Goal: Task Accomplishment & Management: Manage account settings

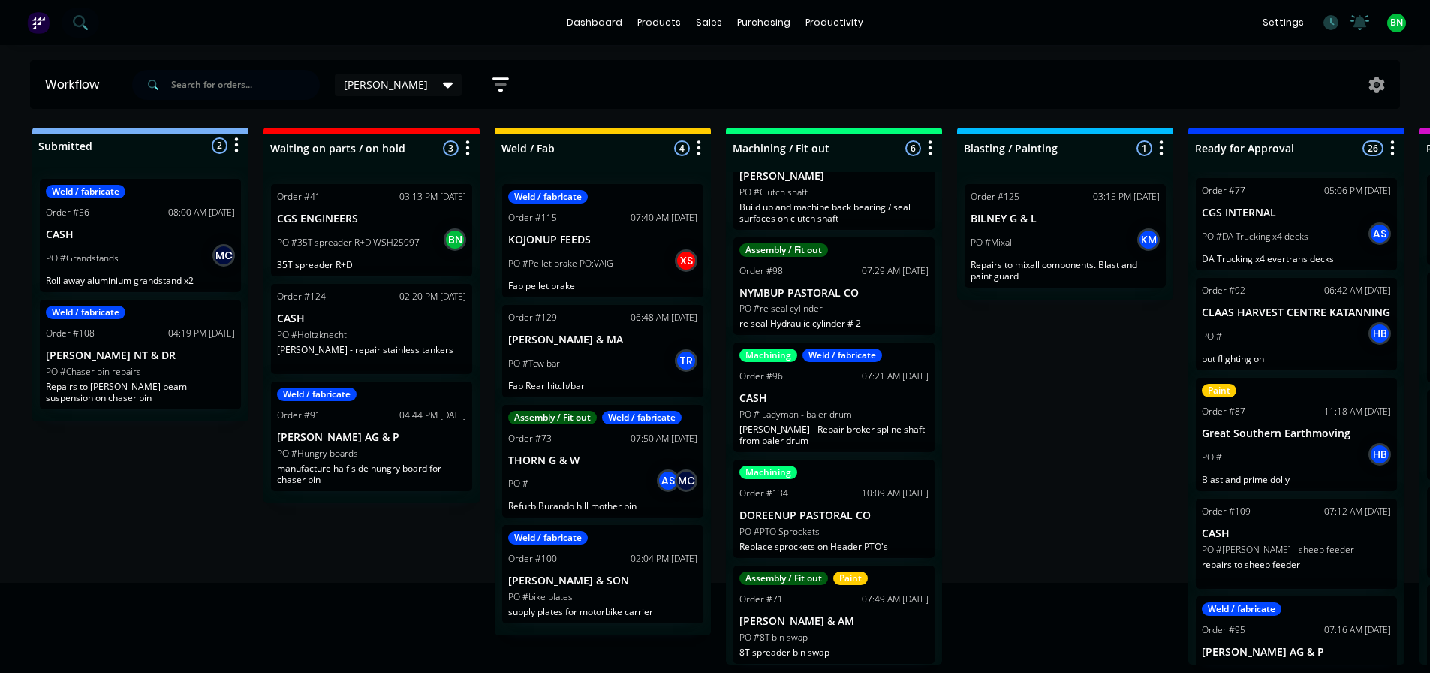
scroll to position [3, 0]
click at [819, 297] on div "Assembly / Fit out Order #98 07:29 AM [DATE] NYMBUP PASTORAL CO PO #re seal cyl…" at bounding box center [834, 286] width 201 height 98
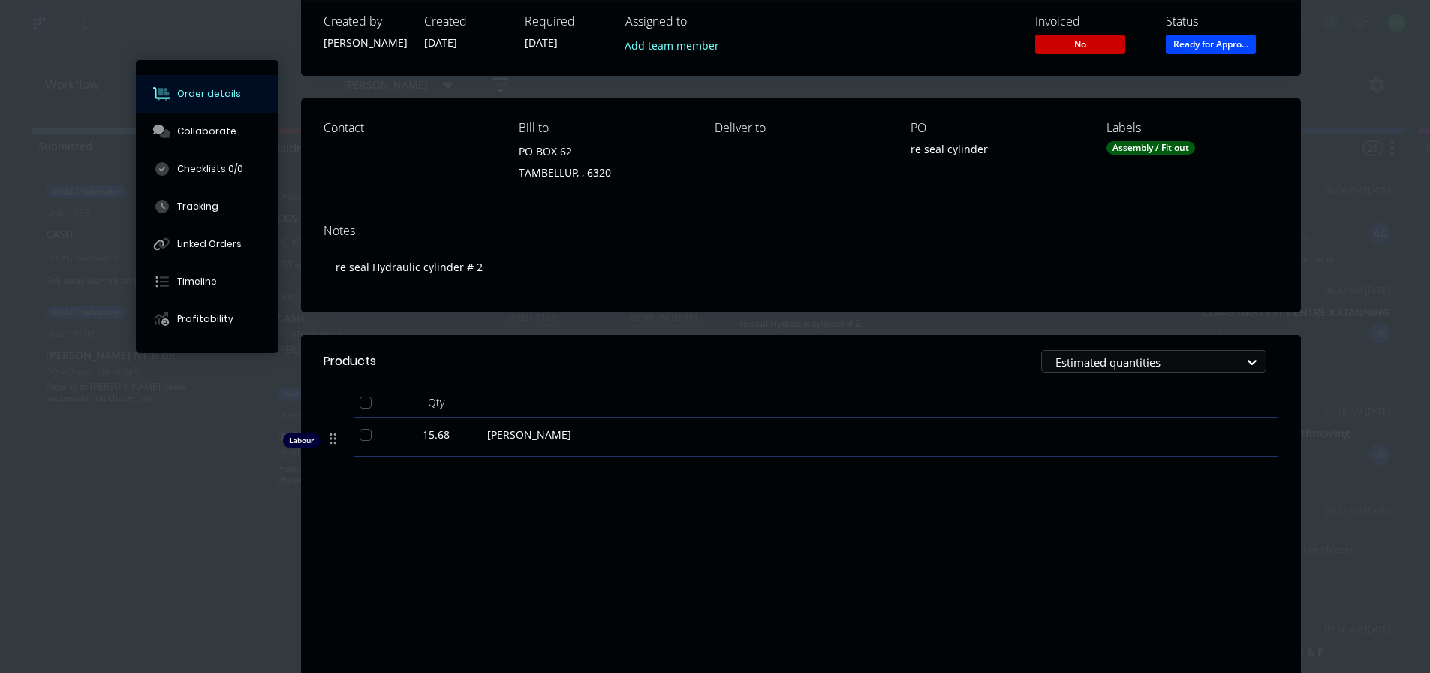
scroll to position [0, 0]
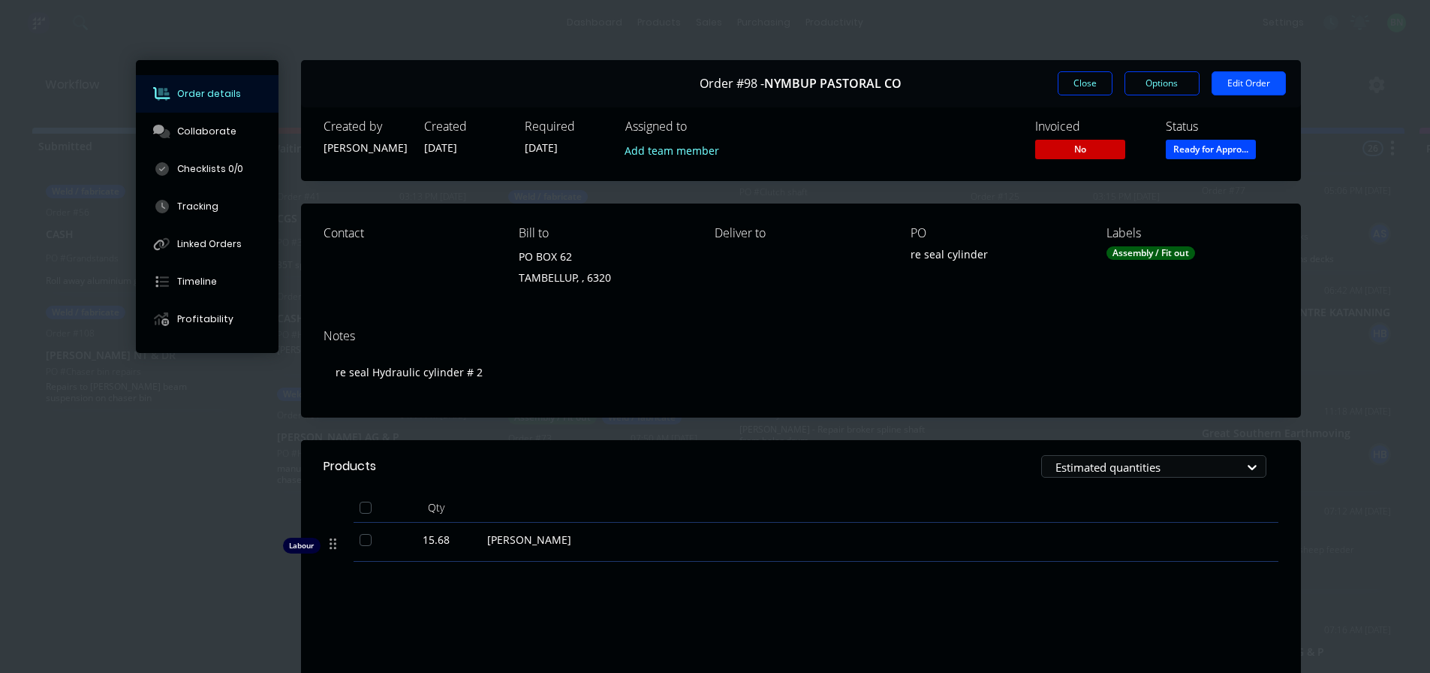
click at [1240, 75] on button "Edit Order" at bounding box center [1249, 83] width 74 height 24
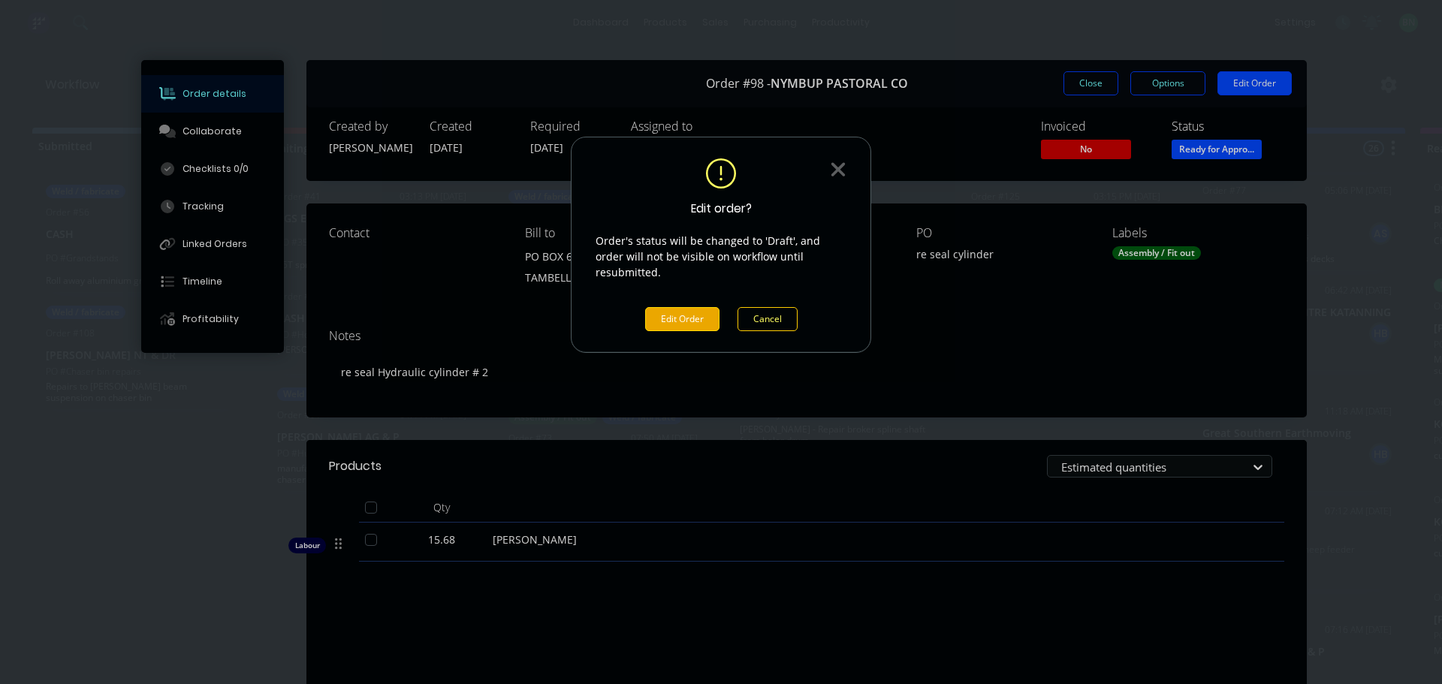
click at [671, 307] on button "Edit Order" at bounding box center [682, 319] width 74 height 24
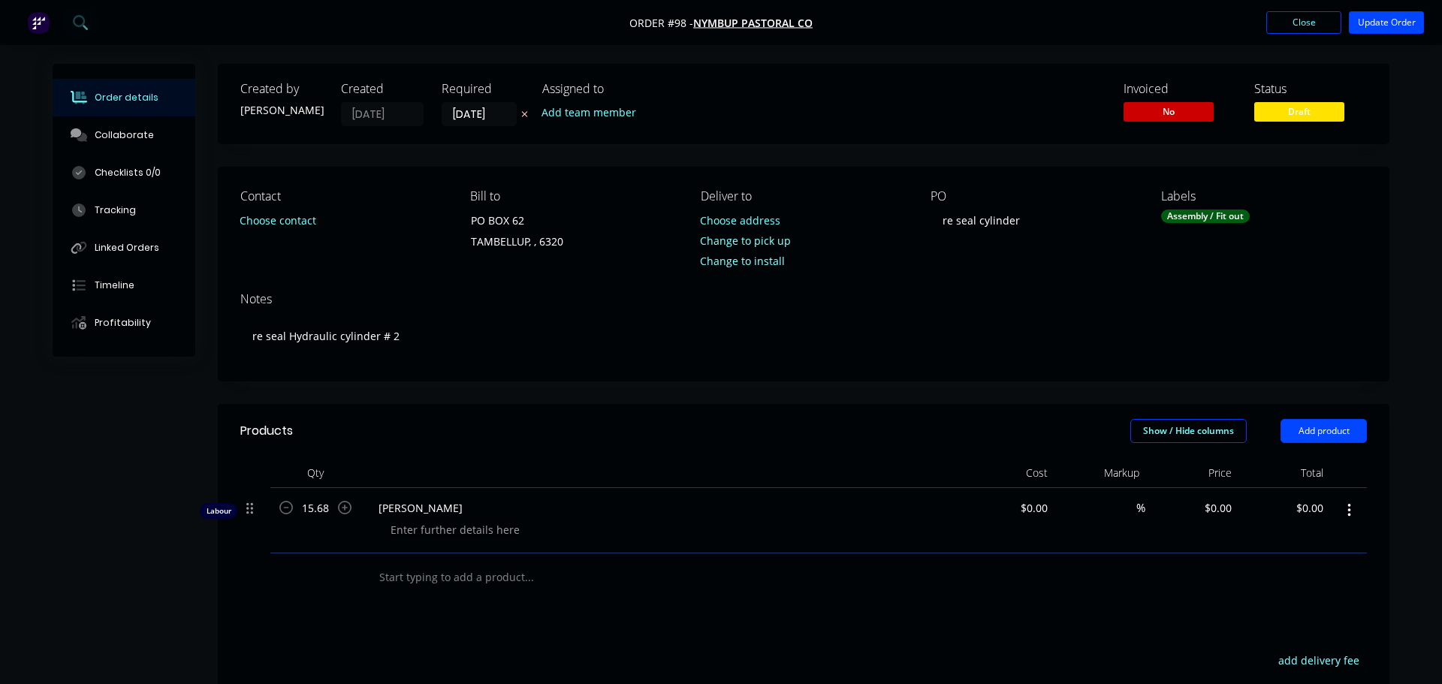
type input "$64.75"
type input "131.66"
type input "$150.00"
type input "$2,352.00"
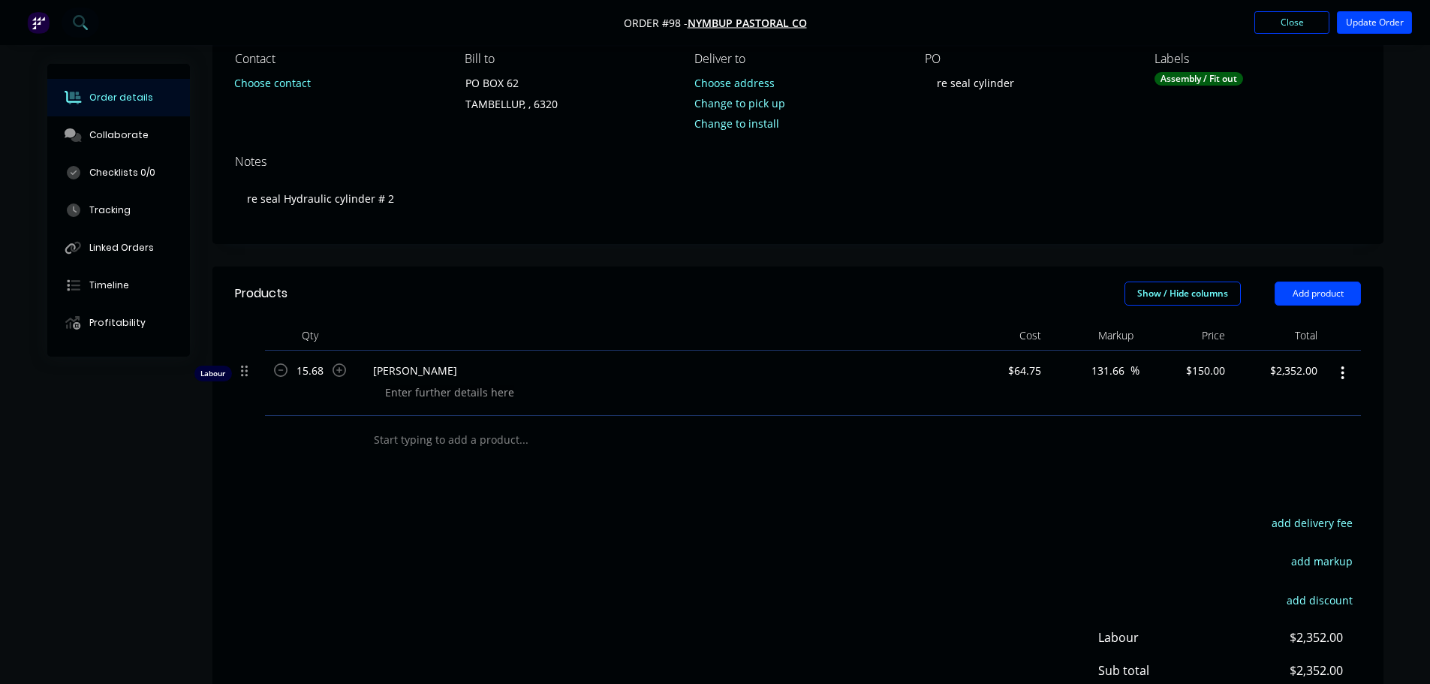
scroll to position [150, 0]
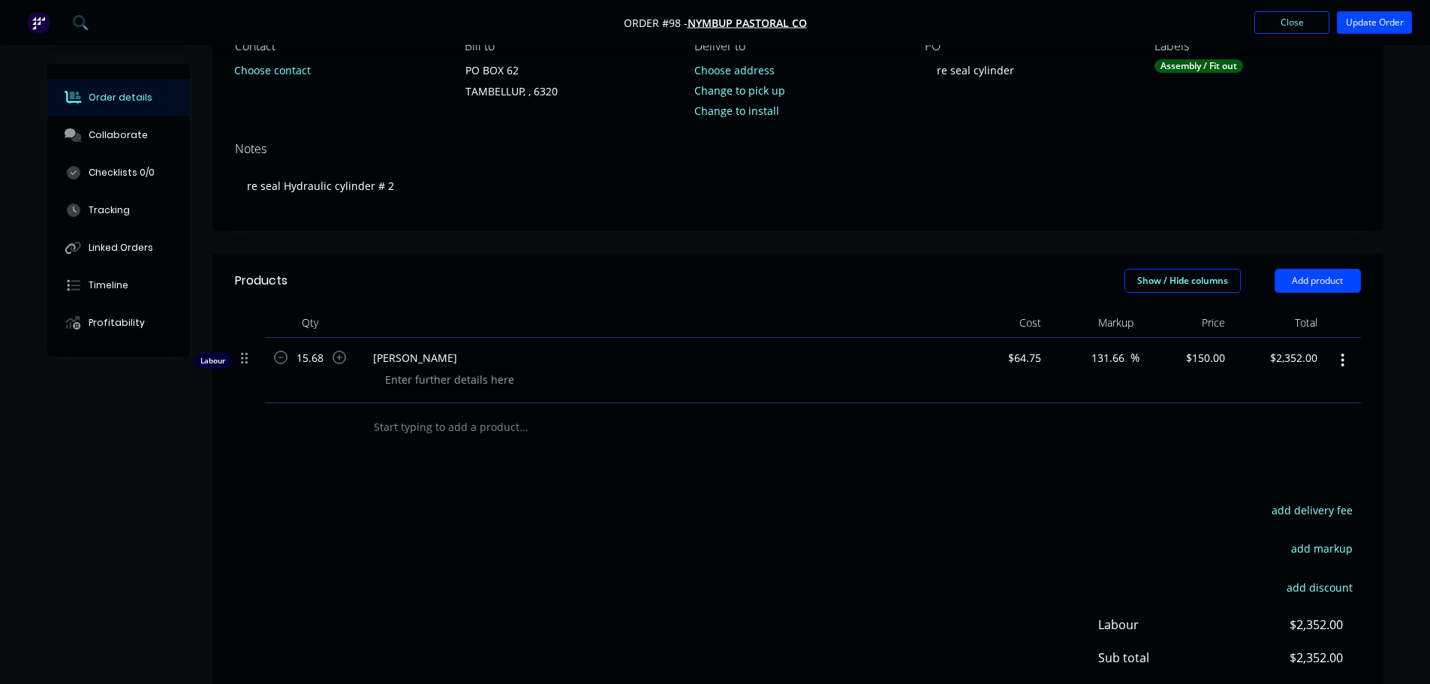
click at [418, 424] on input "text" at bounding box center [523, 427] width 300 height 30
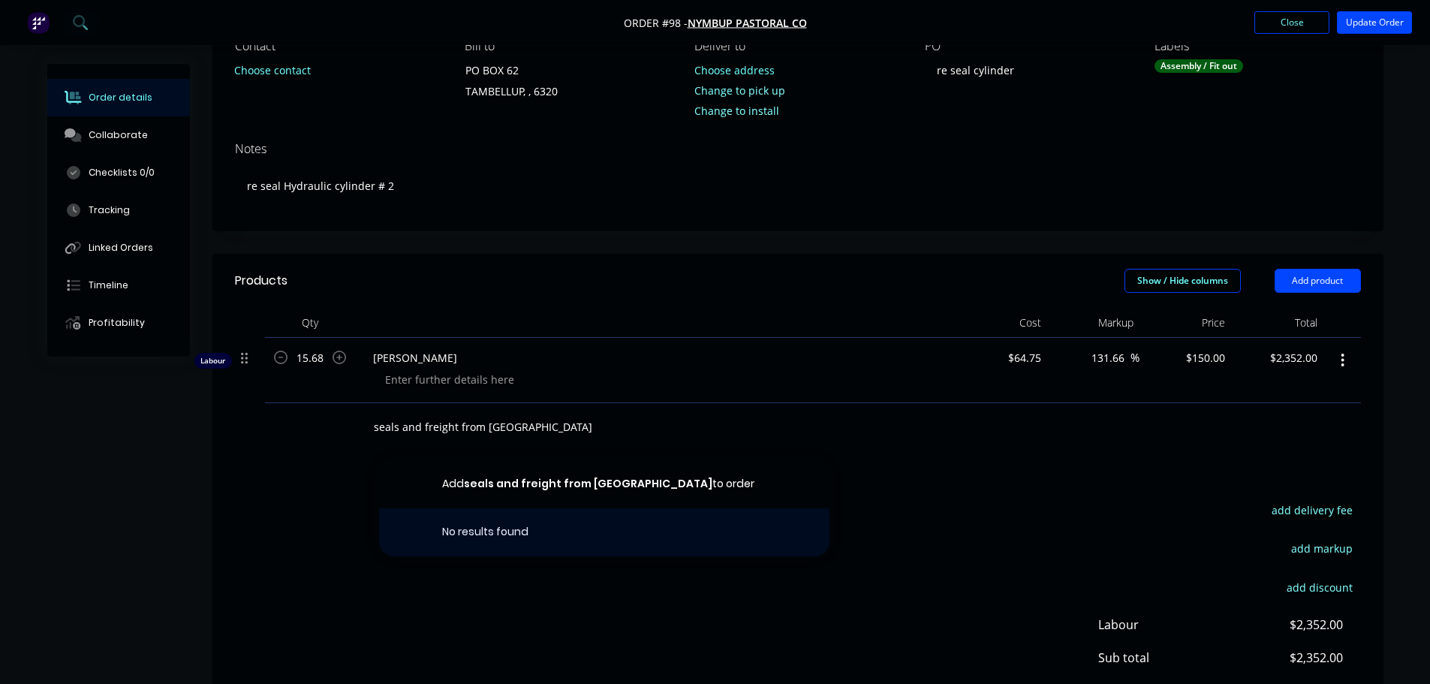
type input "seals and freight from [GEOGRAPHIC_DATA]"
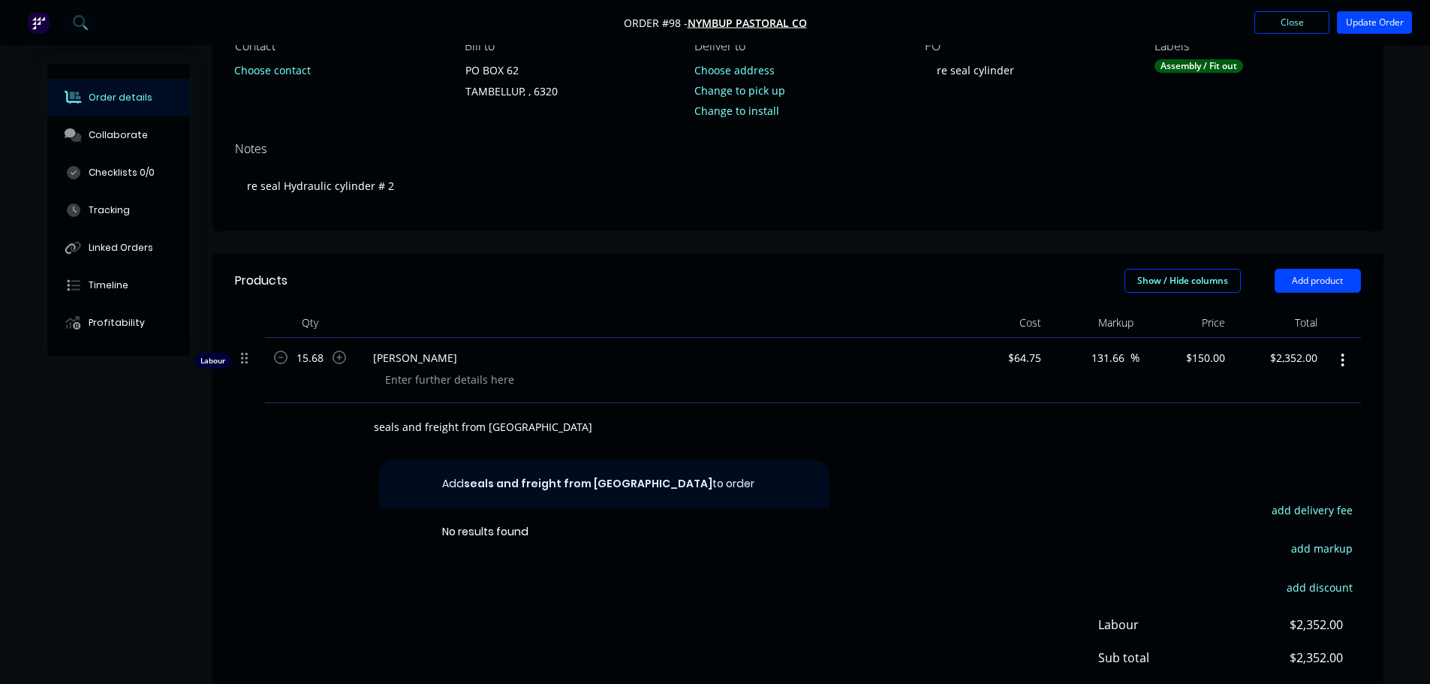
click at [635, 484] on button "Add seals and freight from [GEOGRAPHIC_DATA] to order" at bounding box center [604, 484] width 451 height 48
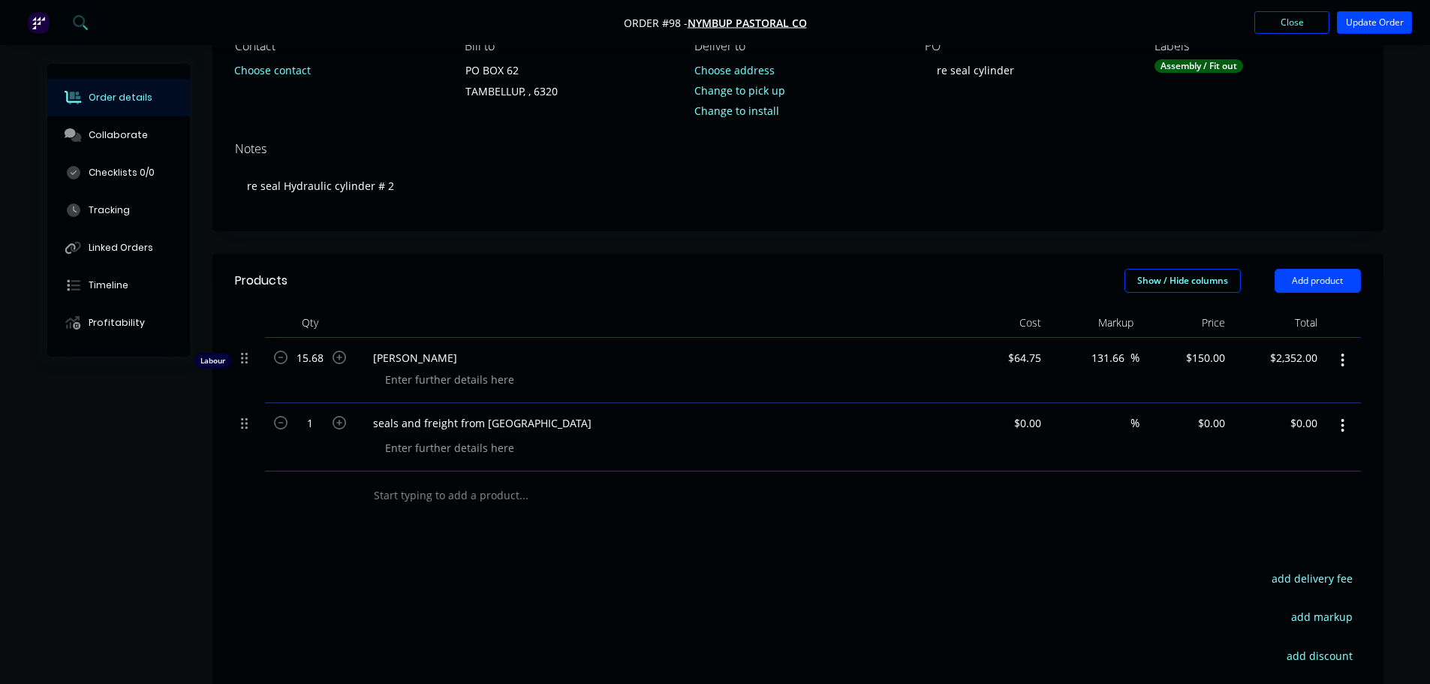
click at [1340, 417] on button "button" at bounding box center [1342, 425] width 35 height 27
click at [890, 547] on div "Products Show / Hide columns Add product Qty Cost Markup Price Total Labour 15.…" at bounding box center [798, 567] width 1171 height 627
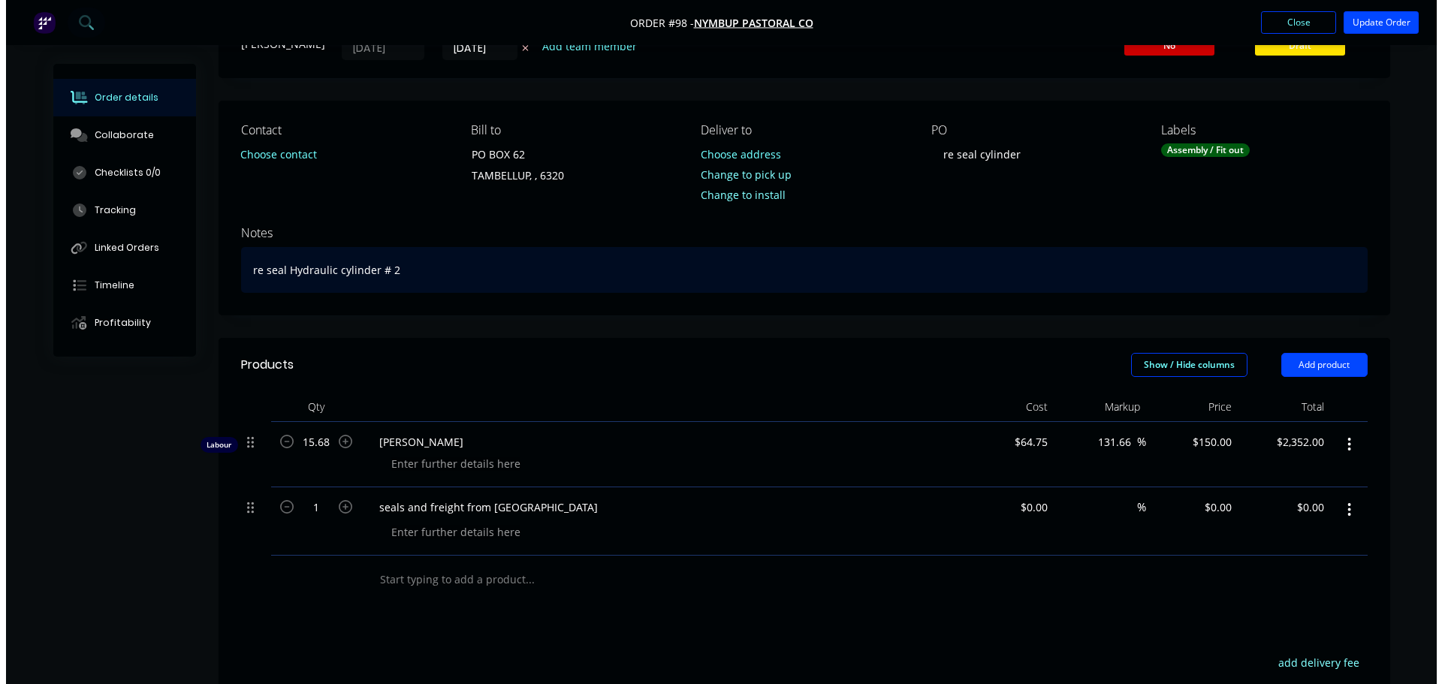
scroll to position [0, 0]
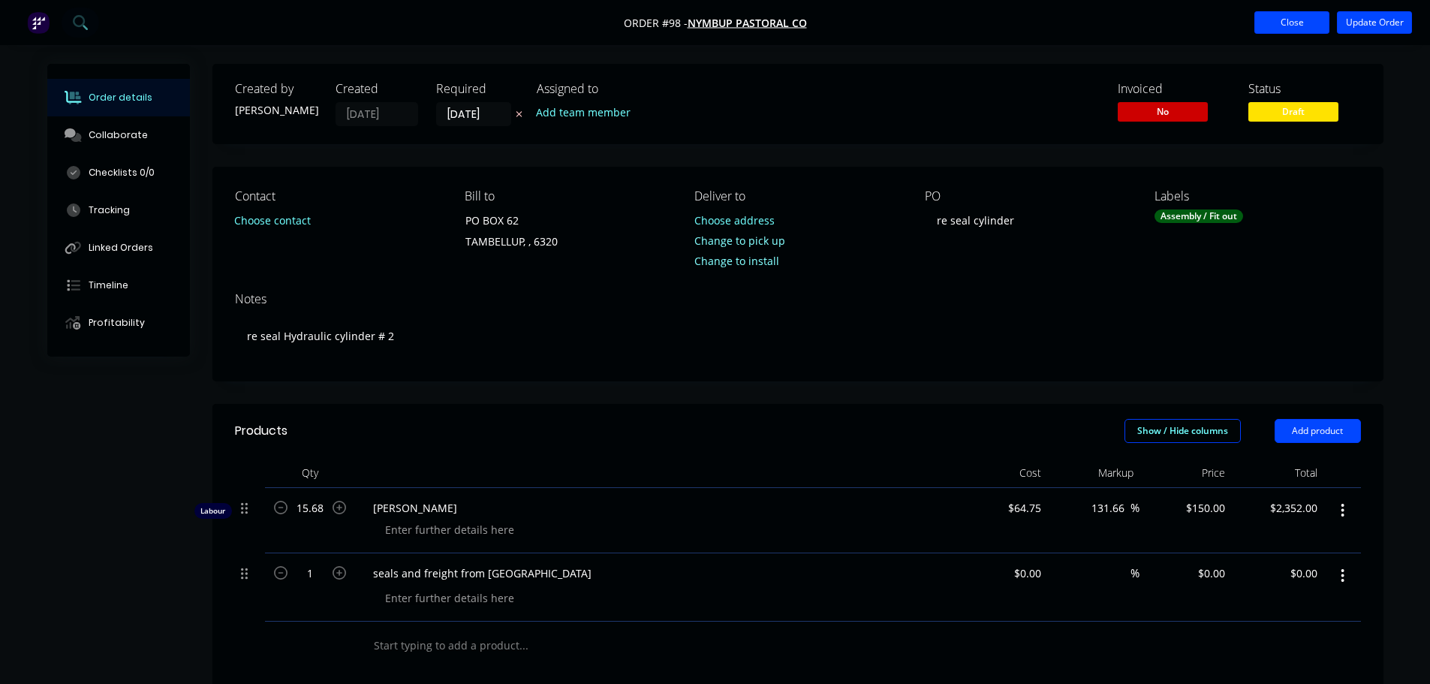
click at [1288, 15] on button "Close" at bounding box center [1292, 22] width 75 height 23
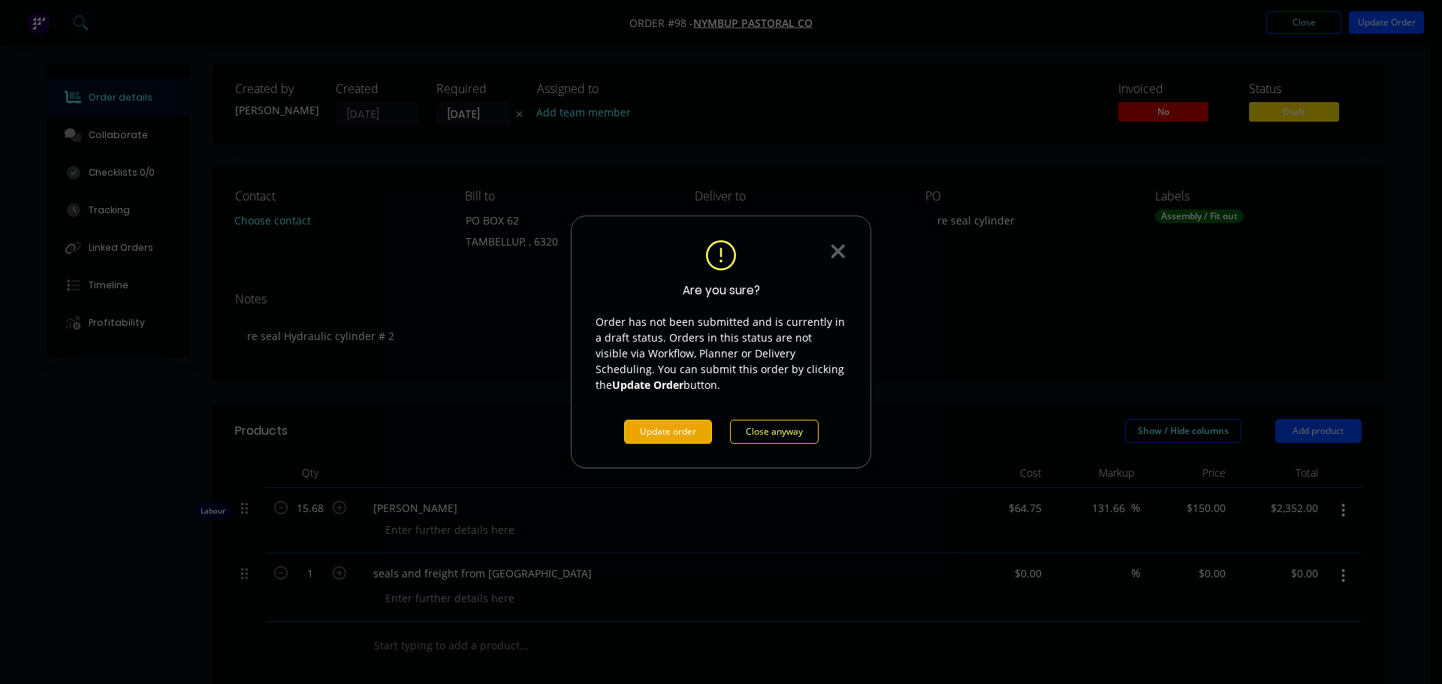
click at [647, 439] on button "Update order" at bounding box center [668, 432] width 88 height 24
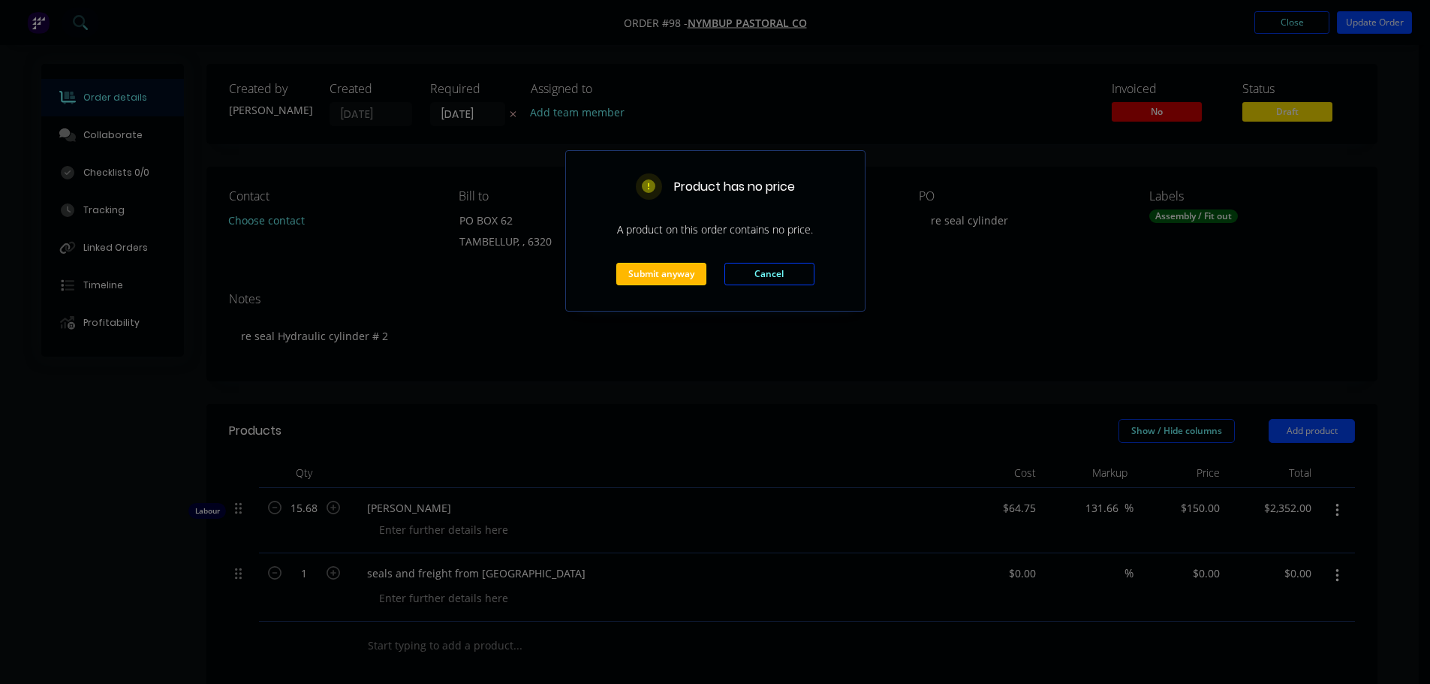
click at [666, 279] on button "Submit anyway" at bounding box center [661, 274] width 90 height 23
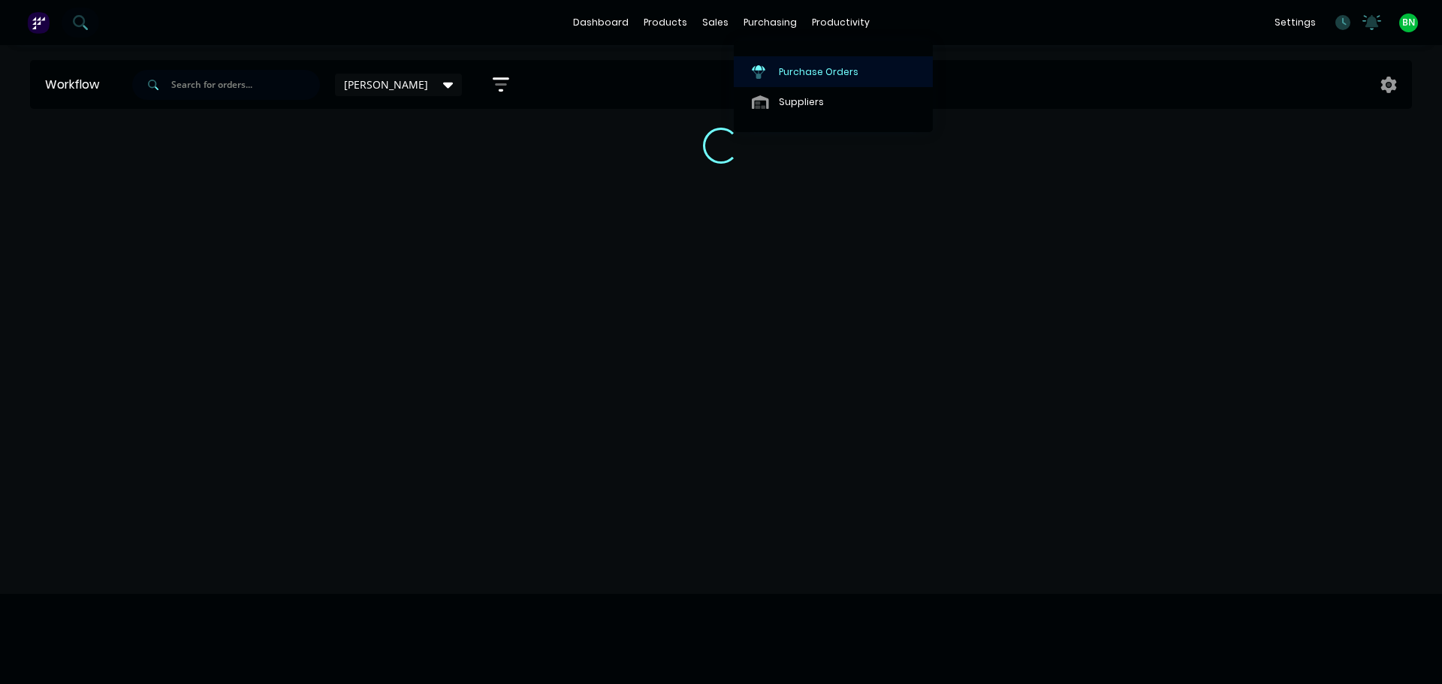
click at [802, 71] on div "Purchase Orders" at bounding box center [819, 72] width 80 height 14
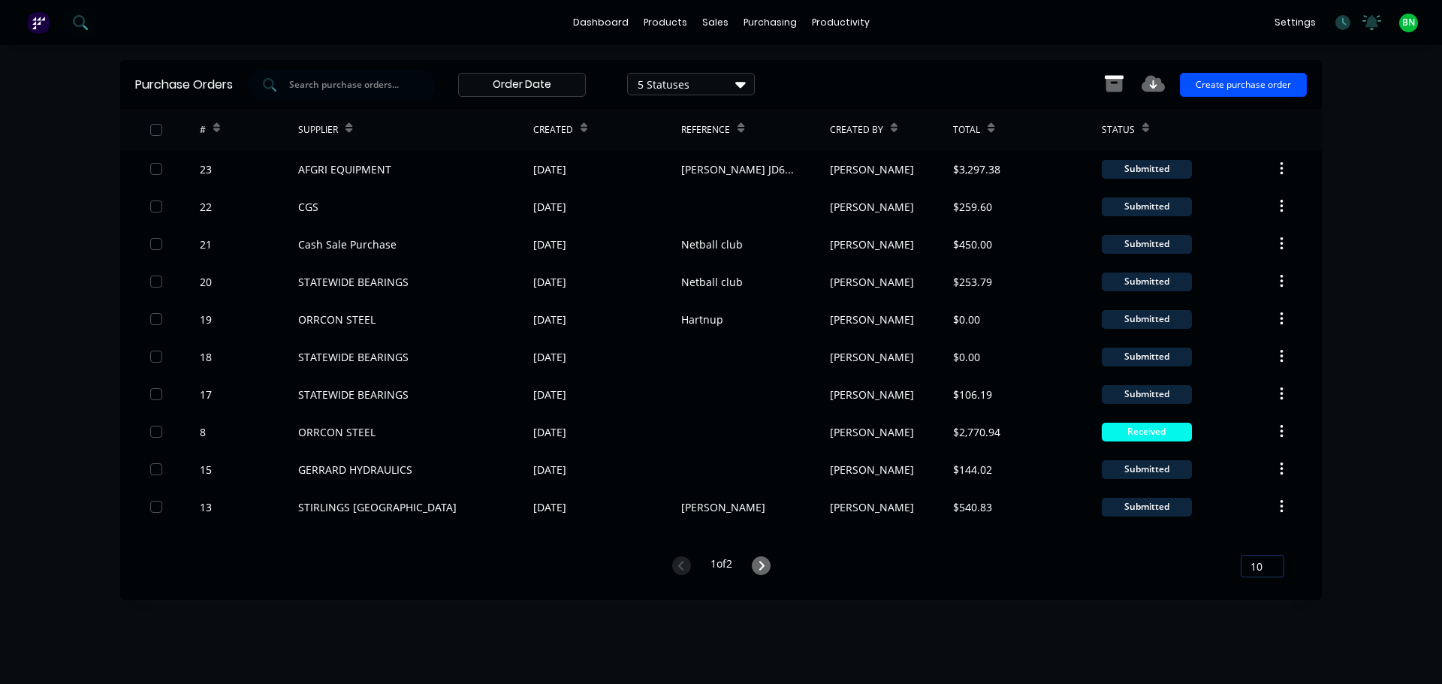
click at [1264, 92] on button "Create purchase order" at bounding box center [1243, 85] width 127 height 24
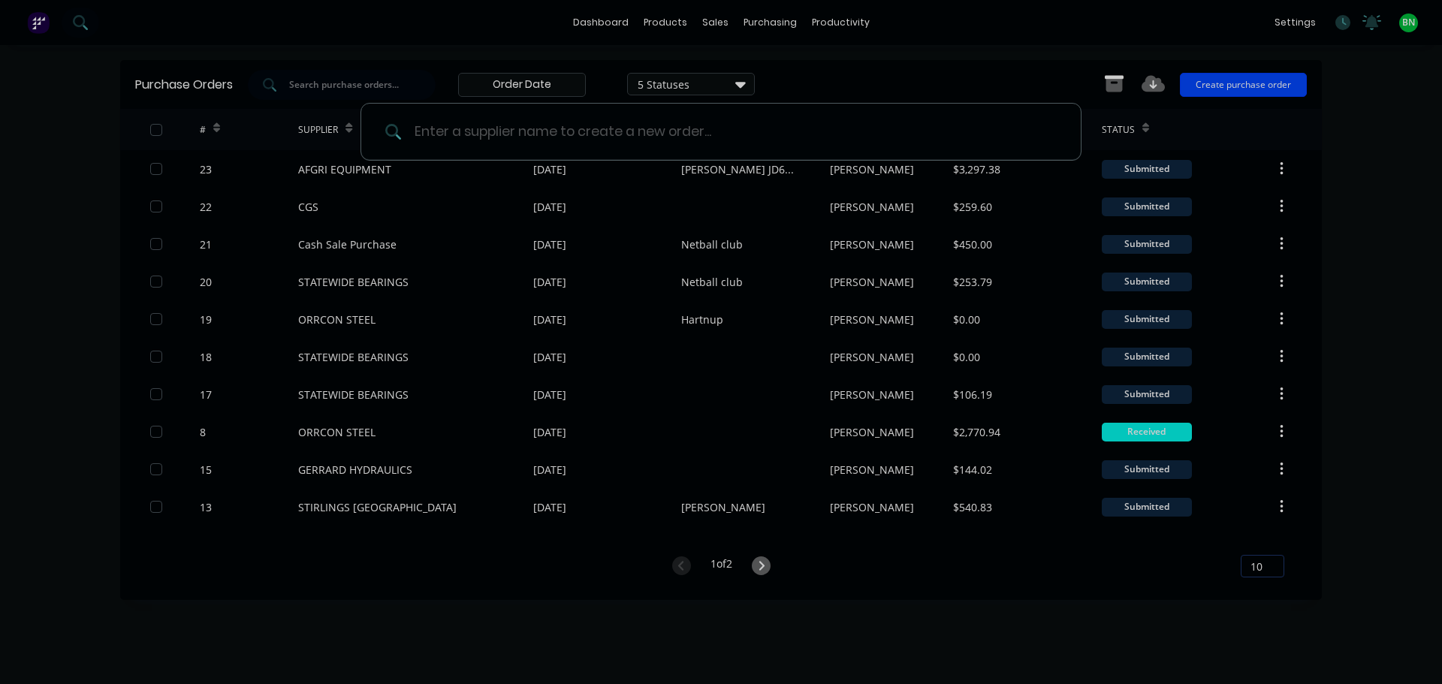
type input "a"
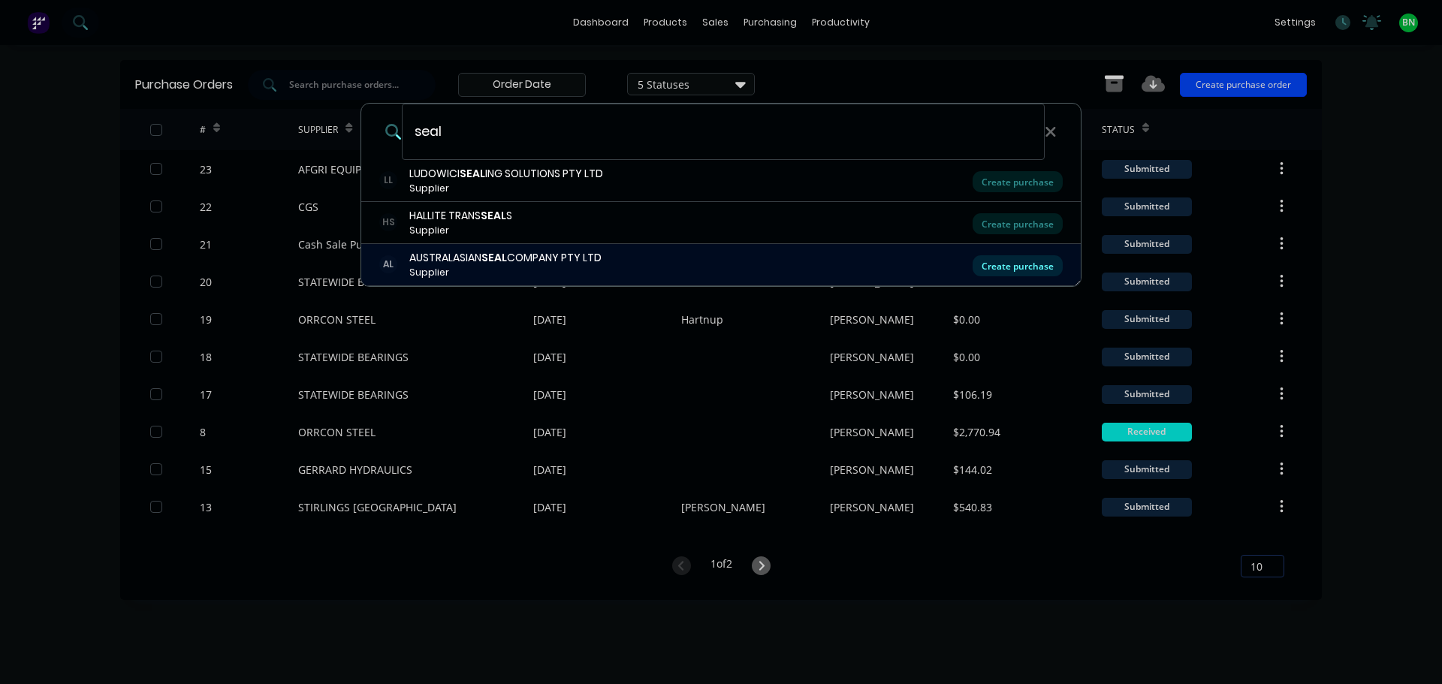
type input "seal"
click at [990, 267] on div "Create purchase" at bounding box center [1017, 265] width 90 height 21
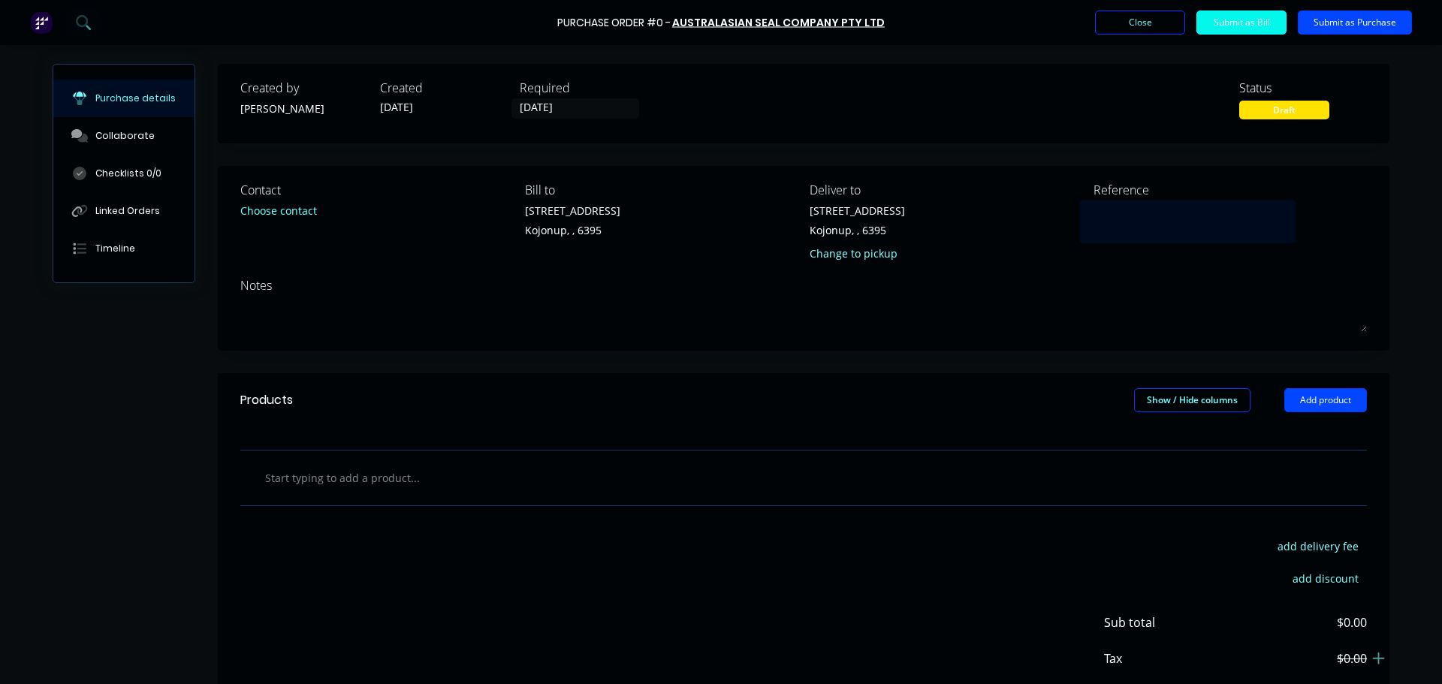
click at [1133, 224] on textarea at bounding box center [1187, 220] width 188 height 34
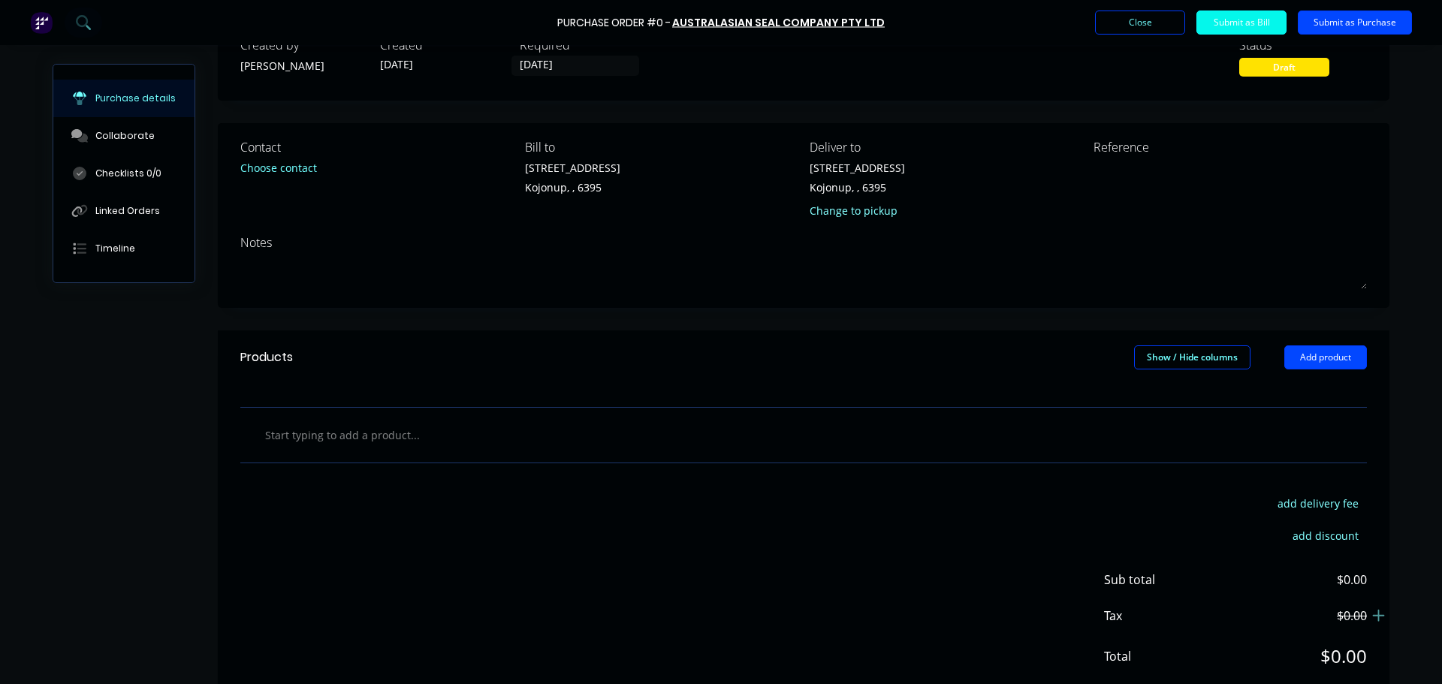
scroll to position [84, 0]
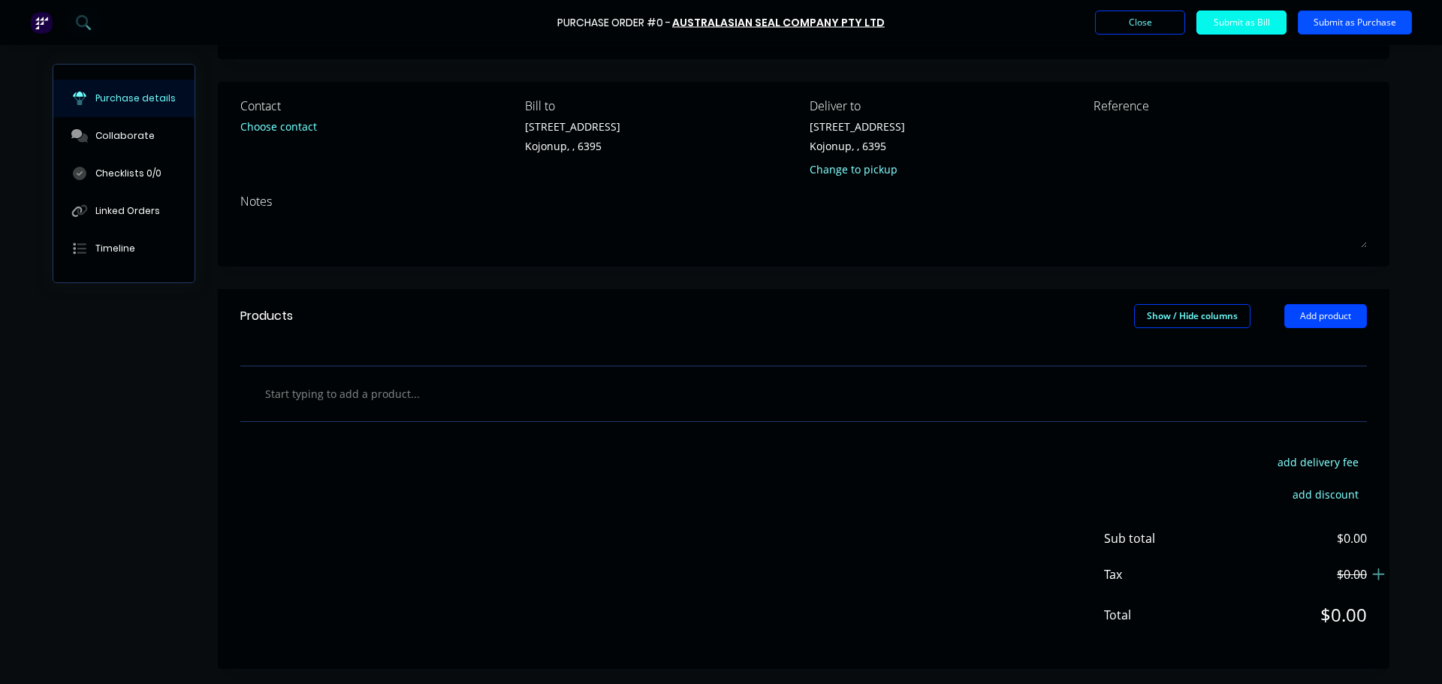
click at [1363, 17] on button "Submit as Purchase" at bounding box center [1355, 23] width 114 height 24
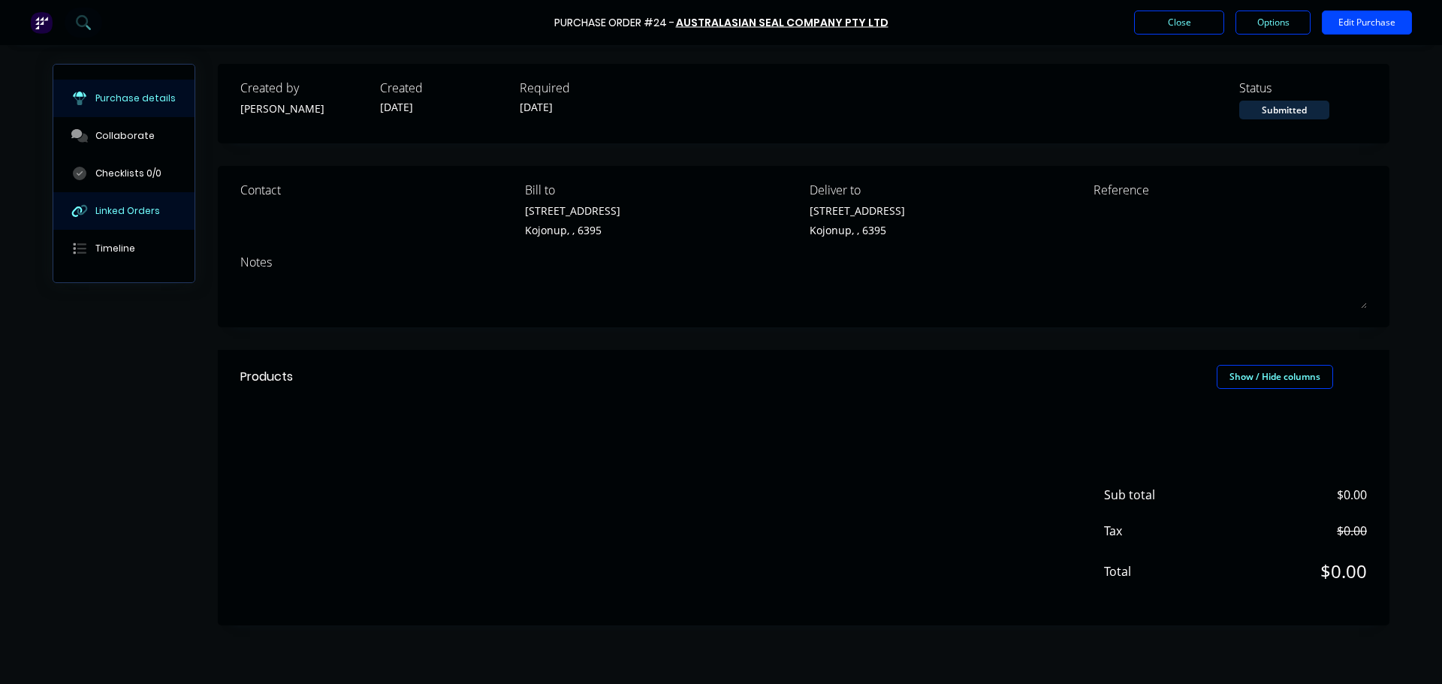
click at [119, 209] on div "Linked Orders" at bounding box center [127, 211] width 65 height 14
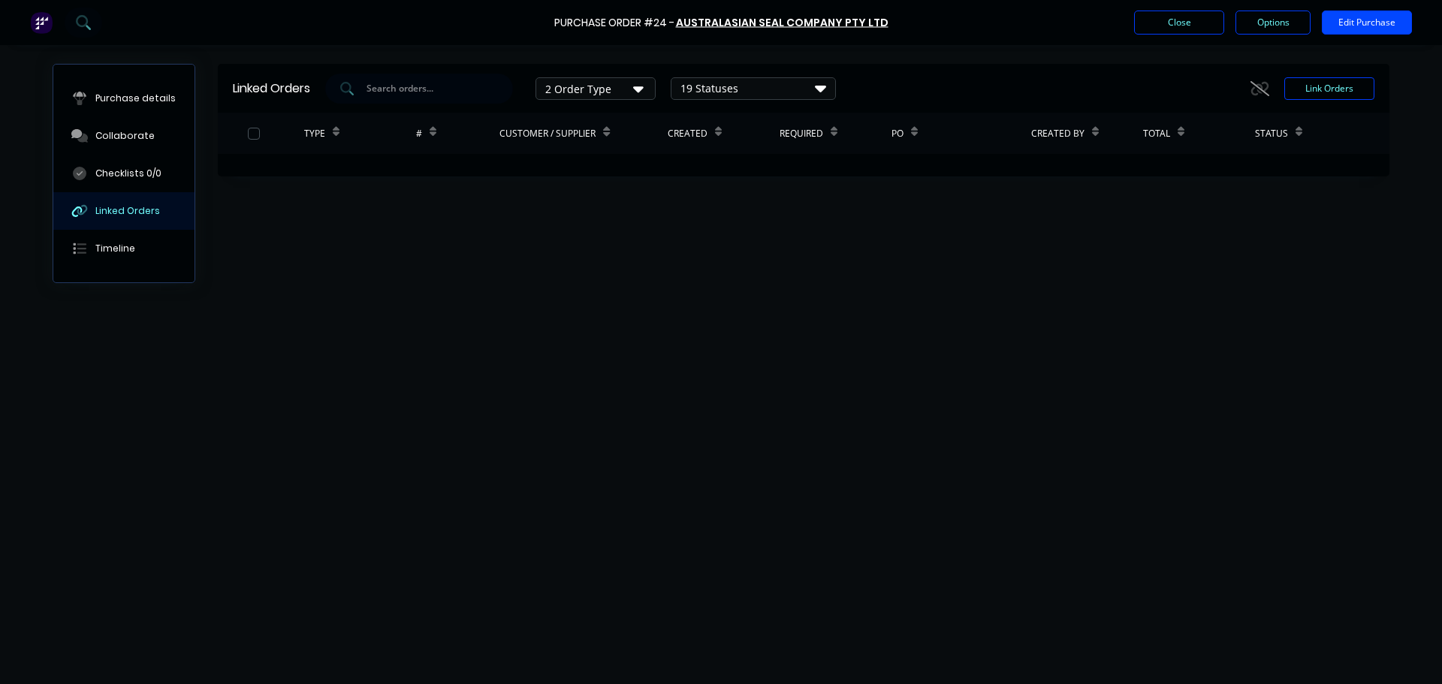
drag, startPoint x: 709, startPoint y: 354, endPoint x: 942, endPoint y: 0, distance: 423.8
click at [711, 345] on div "Linked Orders 2 Order Type 19 Statuses Sales Order Status All Archived Draft Qu…" at bounding box center [721, 361] width 1337 height 594
click at [1199, 17] on button "Close" at bounding box center [1179, 23] width 90 height 24
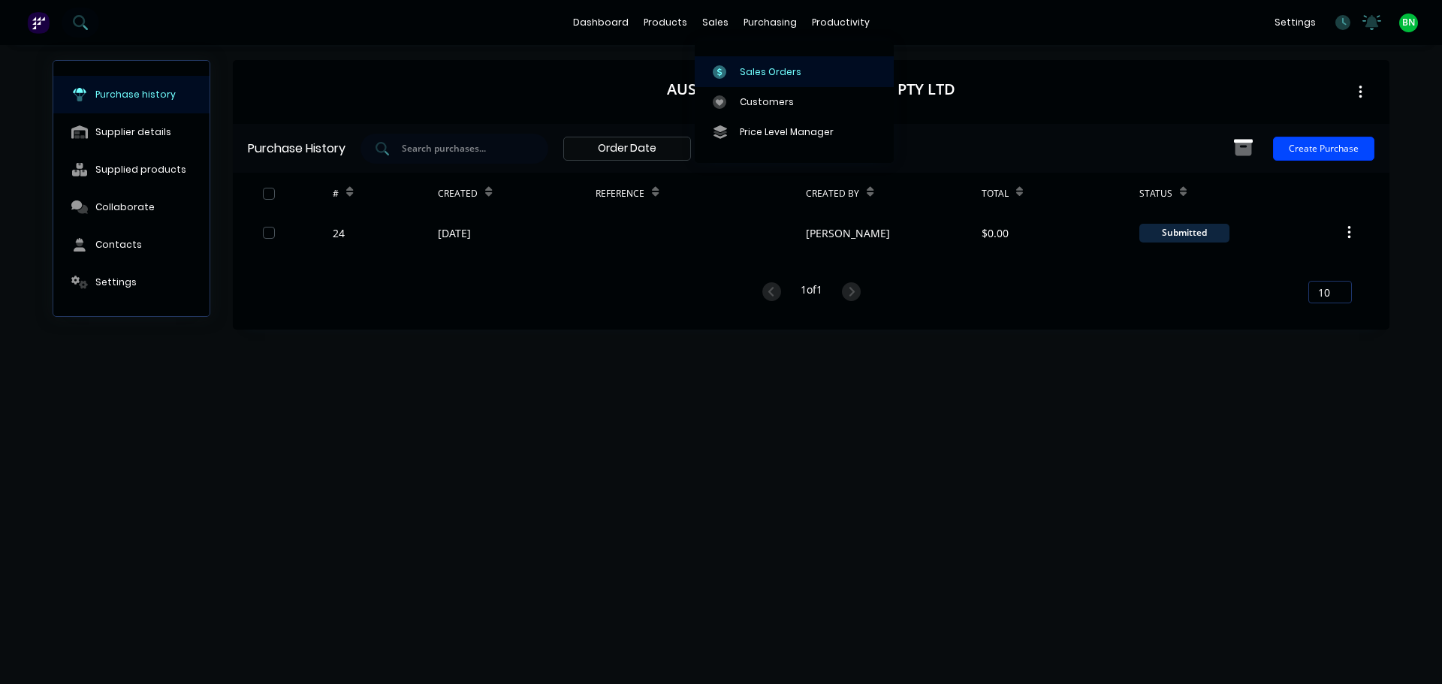
click at [740, 70] on div "Sales Orders" at bounding box center [771, 72] width 62 height 14
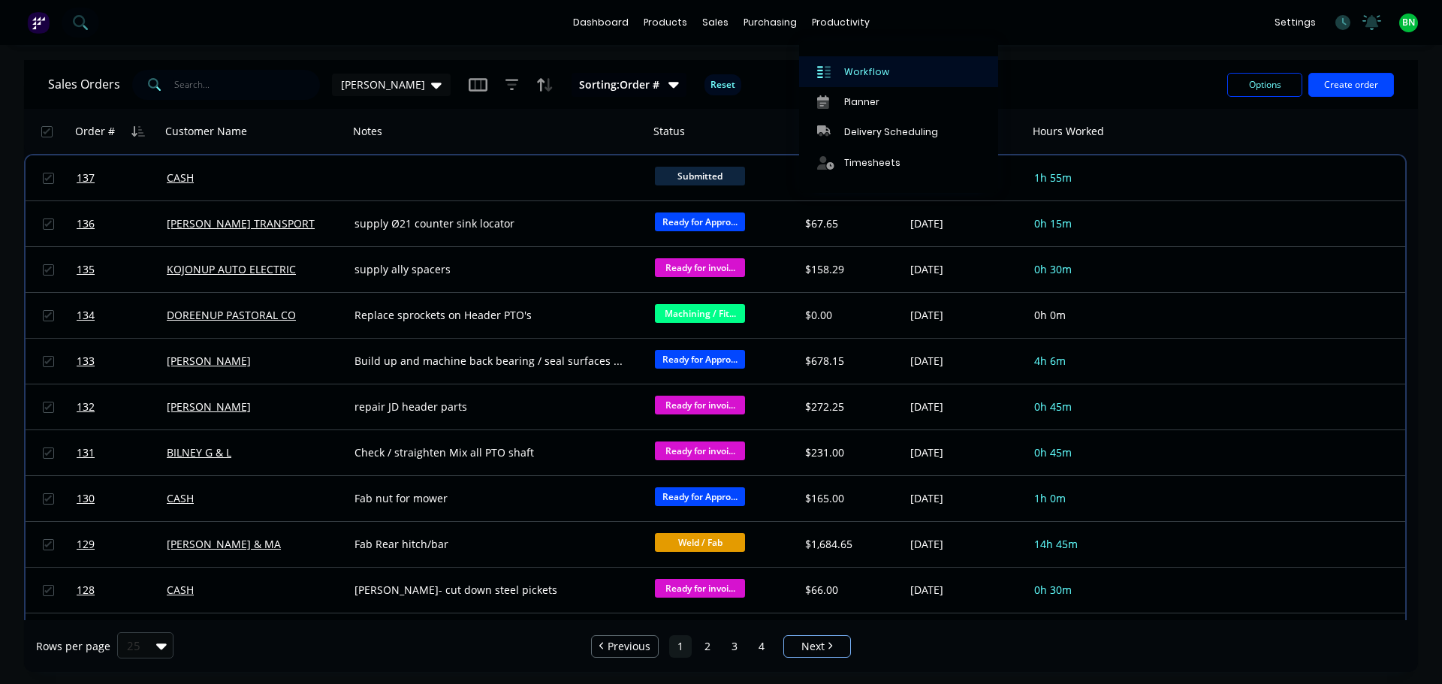
click at [851, 68] on div "Workflow" at bounding box center [866, 72] width 45 height 14
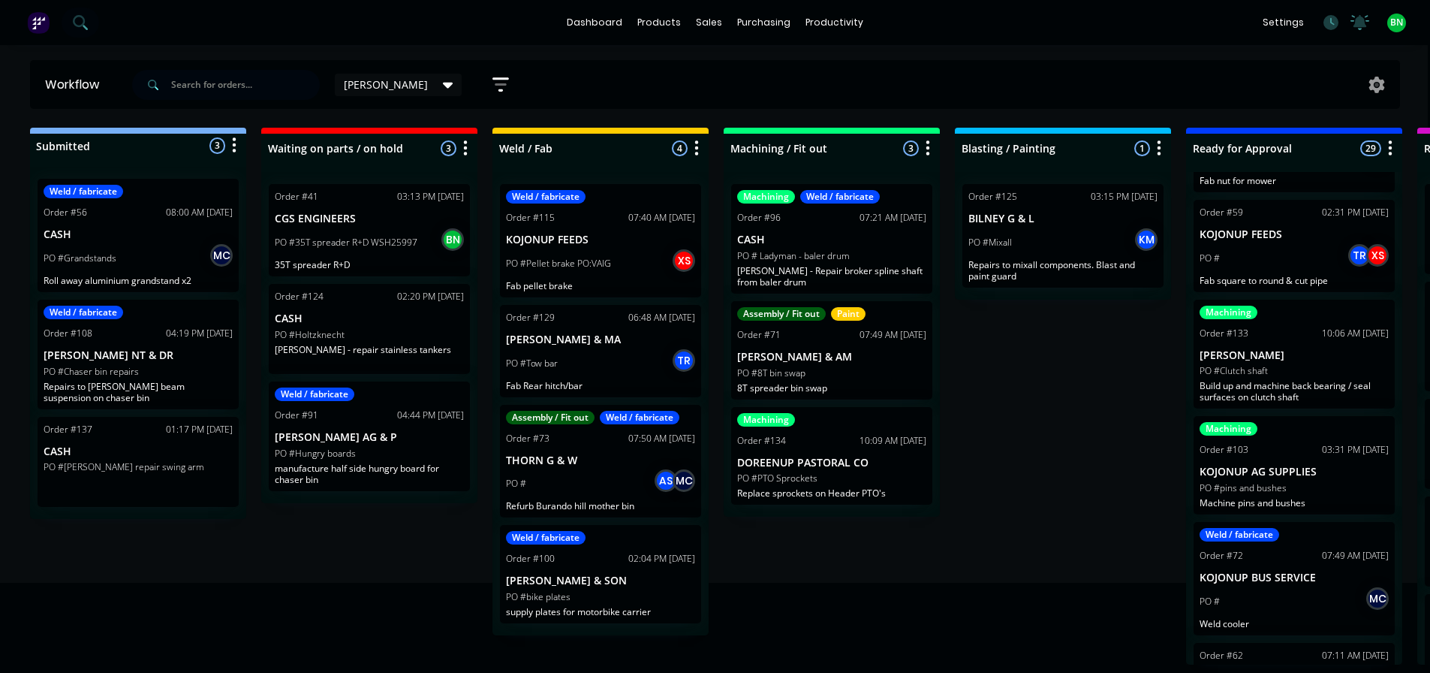
scroll to position [0, 3]
click at [1282, 463] on div "Order #136 02:29 PM [DATE] [PERSON_NAME] TRANSPORT PO #countersink locator supp…" at bounding box center [1294, 418] width 216 height 493
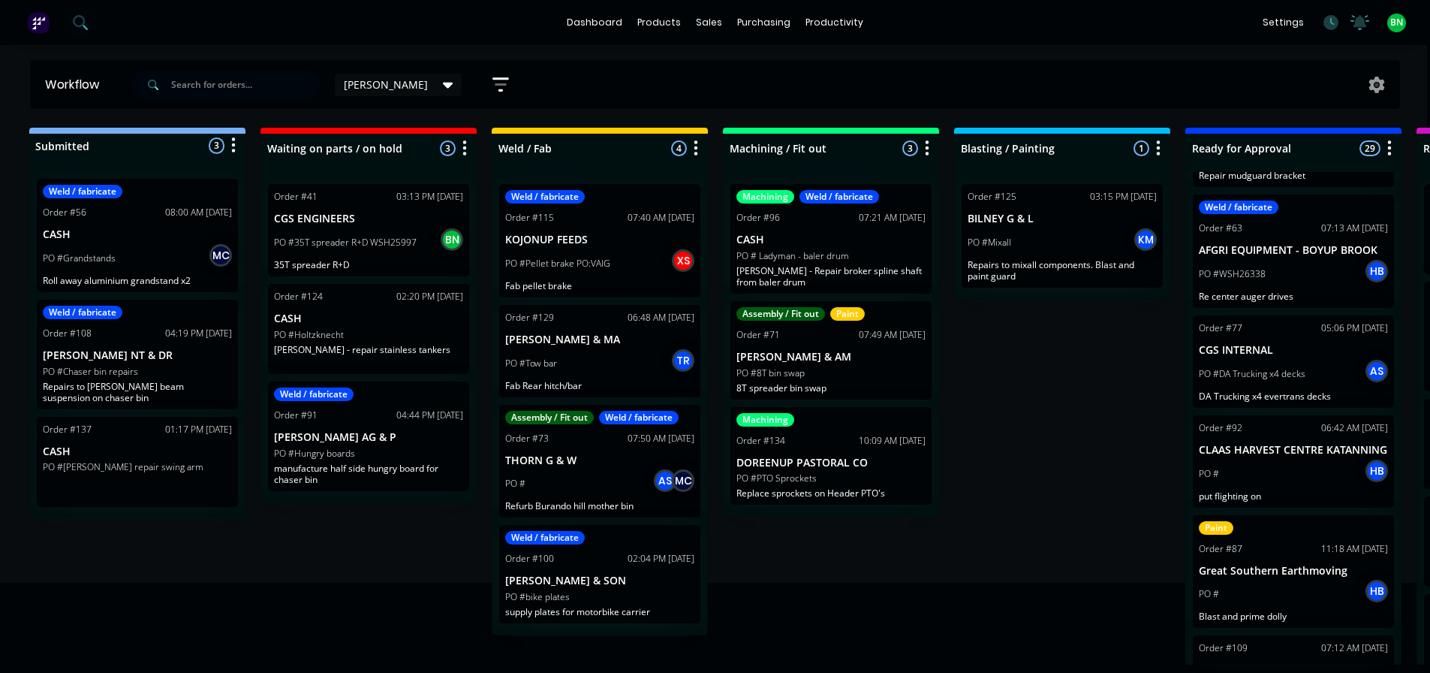
scroll to position [1352, 0]
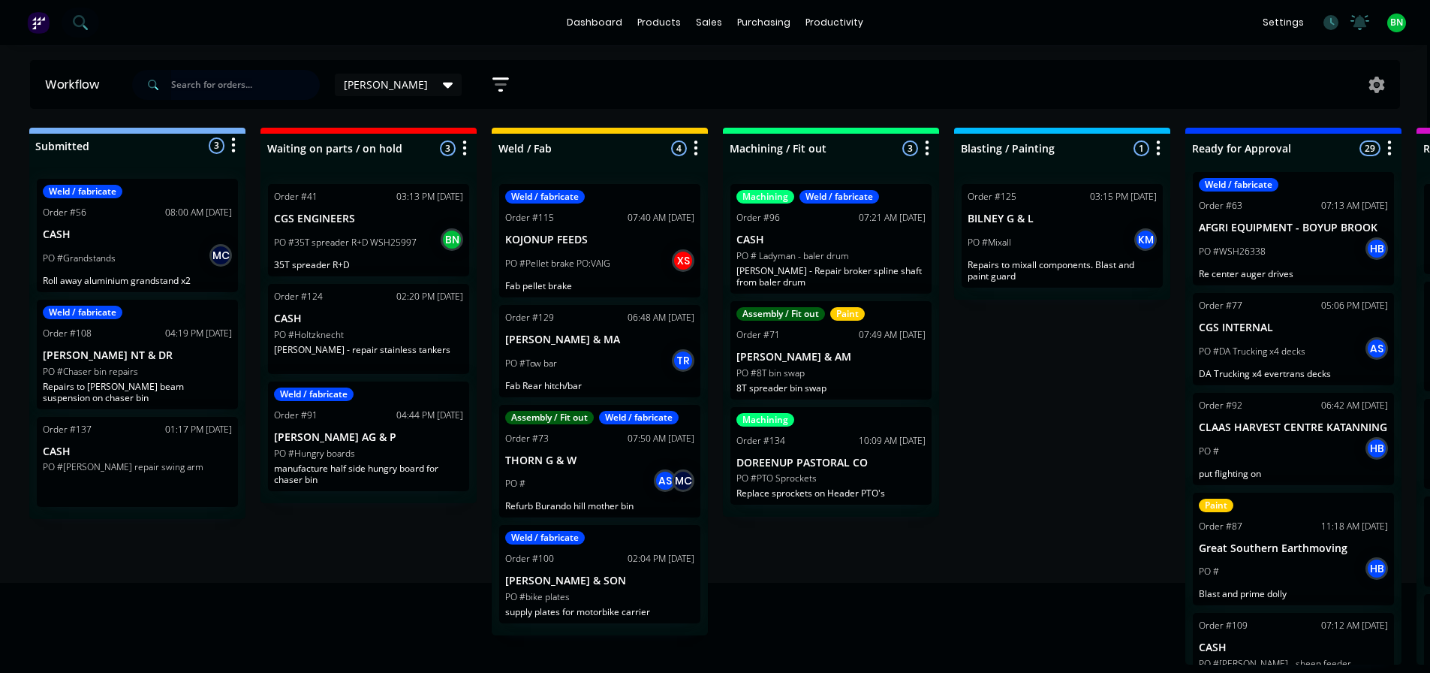
click at [222, 82] on input "text" at bounding box center [245, 85] width 149 height 30
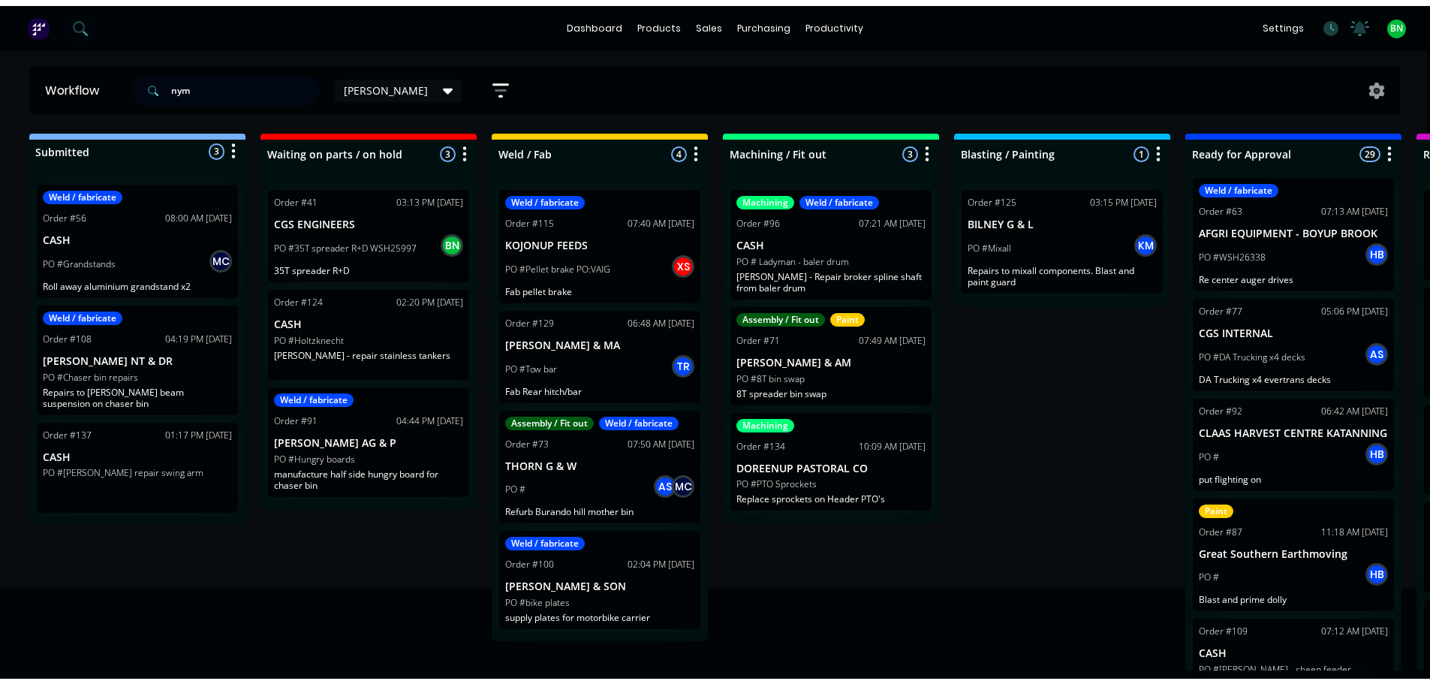
scroll to position [0, 0]
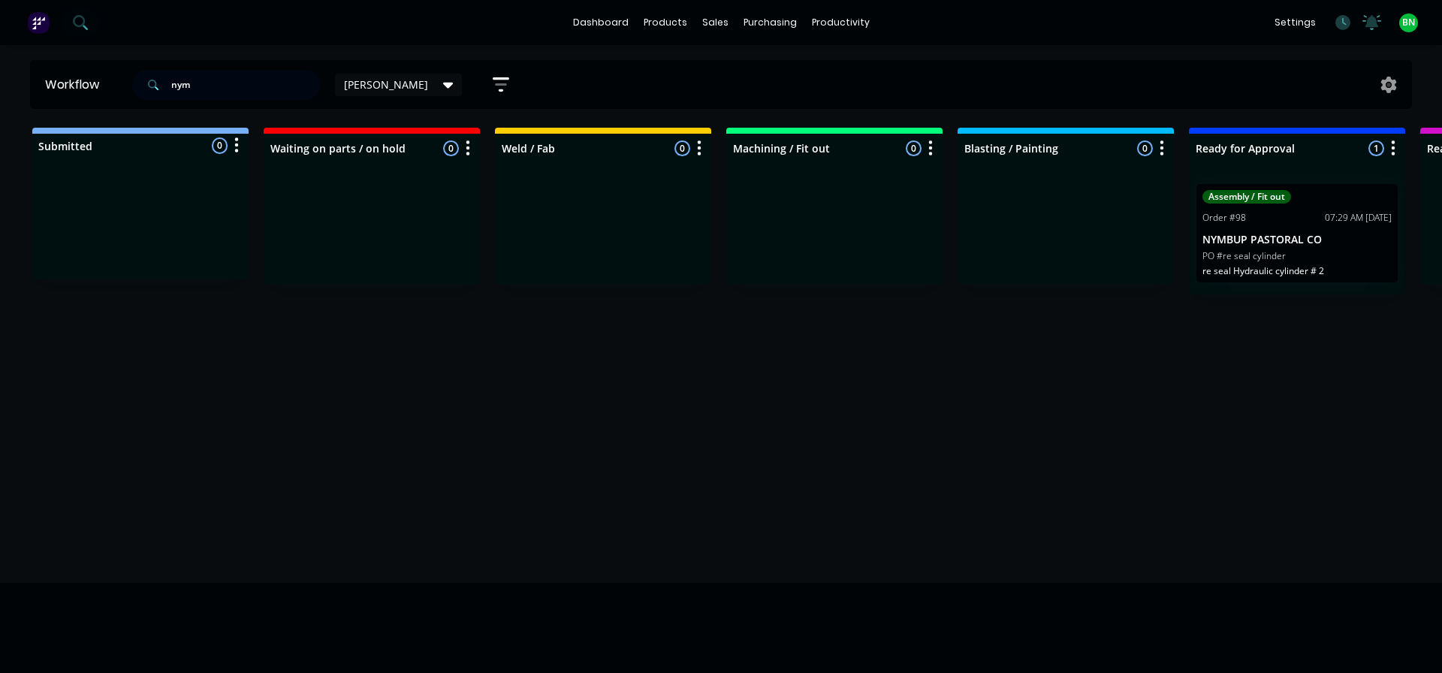
type input "nym"
click at [1260, 225] on div "Assembly / Fit out Order #98 07:29 AM [DATE] NYMBUP PASTORAL CO PO #re seal cyl…" at bounding box center [1296, 233] width 201 height 98
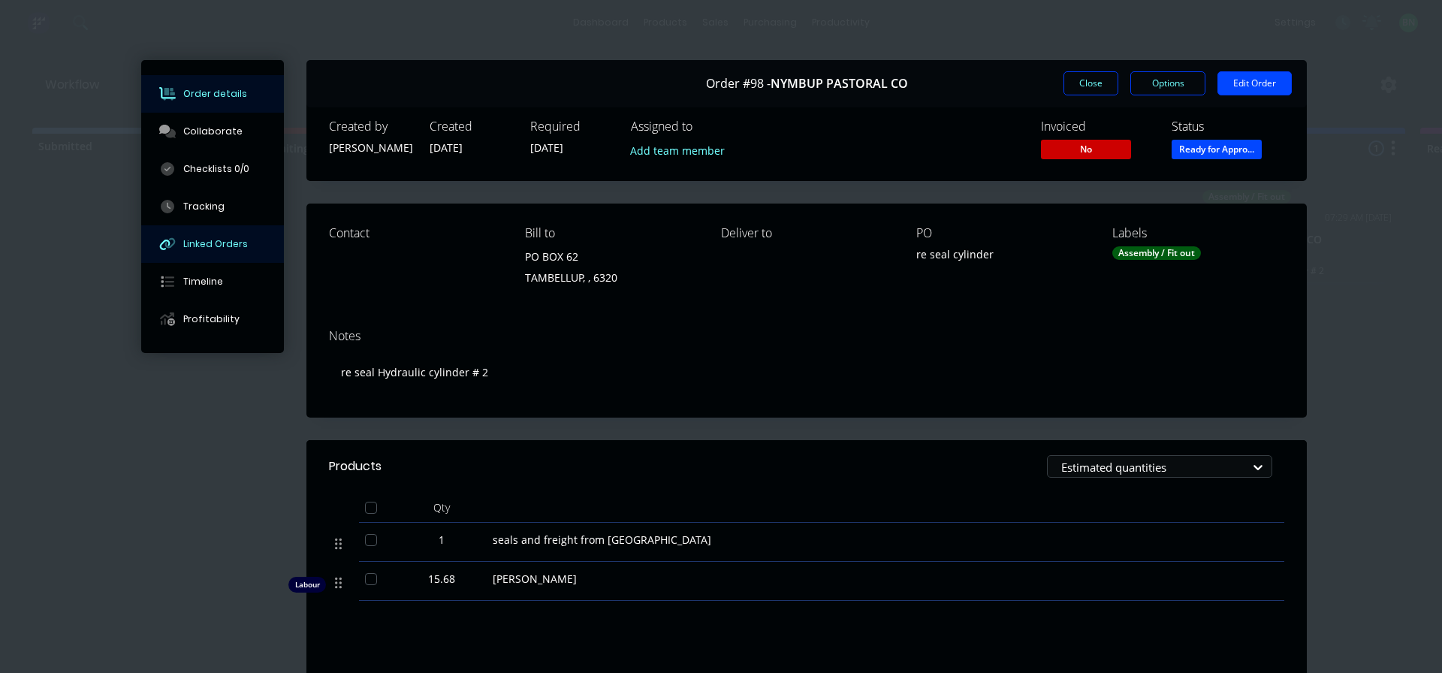
click at [192, 246] on div "Linked Orders" at bounding box center [215, 244] width 65 height 14
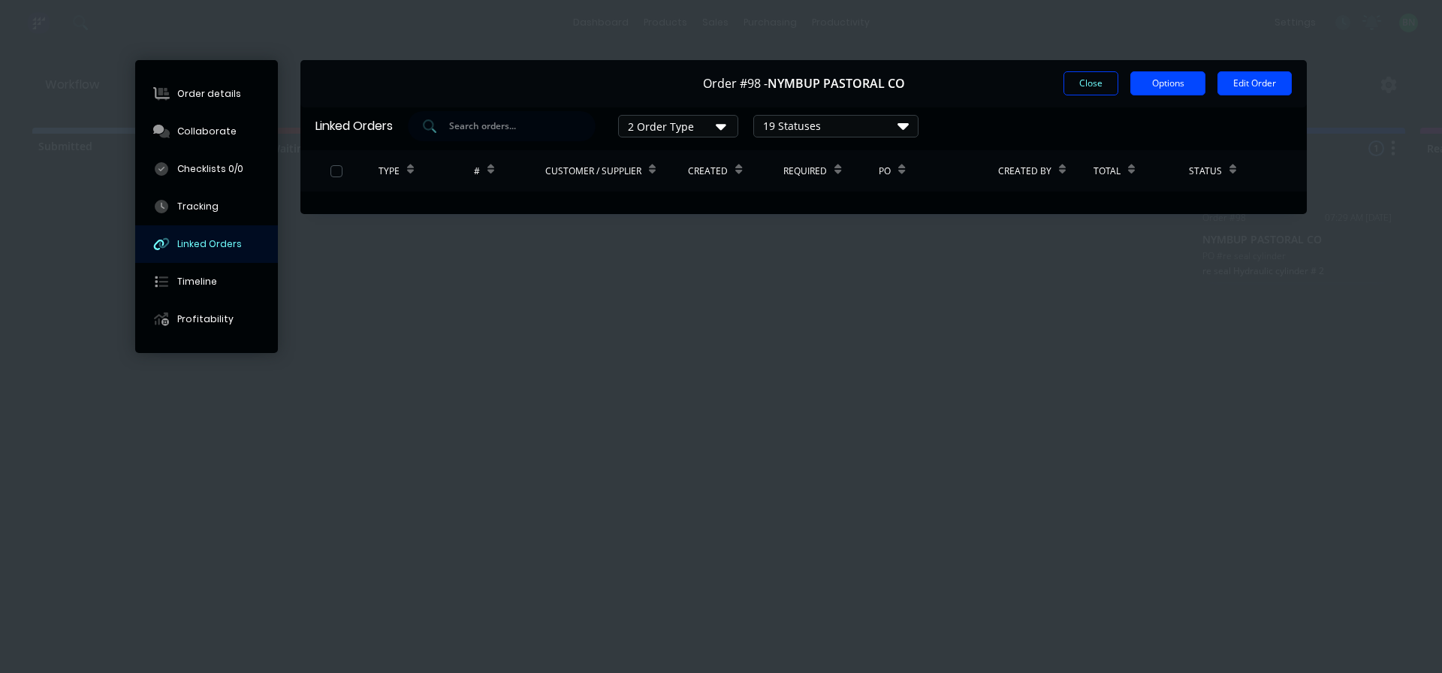
click at [1148, 86] on button "Options" at bounding box center [1167, 83] width 75 height 24
click at [1245, 134] on div "2 Order Type 19 Statuses Sales Order Status All Archived Draft Quote Submitted …" at bounding box center [850, 126] width 884 height 30
click at [725, 126] on icon "button" at bounding box center [721, 127] width 11 height 6
click at [726, 122] on icon "button" at bounding box center [721, 126] width 11 height 17
click at [908, 125] on icon at bounding box center [902, 126] width 11 height 7
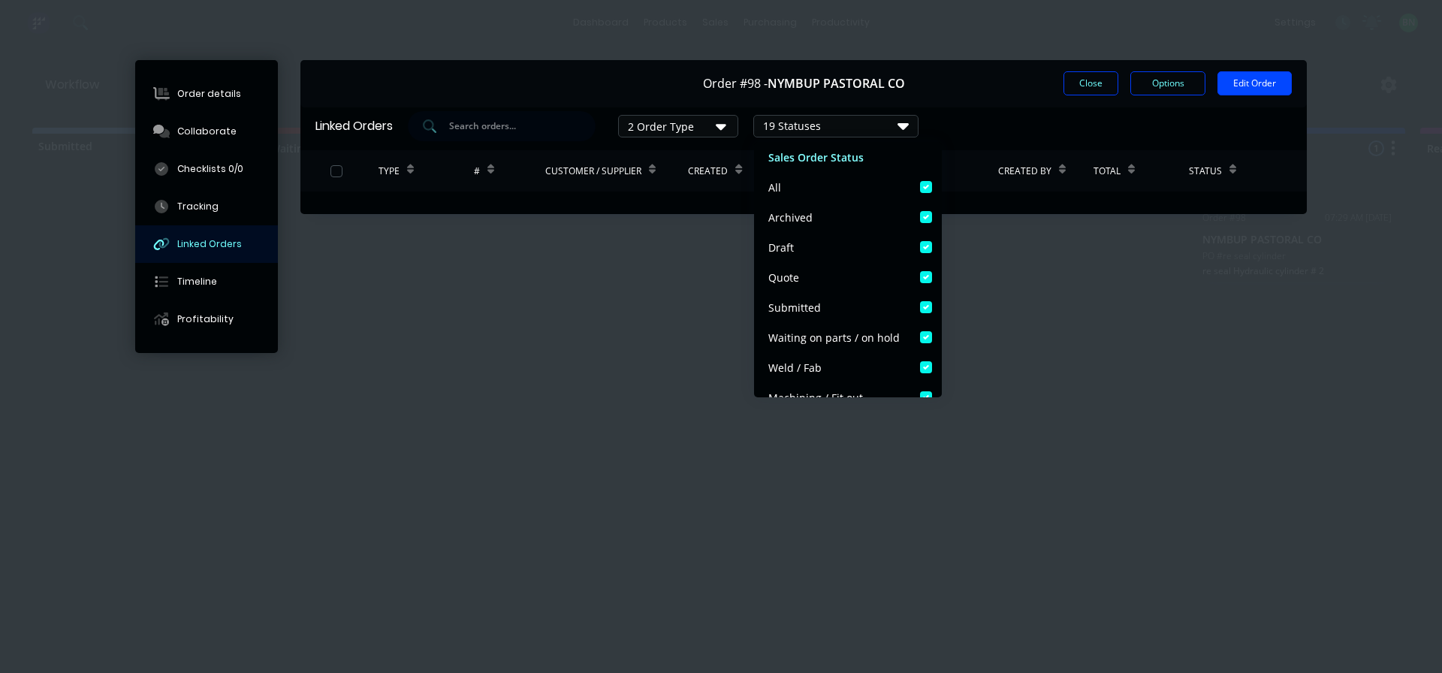
click at [915, 122] on div "19 Statuses" at bounding box center [836, 126] width 164 height 17
click at [1020, 88] on div "Order #98 - NYMBUP PASTORAL CO Close Options Edit Order" at bounding box center [803, 83] width 1006 height 47
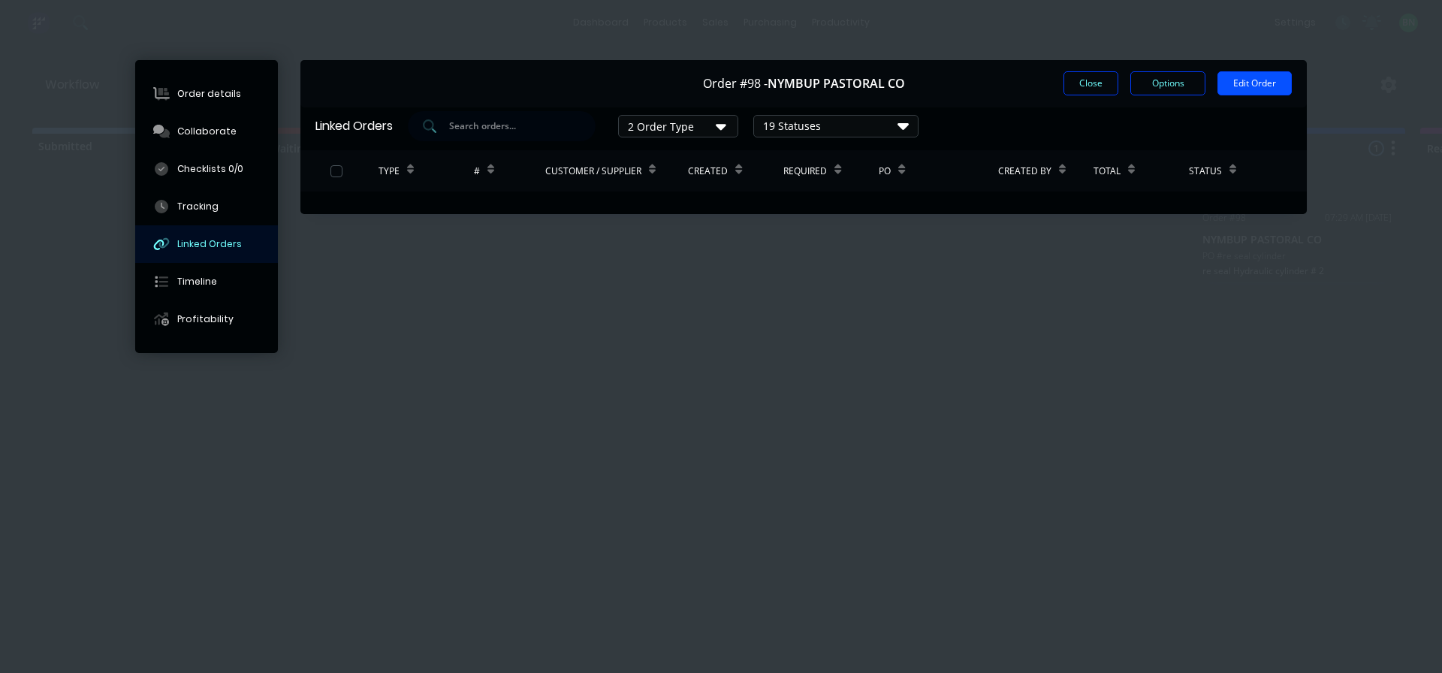
click at [1248, 89] on button "Edit Order" at bounding box center [1254, 83] width 74 height 24
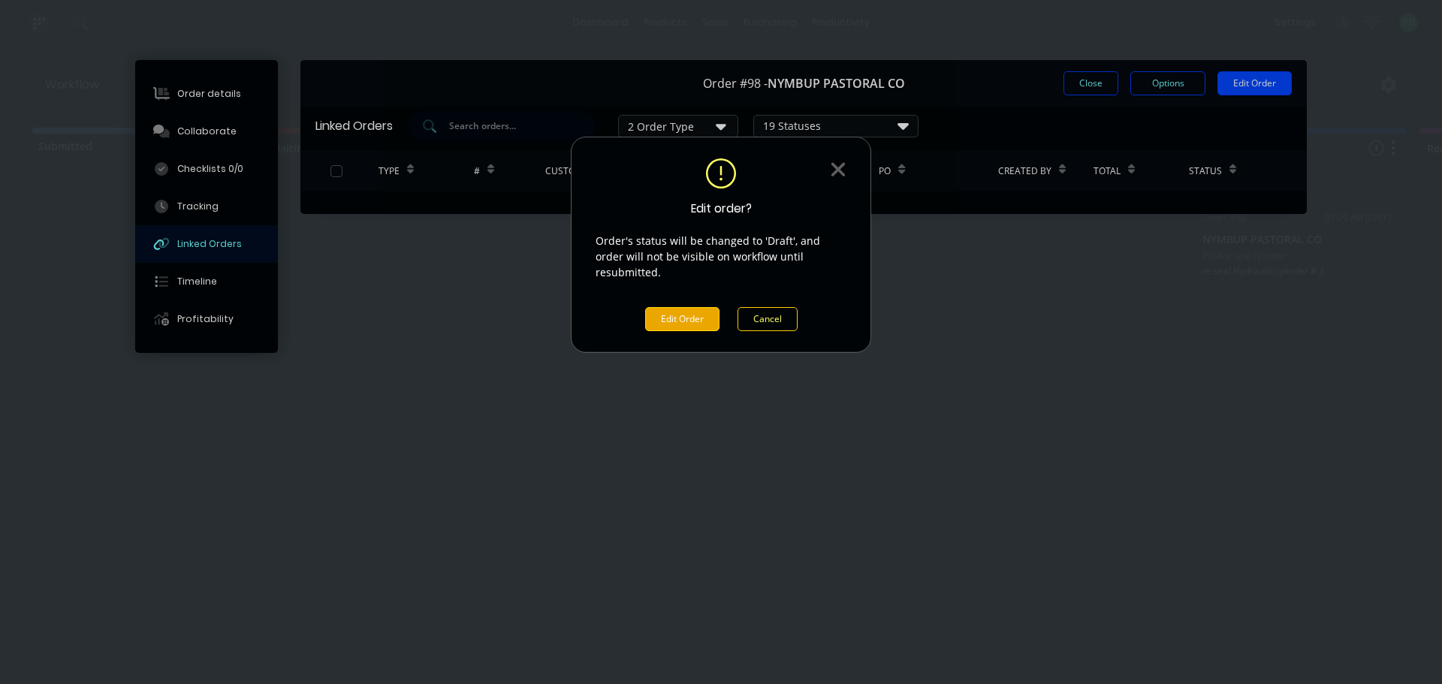
click at [694, 307] on button "Edit Order" at bounding box center [682, 319] width 74 height 24
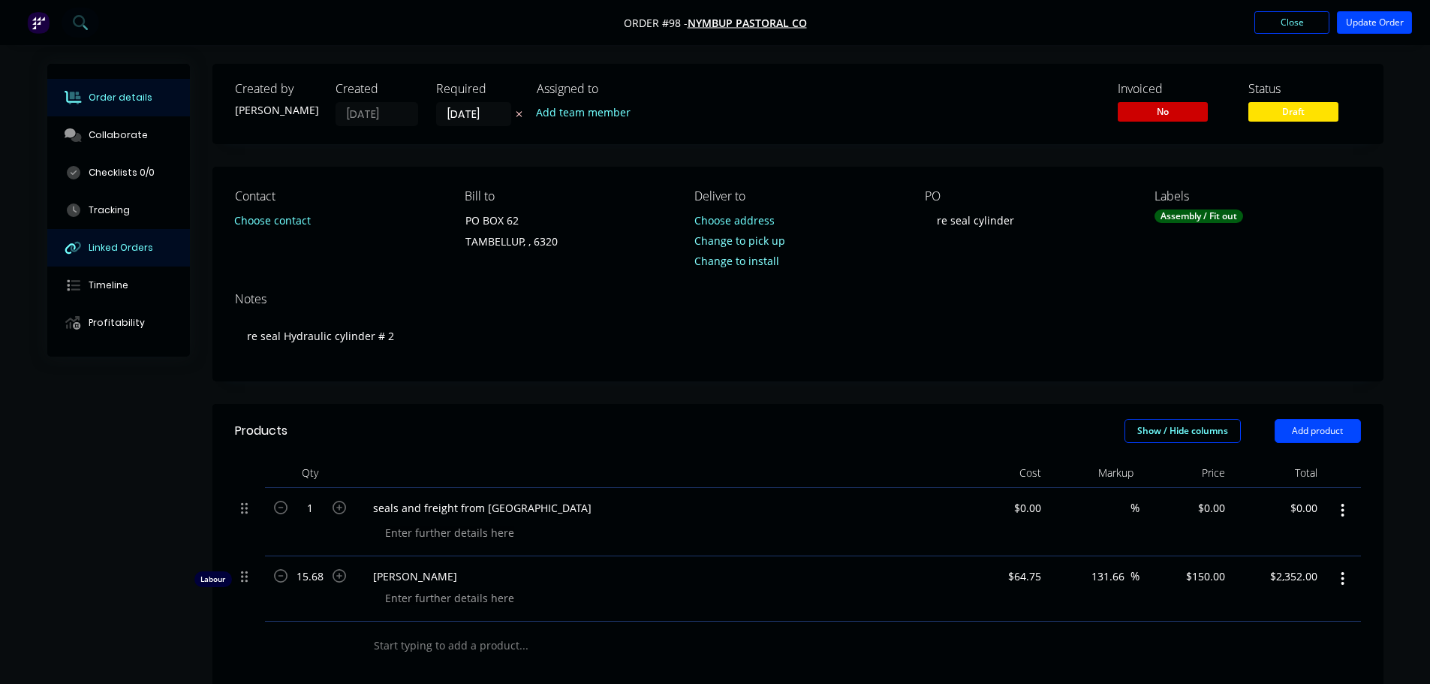
click at [132, 252] on div "Linked Orders" at bounding box center [121, 248] width 65 height 14
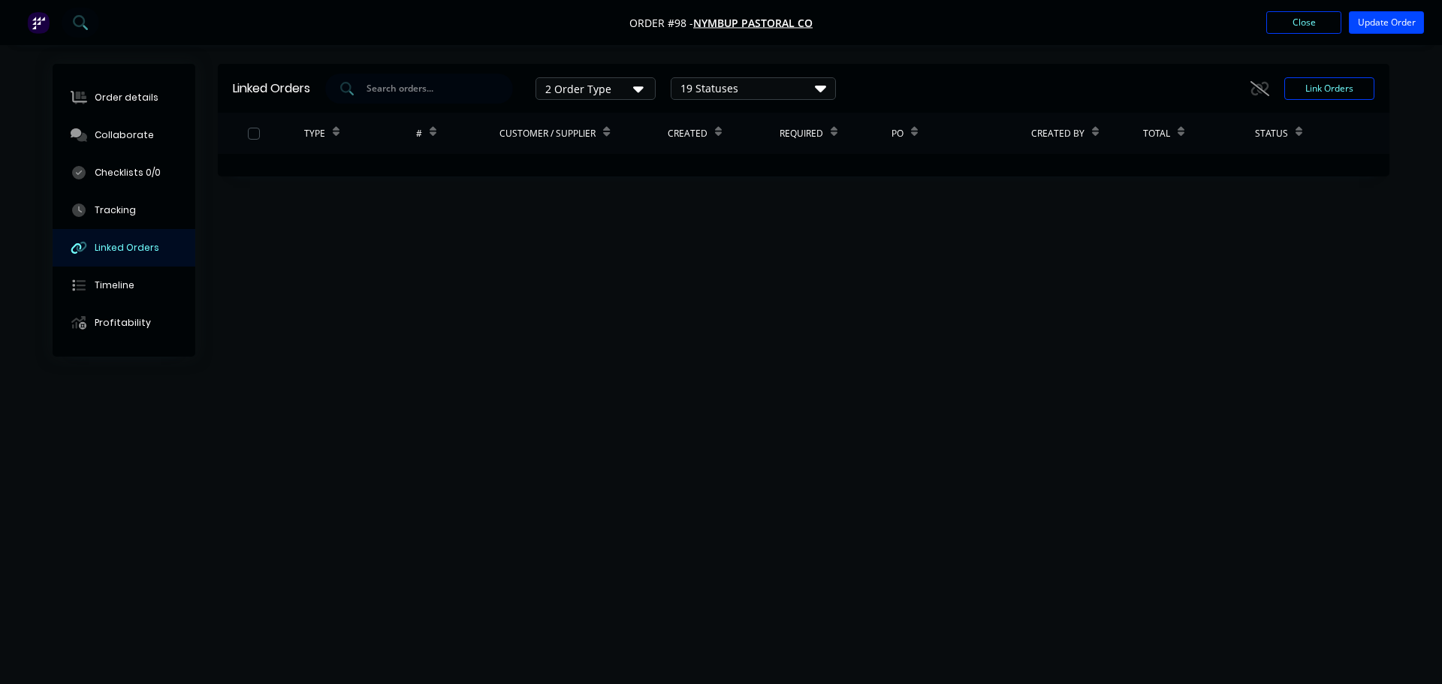
click at [1078, 327] on div "Linked Orders 2 Order Type 19 Statuses Sales Order Status All Archived Draft Qu…" at bounding box center [721, 313] width 1337 height 499
click at [1084, 332] on div "Linked Orders 2 Order Type 19 Statuses Sales Order Status All Archived Draft Qu…" at bounding box center [721, 313] width 1337 height 499
drag, startPoint x: 797, startPoint y: 317, endPoint x: 725, endPoint y: 264, distance: 89.1
click at [759, 303] on div "Linked Orders 2 Order Type 19 Statuses Sales Order Status All Archived Draft Qu…" at bounding box center [721, 313] width 1337 height 499
drag, startPoint x: 752, startPoint y: 223, endPoint x: 330, endPoint y: 238, distance: 422.3
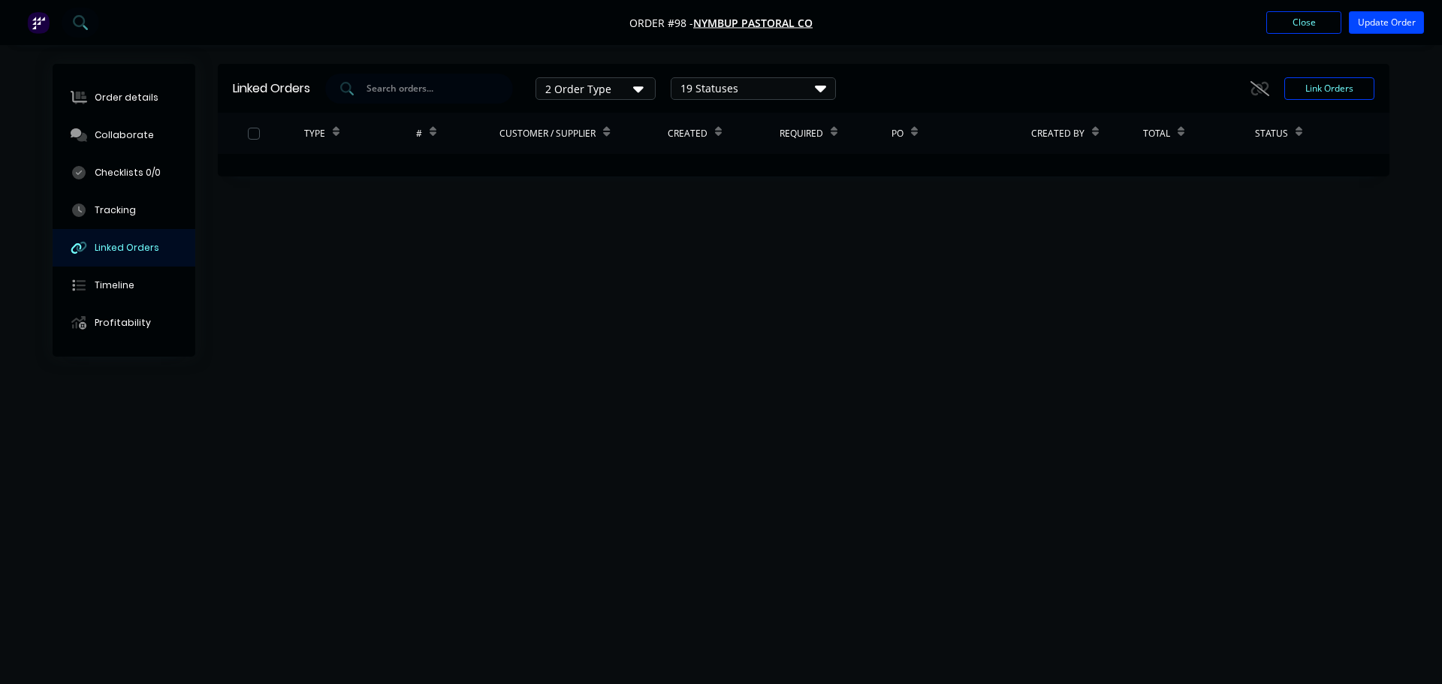
click at [740, 223] on div "Linked Orders 2 Order Type 19 Statuses Sales Order Status All Archived Draft Qu…" at bounding box center [721, 313] width 1337 height 499
click at [317, 298] on div "Linked Orders 2 Order Type 19 Statuses Sales Order Status All Archived Draft Qu…" at bounding box center [721, 313] width 1337 height 499
click at [1301, 17] on button "Close" at bounding box center [1303, 22] width 75 height 23
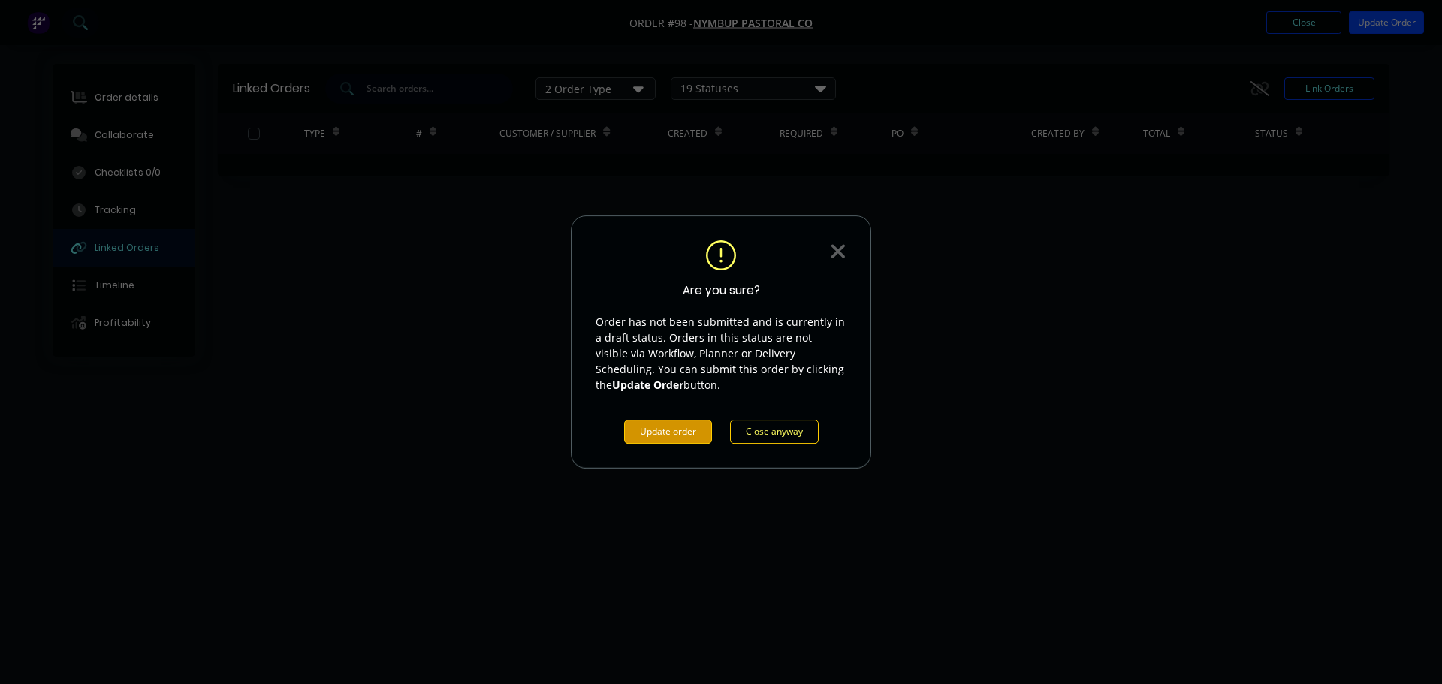
click at [688, 429] on button "Update order" at bounding box center [668, 432] width 88 height 24
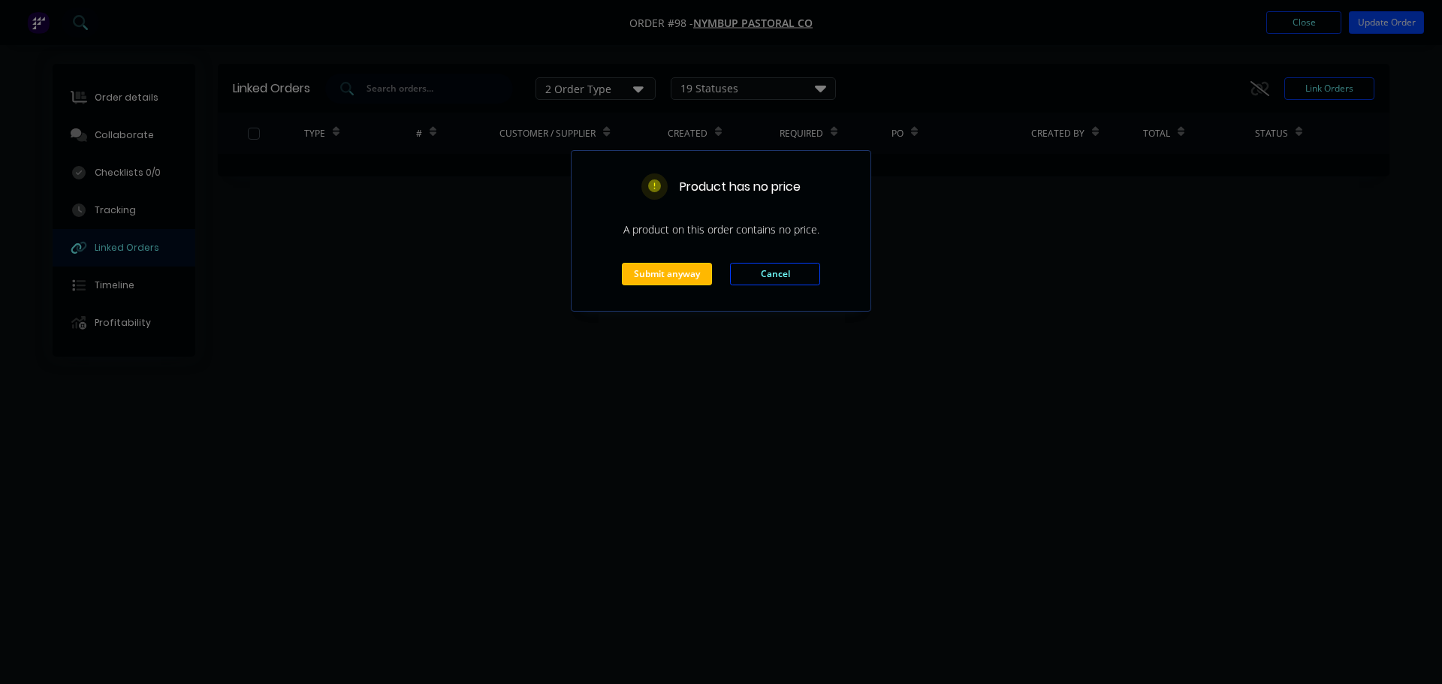
click at [675, 276] on button "Submit anyway" at bounding box center [667, 274] width 90 height 23
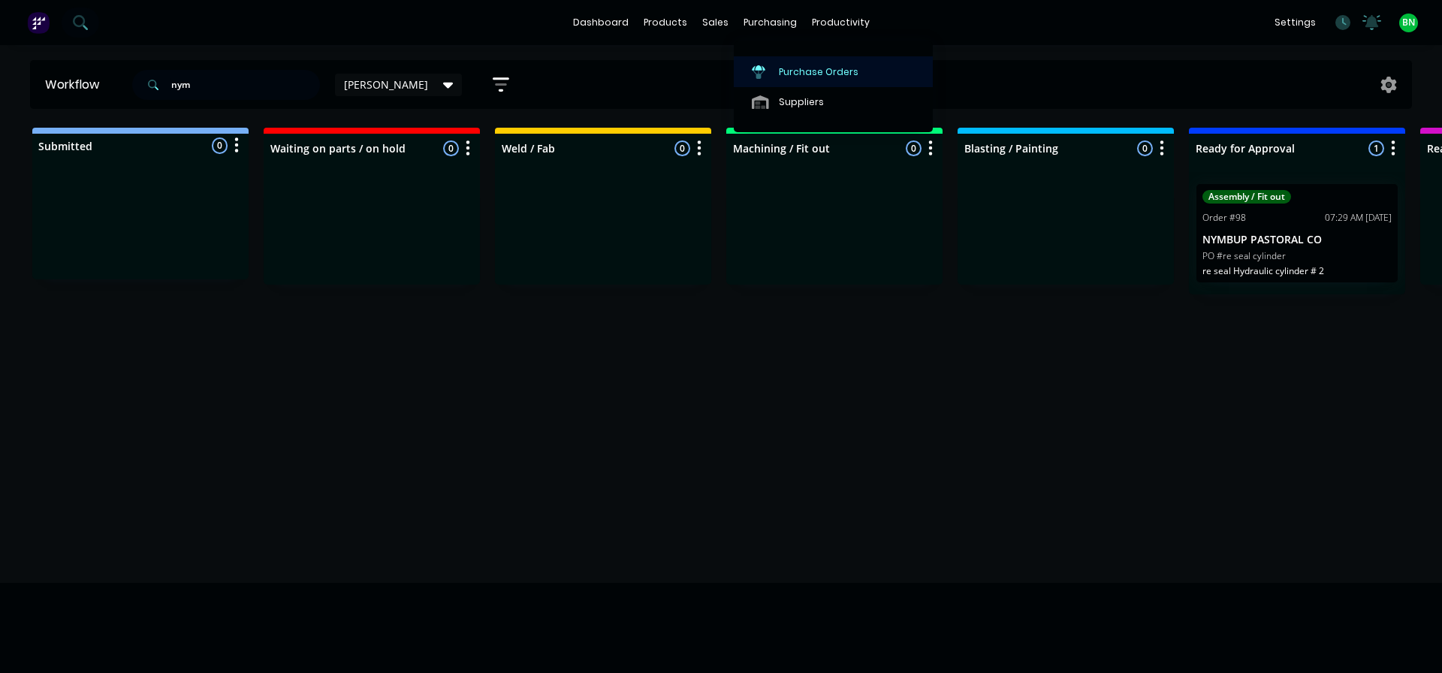
click at [797, 72] on div "Purchase Orders" at bounding box center [819, 72] width 80 height 14
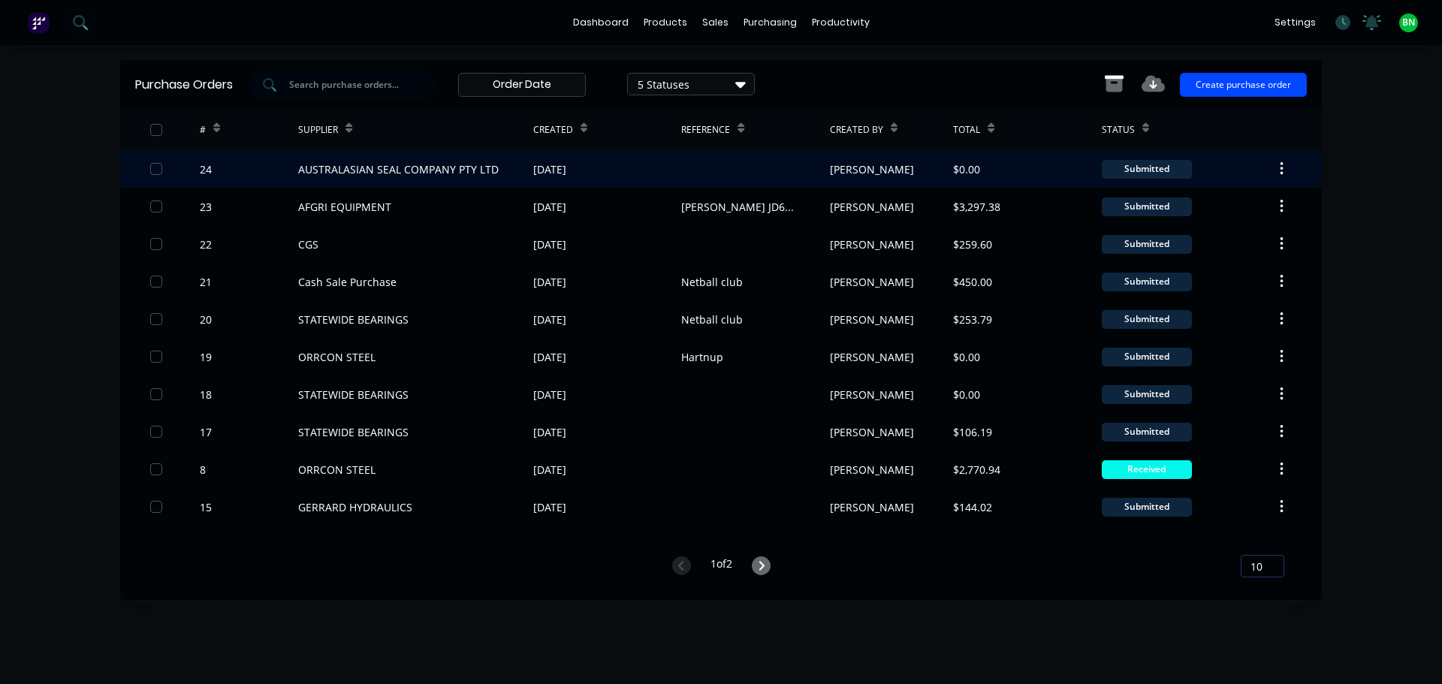
click at [1277, 168] on button "button" at bounding box center [1281, 168] width 35 height 27
click at [496, 167] on div "AUSTRALASIAN SEAL COMPANY PTY LTD" at bounding box center [415, 169] width 235 height 38
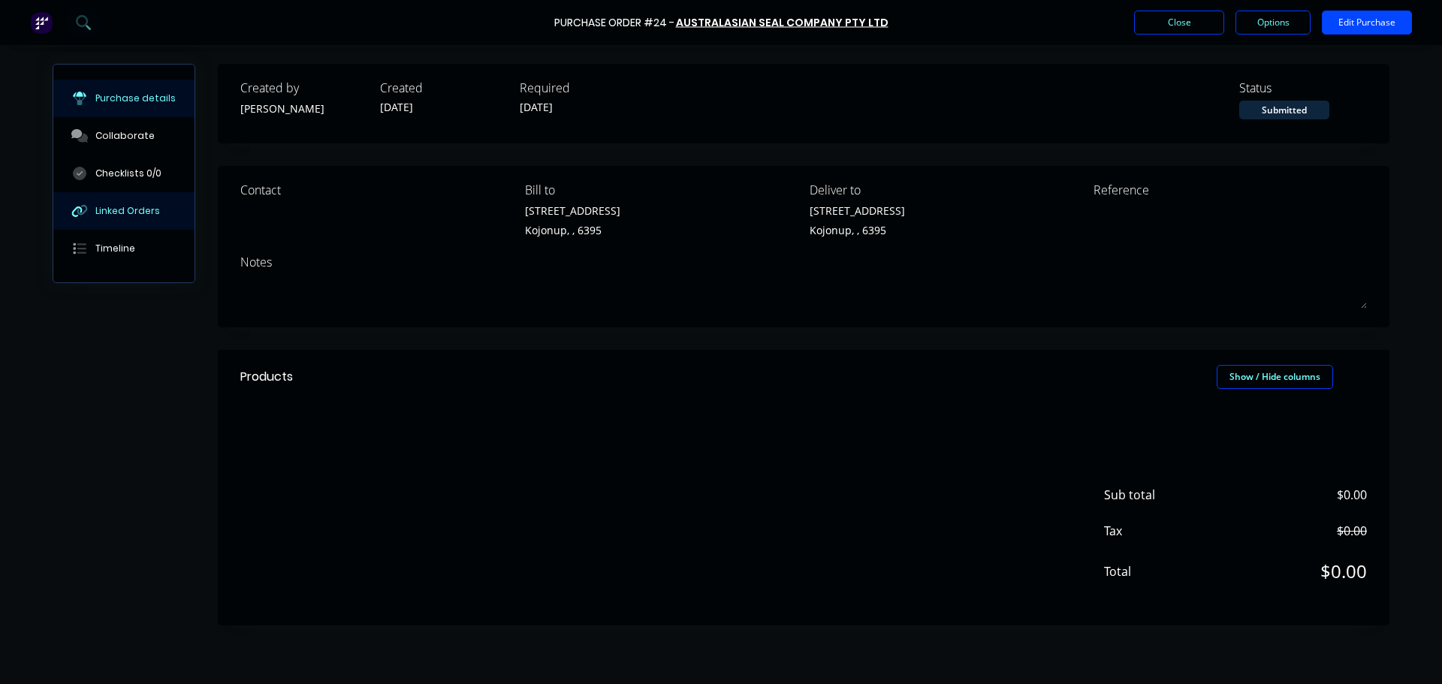
click at [119, 211] on div "Linked Orders" at bounding box center [127, 211] width 65 height 14
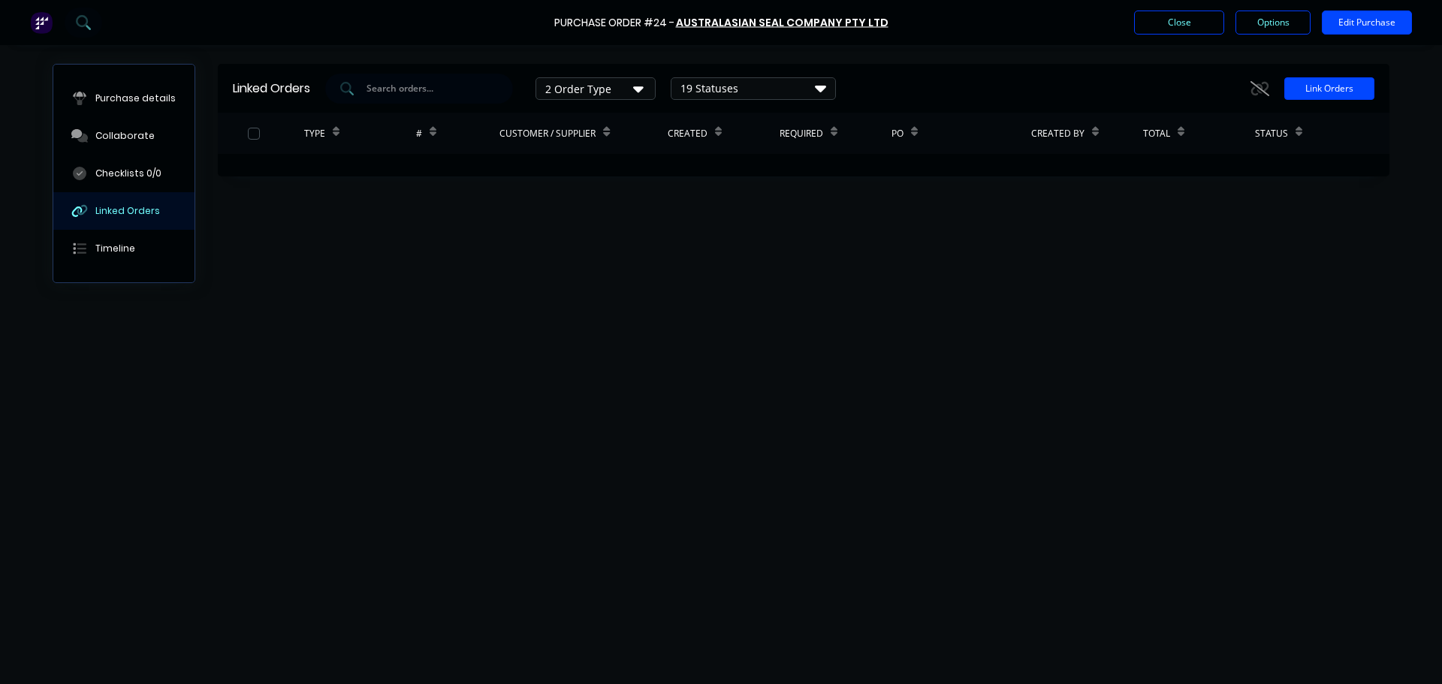
click at [1349, 92] on button "Link Orders" at bounding box center [1329, 88] width 90 height 23
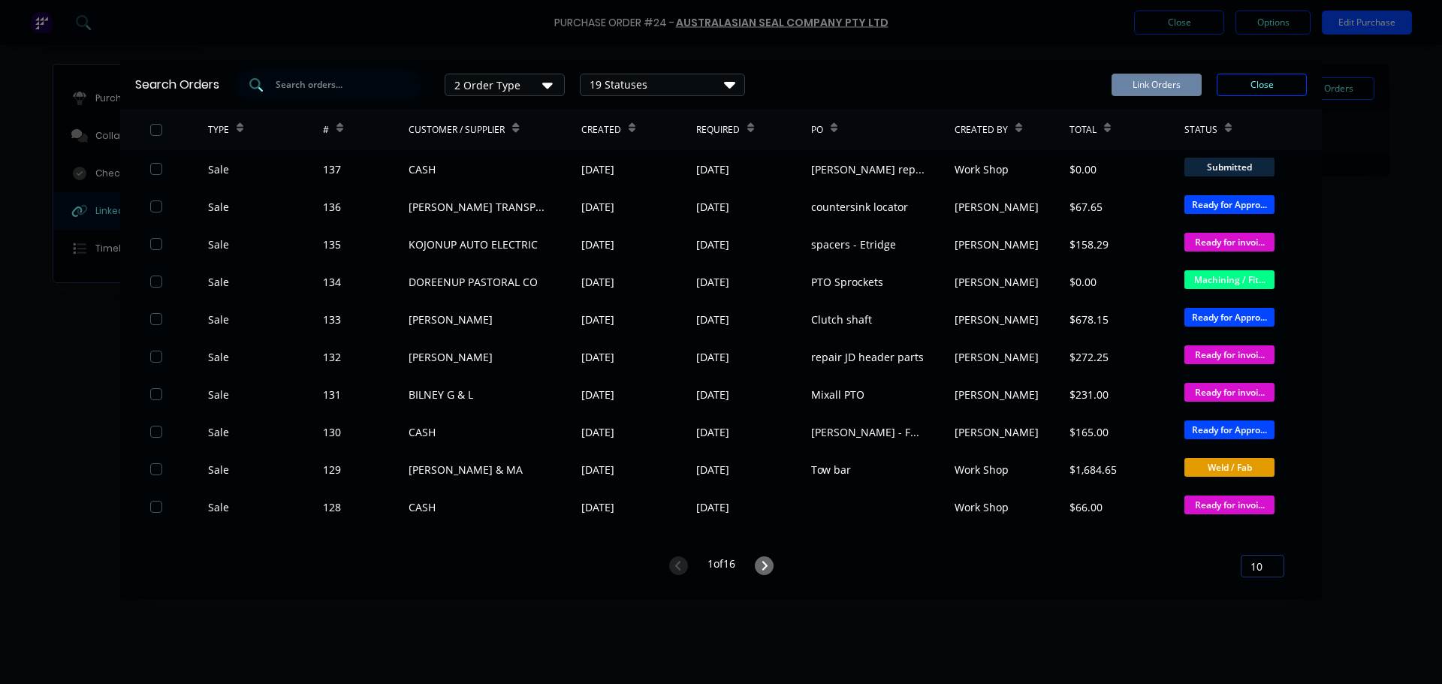
click at [348, 92] on div at bounding box center [328, 85] width 188 height 30
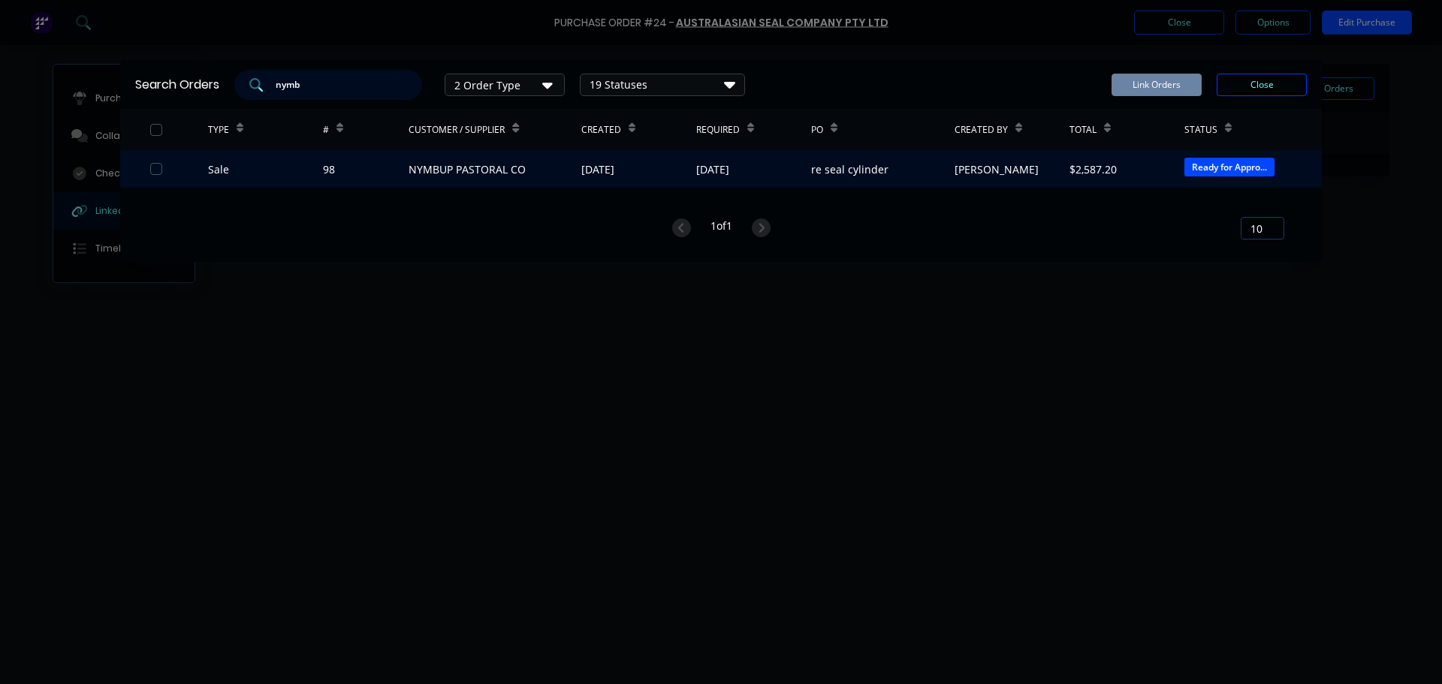
type input "nymb"
click at [498, 167] on div "NYMBUP PASTORAL CO" at bounding box center [466, 169] width 117 height 16
click at [424, 173] on div "NYMBUP PASTORAL CO" at bounding box center [466, 169] width 117 height 16
click at [153, 162] on div at bounding box center [179, 169] width 58 height 38
click at [155, 169] on div at bounding box center [156, 169] width 30 height 30
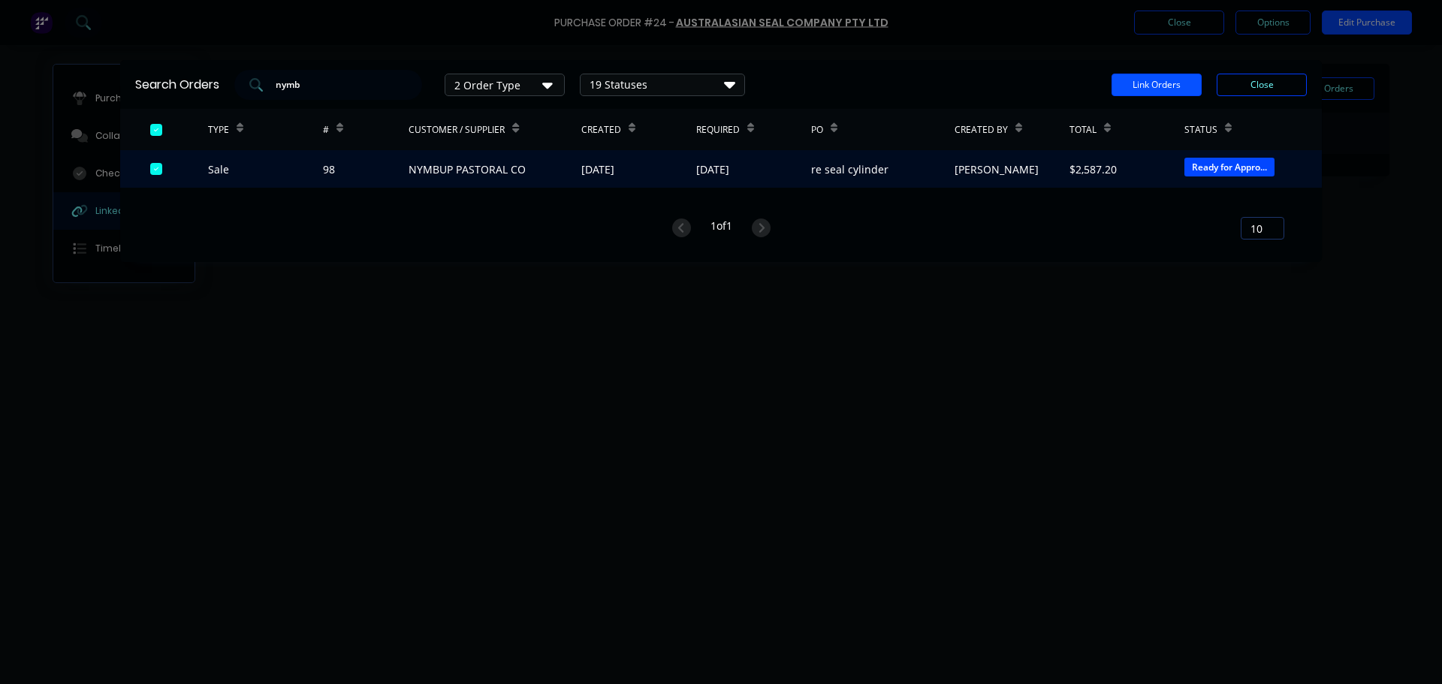
click at [1167, 78] on button "Link Orders" at bounding box center [1156, 85] width 90 height 23
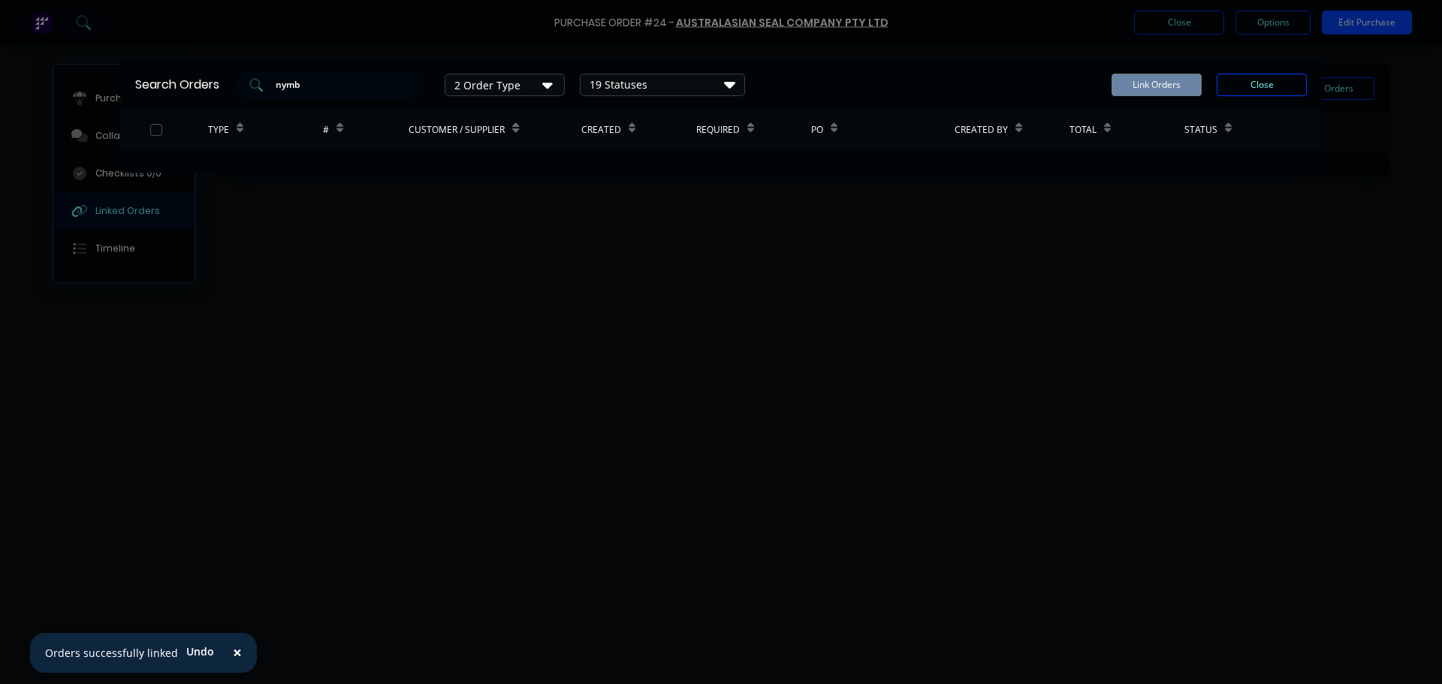
click at [538, 390] on div "Search Orders nymb 2 Order Type 19 Statuses Sales Order Status All Archived Dra…" at bounding box center [721, 342] width 1442 height 684
click at [233, 653] on span "×" at bounding box center [237, 652] width 9 height 21
click at [542, 511] on div "Search Orders nymb 2 Order Type 19 Statuses Sales Order Status All Archived Dra…" at bounding box center [721, 342] width 1442 height 684
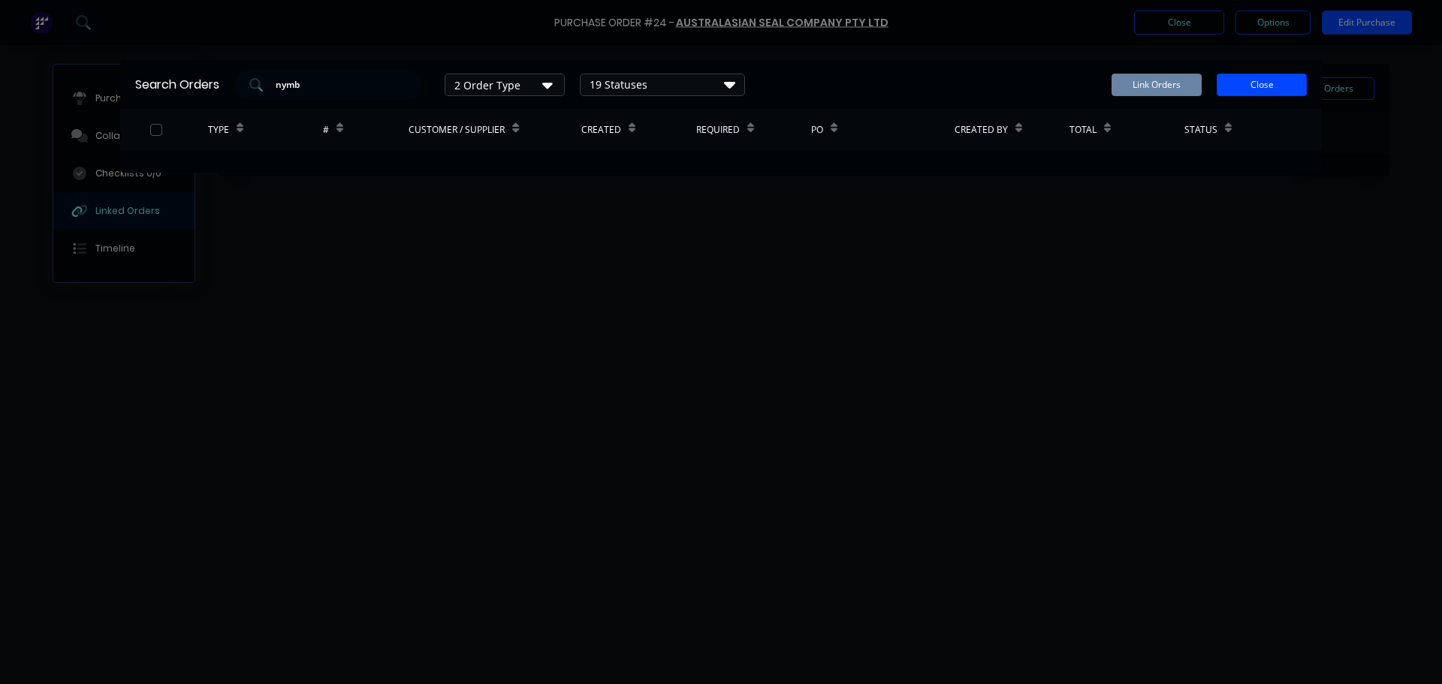
click at [1271, 77] on button "Close" at bounding box center [1261, 85] width 90 height 23
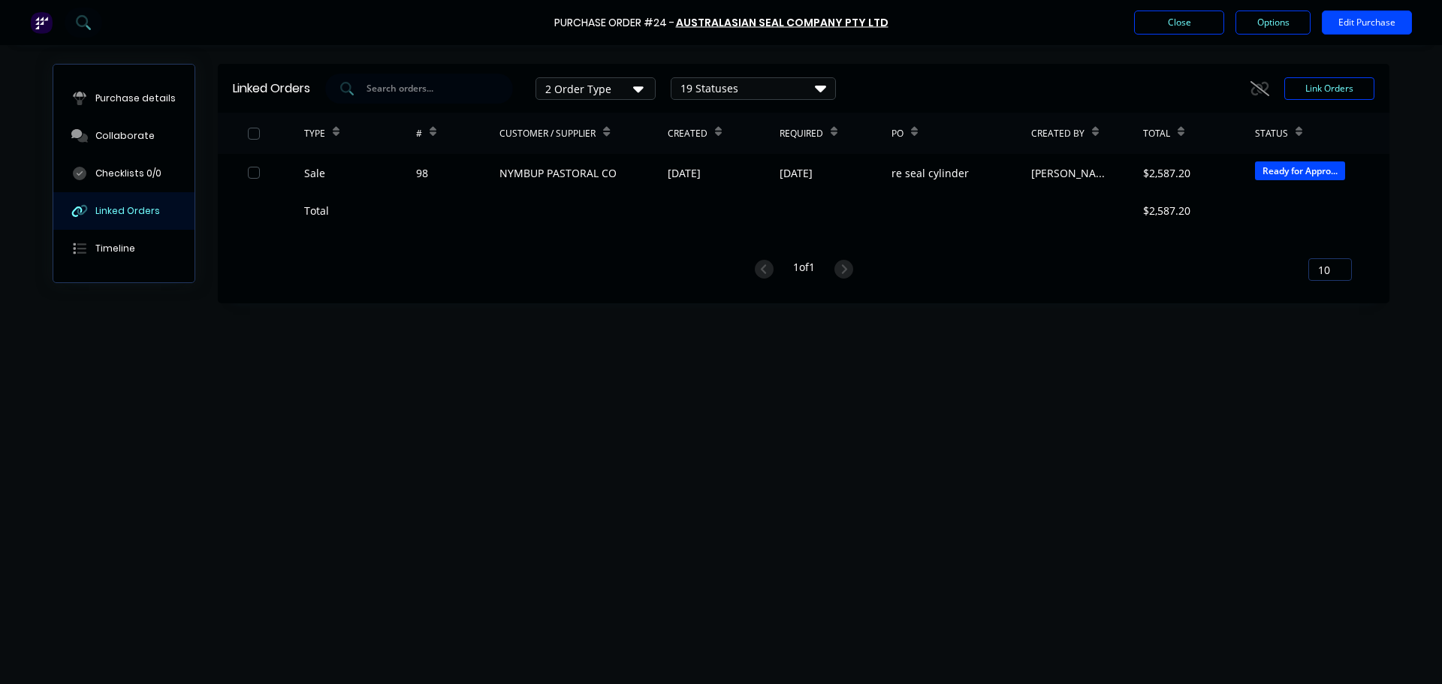
click at [411, 369] on div "Linked Orders 2 Order Type 19 Statuses Sales Order Status All Archived Draft Qu…" at bounding box center [721, 361] width 1337 height 594
click at [1192, 24] on button "Close" at bounding box center [1179, 23] width 90 height 24
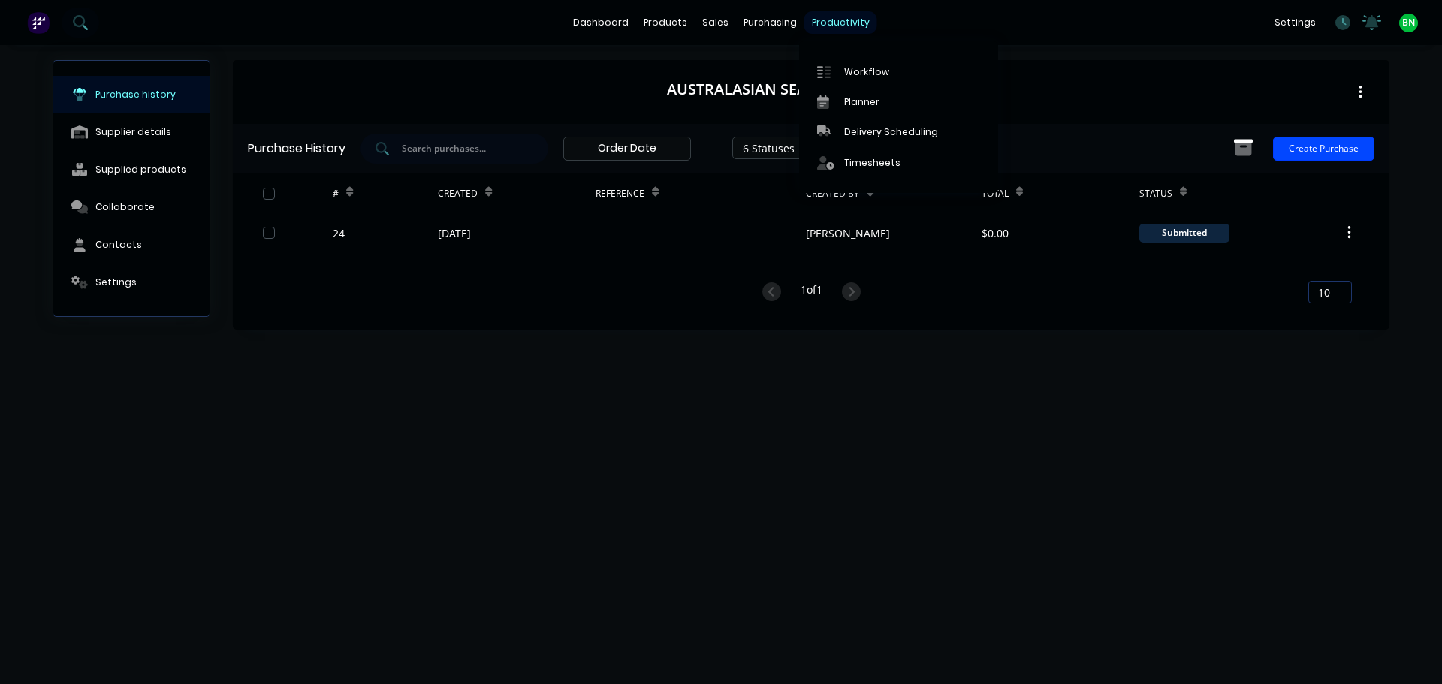
click at [815, 18] on div "productivity" at bounding box center [840, 22] width 73 height 23
click at [849, 72] on div "Workflow" at bounding box center [866, 72] width 45 height 14
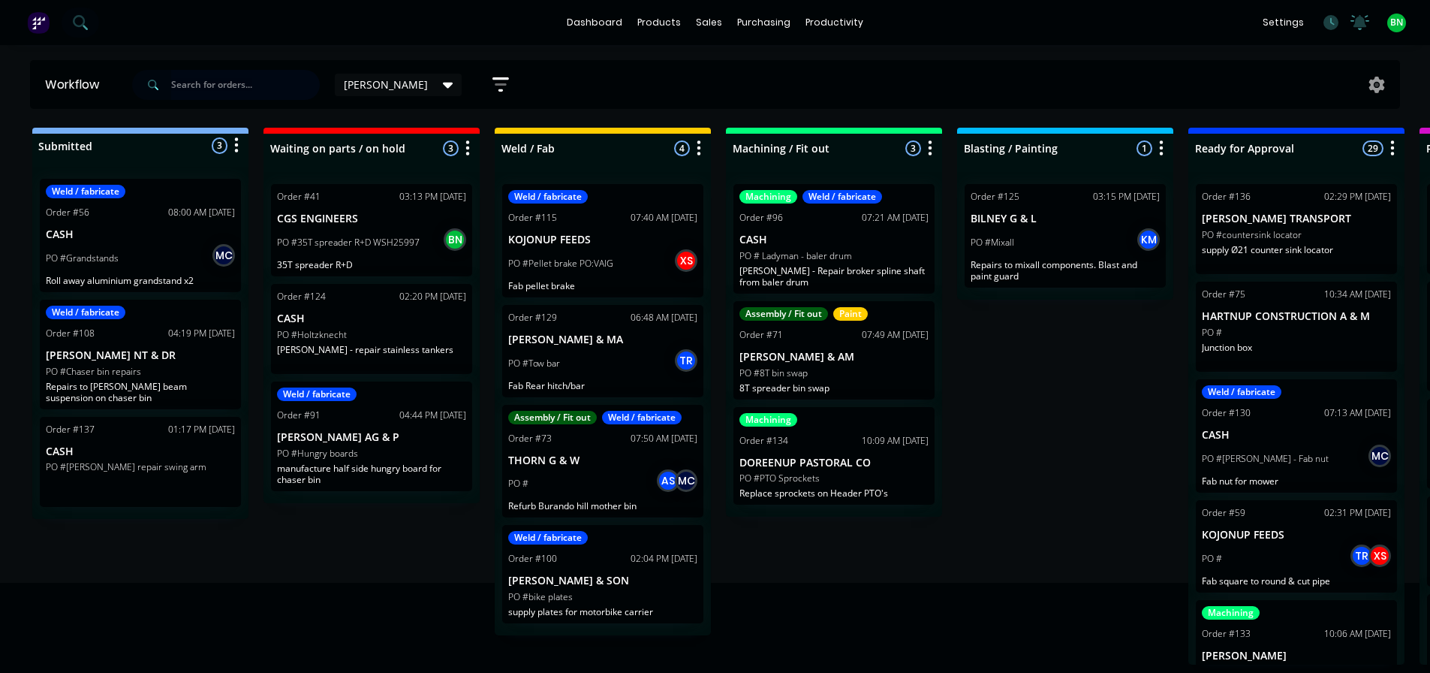
click at [188, 88] on input "text" at bounding box center [245, 85] width 149 height 30
type input "nym"
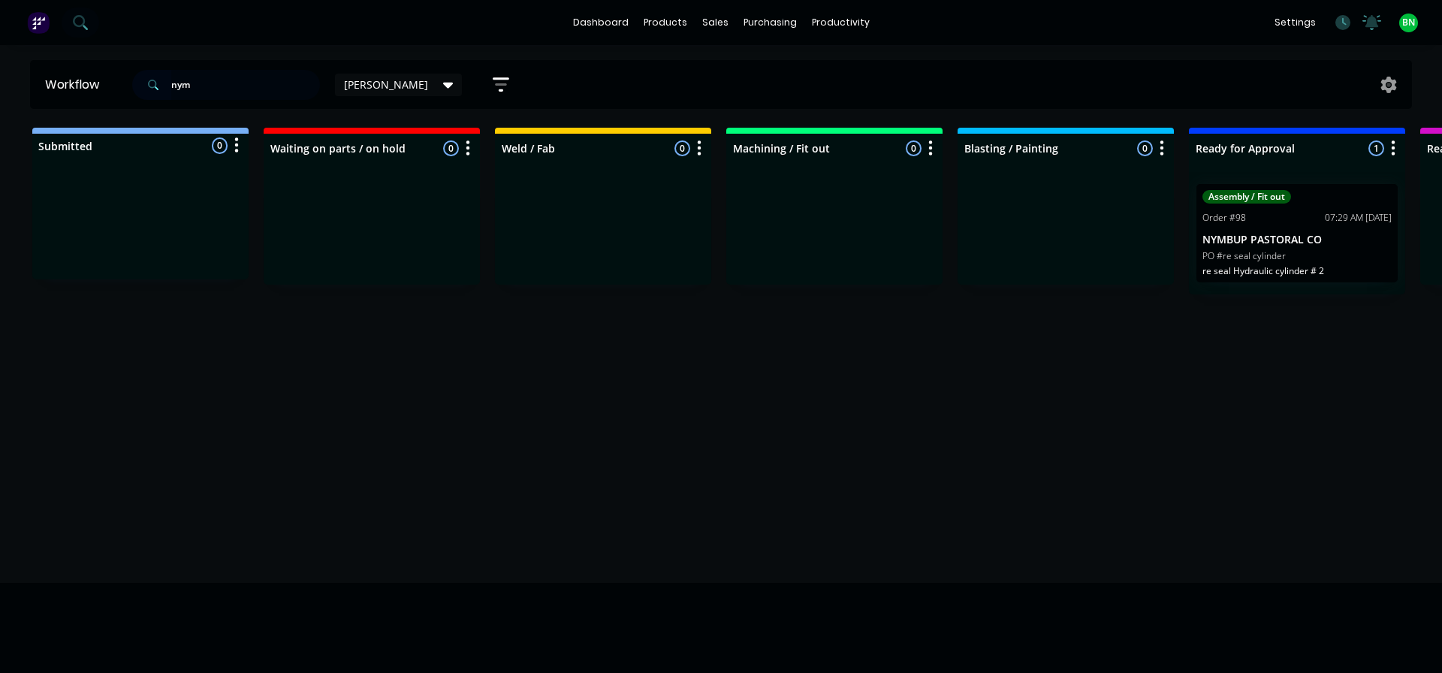
click at [1250, 258] on p "PO #re seal cylinder" at bounding box center [1243, 256] width 83 height 14
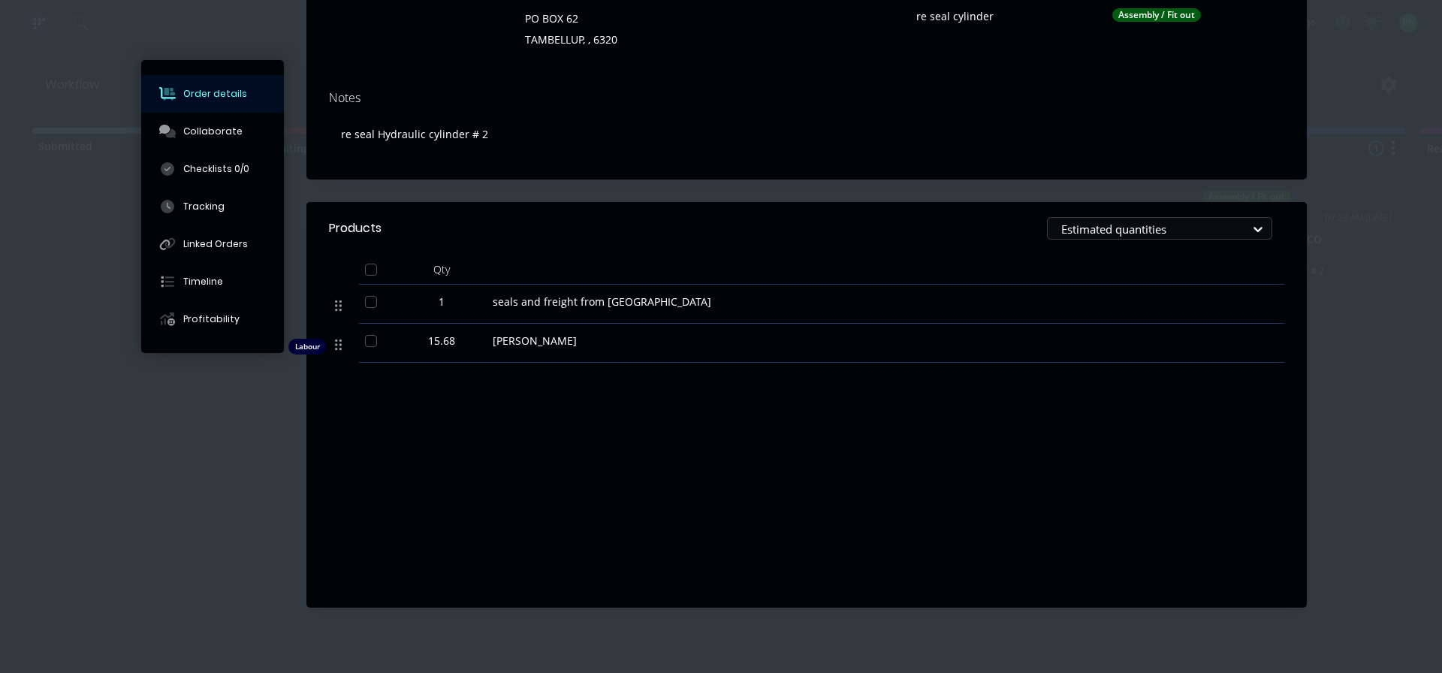
scroll to position [243, 0]
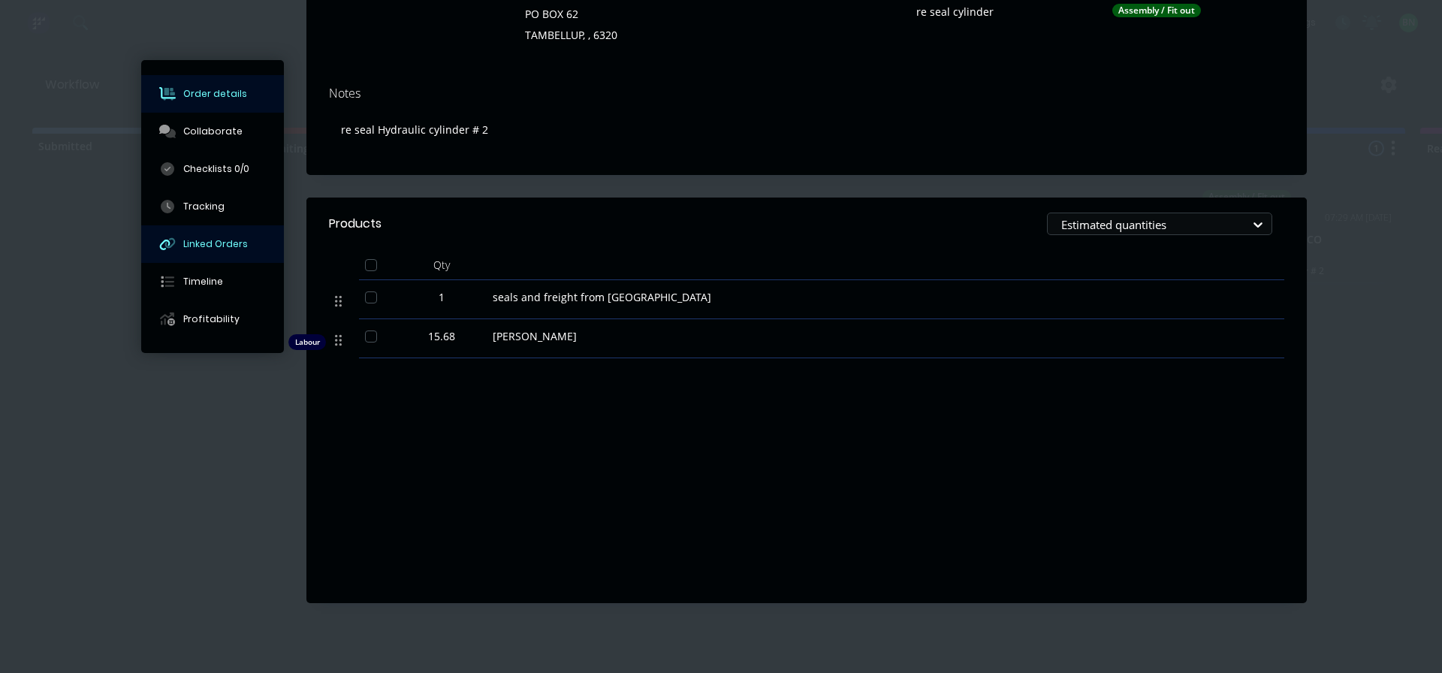
click at [191, 240] on div "Linked Orders" at bounding box center [215, 244] width 65 height 14
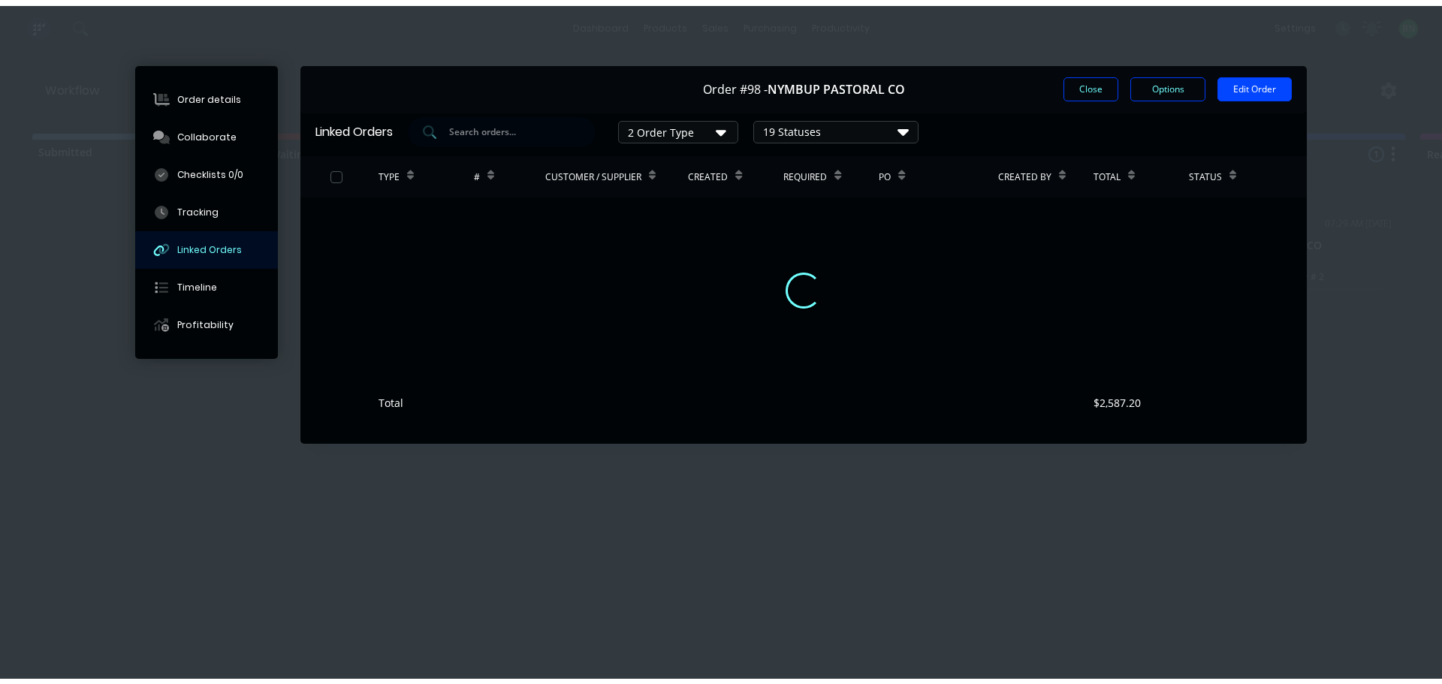
scroll to position [0, 0]
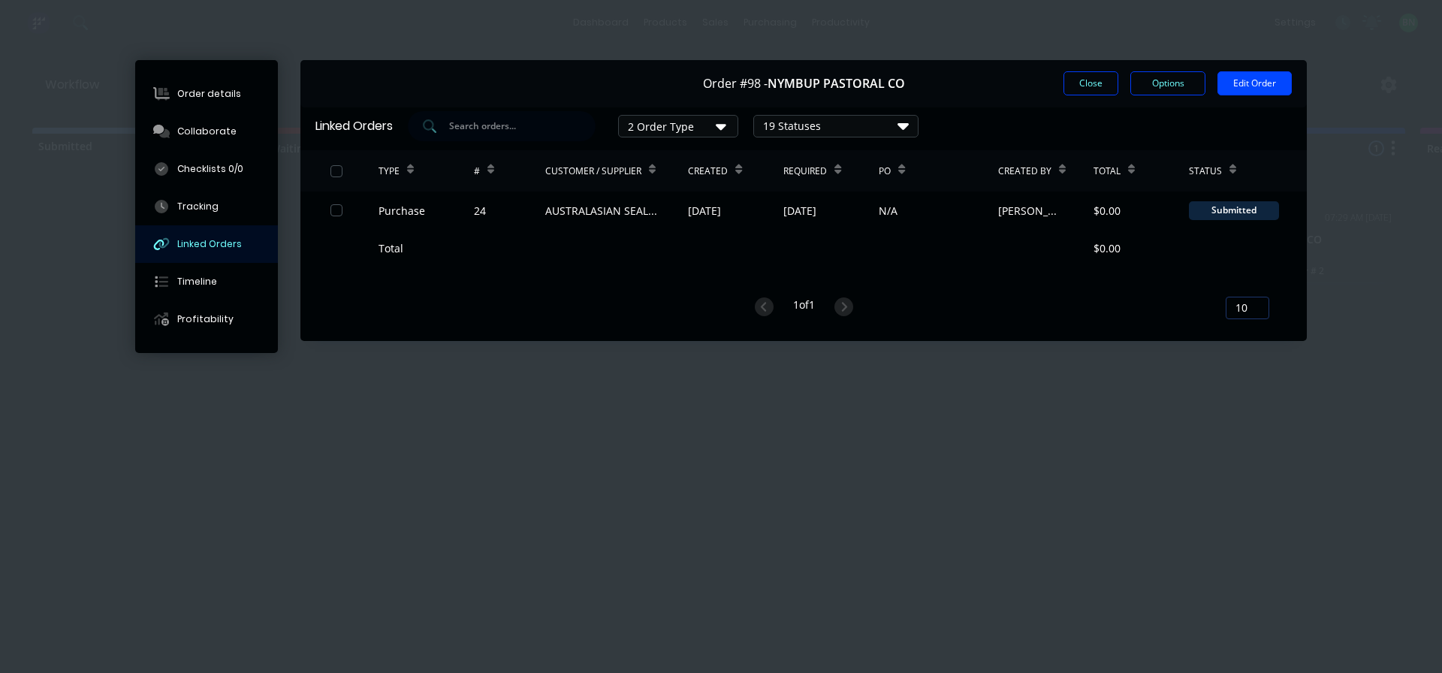
click at [578, 266] on div at bounding box center [616, 248] width 143 height 38
drag, startPoint x: 680, startPoint y: 333, endPoint x: 510, endPoint y: 231, distance: 198.3
click at [681, 333] on div "Linked Orders 2 Order Type 19 Statuses Sales Order Status All Archived Draft Qu…" at bounding box center [803, 221] width 1006 height 240
click at [1071, 71] on div "Order #98 - NYMBUP PASTORAL CO Close Options Edit Order" at bounding box center [803, 83] width 1006 height 47
click at [1102, 84] on button "Close" at bounding box center [1090, 83] width 55 height 24
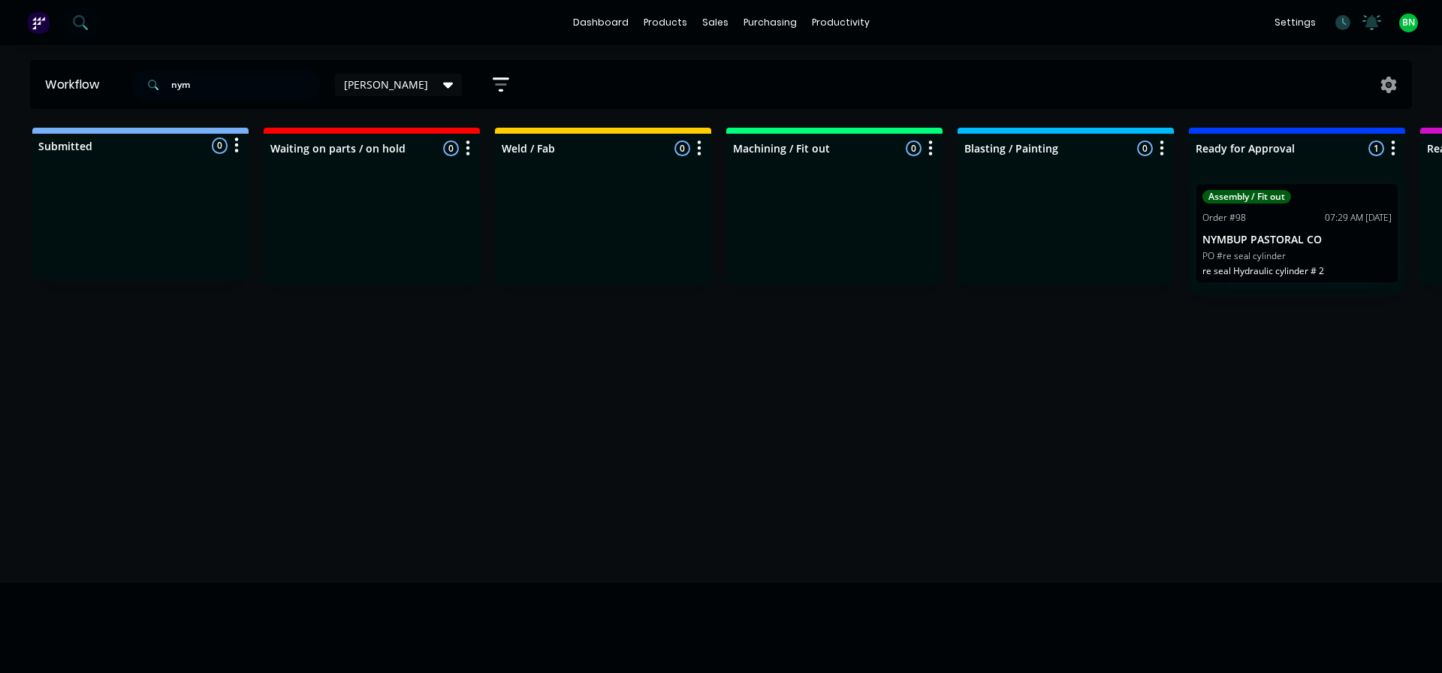
click at [987, 523] on div "Workflow nym [PERSON_NAME] Save new view None edit [PERSON_NAME] (Default) edit…" at bounding box center [721, 351] width 1442 height 583
drag, startPoint x: 253, startPoint y: 88, endPoint x: 0, endPoint y: 82, distance: 253.1
click at [0, 82] on div "Workflow nym [PERSON_NAME] Save new view None edit [PERSON_NAME] (Default) edit…" at bounding box center [721, 84] width 1442 height 49
drag, startPoint x: 1409, startPoint y: 434, endPoint x: 1389, endPoint y: 411, distance: 30.4
click at [1403, 427] on div "Workflow [PERSON_NAME] Save new view None edit [PERSON_NAME] (Default) edit Wor…" at bounding box center [721, 351] width 1442 height 583
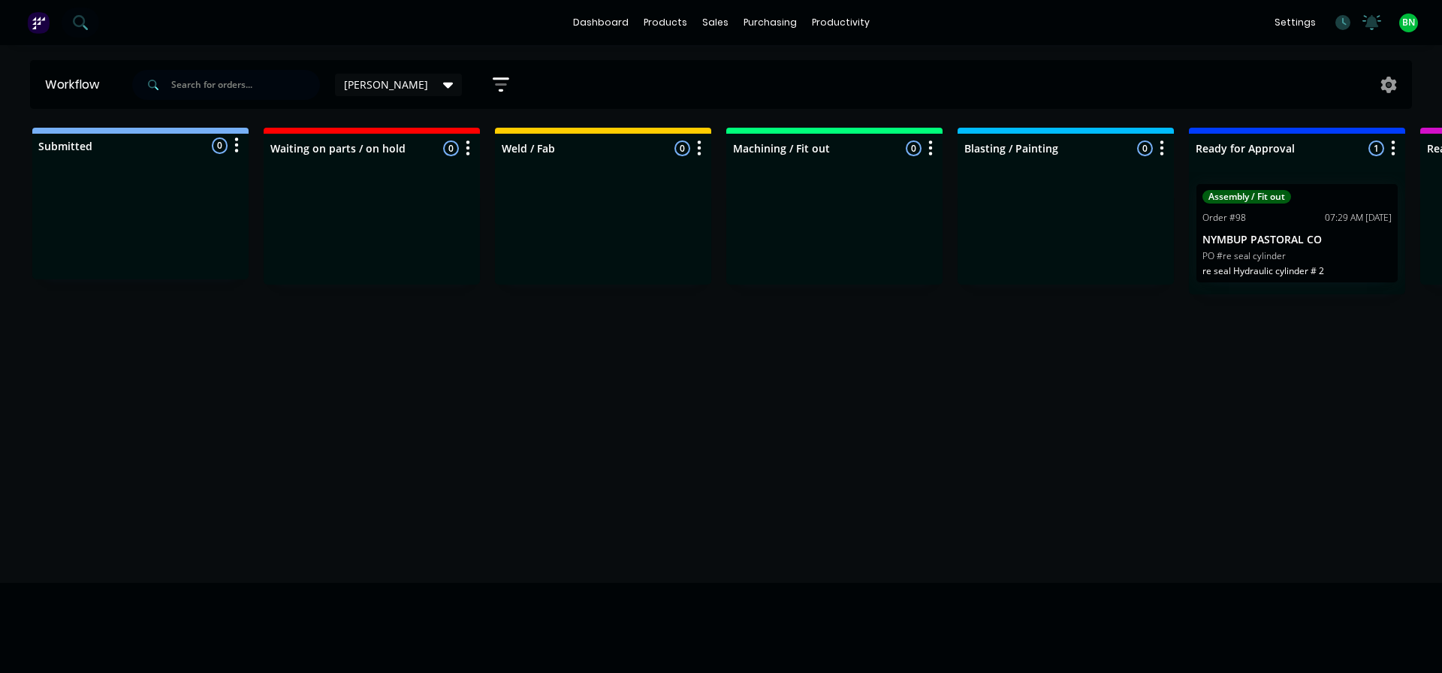
click at [1268, 240] on p "NYMBUP PASTORAL CO" at bounding box center [1296, 240] width 189 height 13
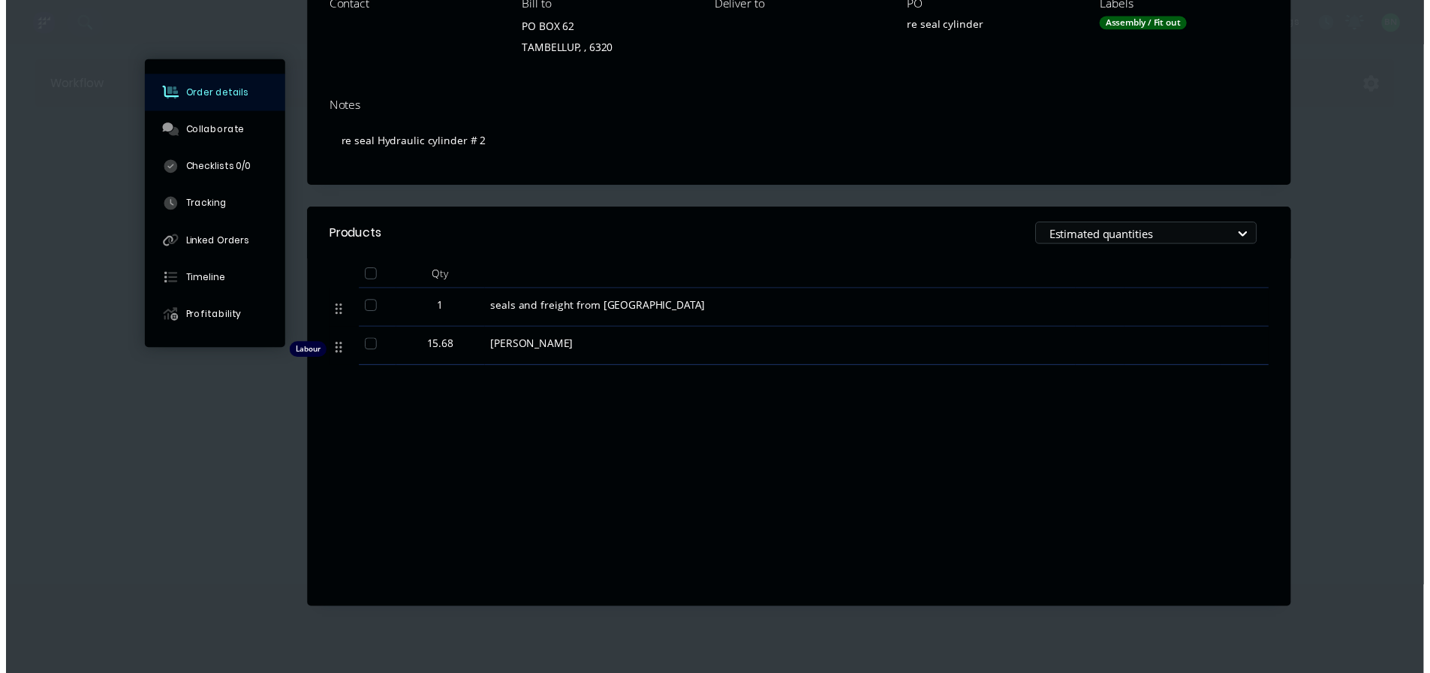
scroll to position [231, 0]
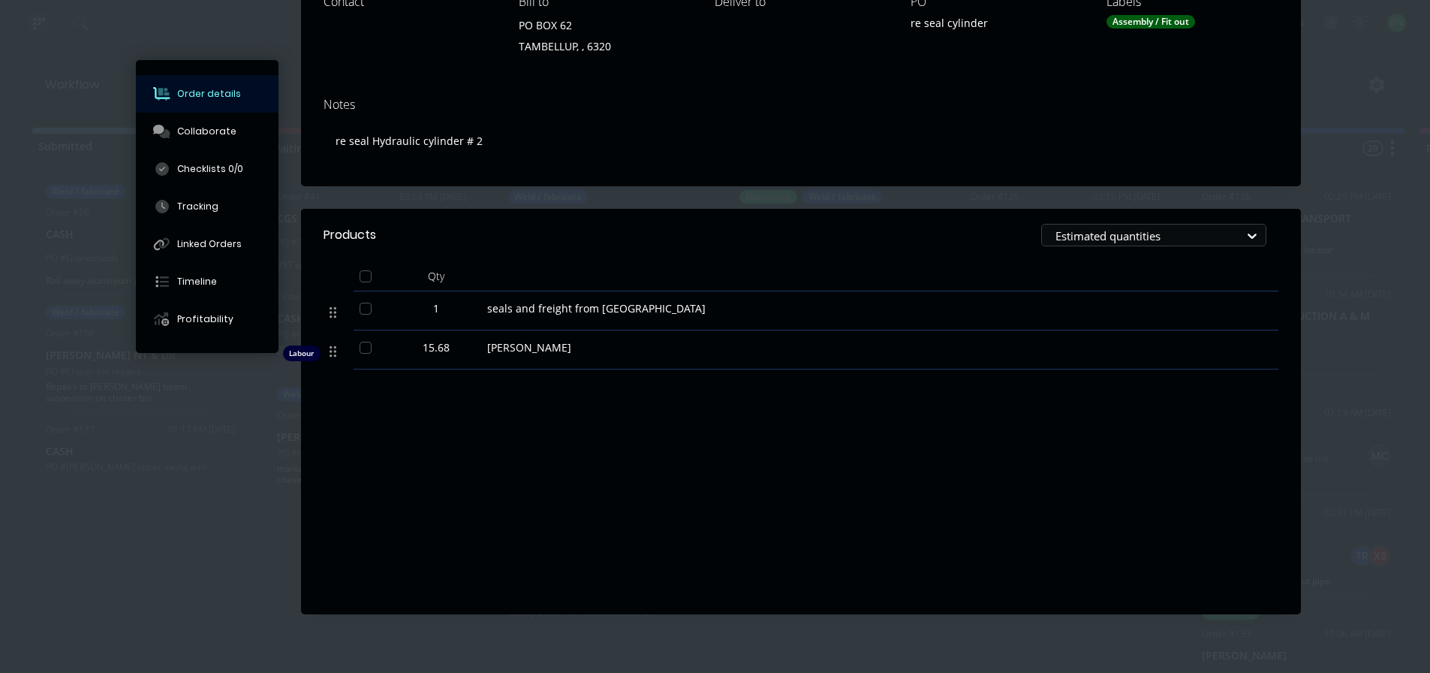
click at [680, 495] on div "Labour $2,352.00 Sub total $2,352.00 Margin $1,336.72 ( 56.83 %) Tax $235.20 To…" at bounding box center [801, 504] width 955 height 174
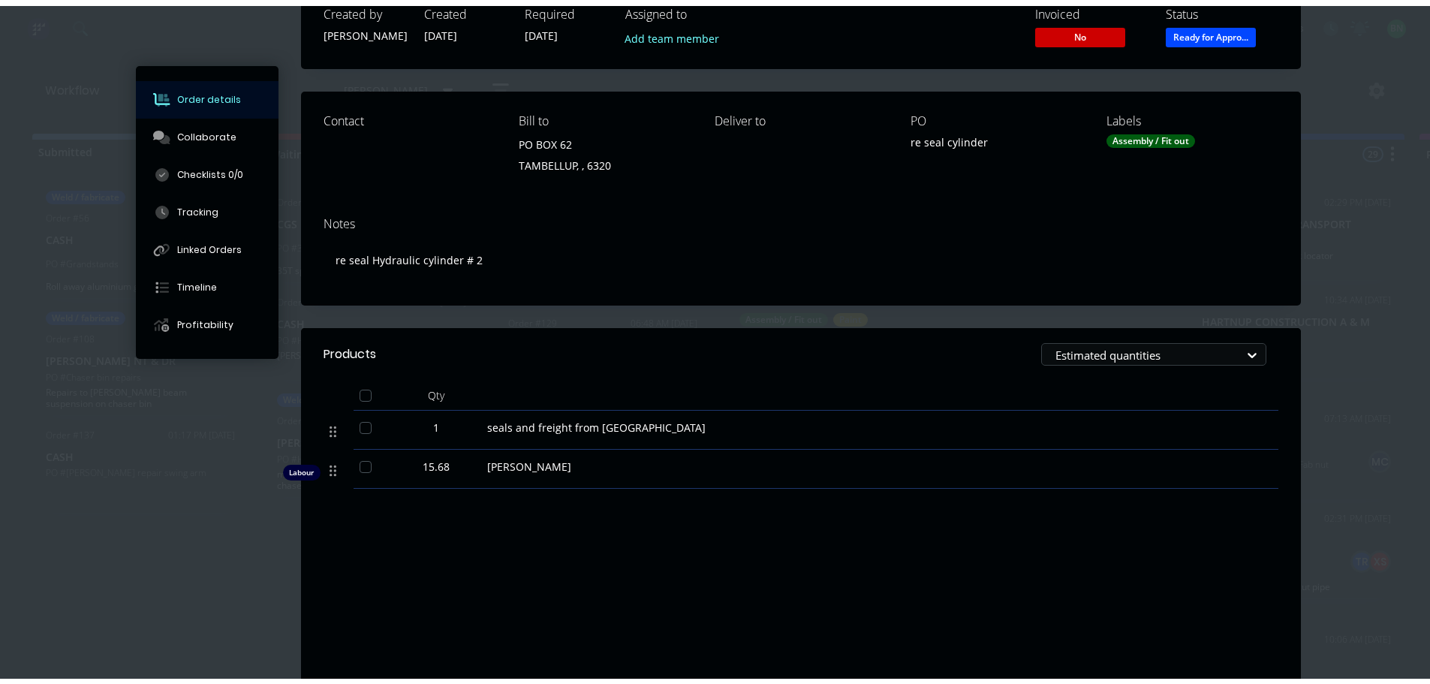
scroll to position [0, 0]
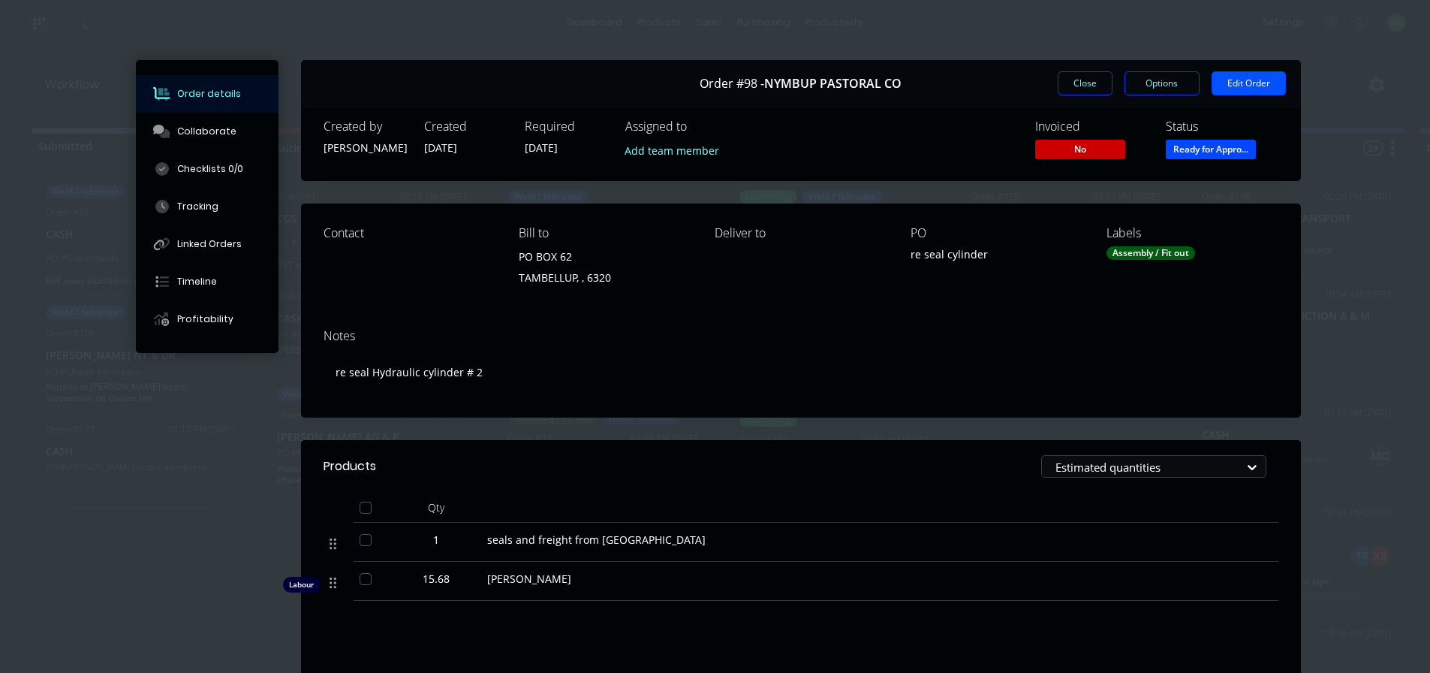
click at [1243, 84] on button "Edit Order" at bounding box center [1249, 83] width 74 height 24
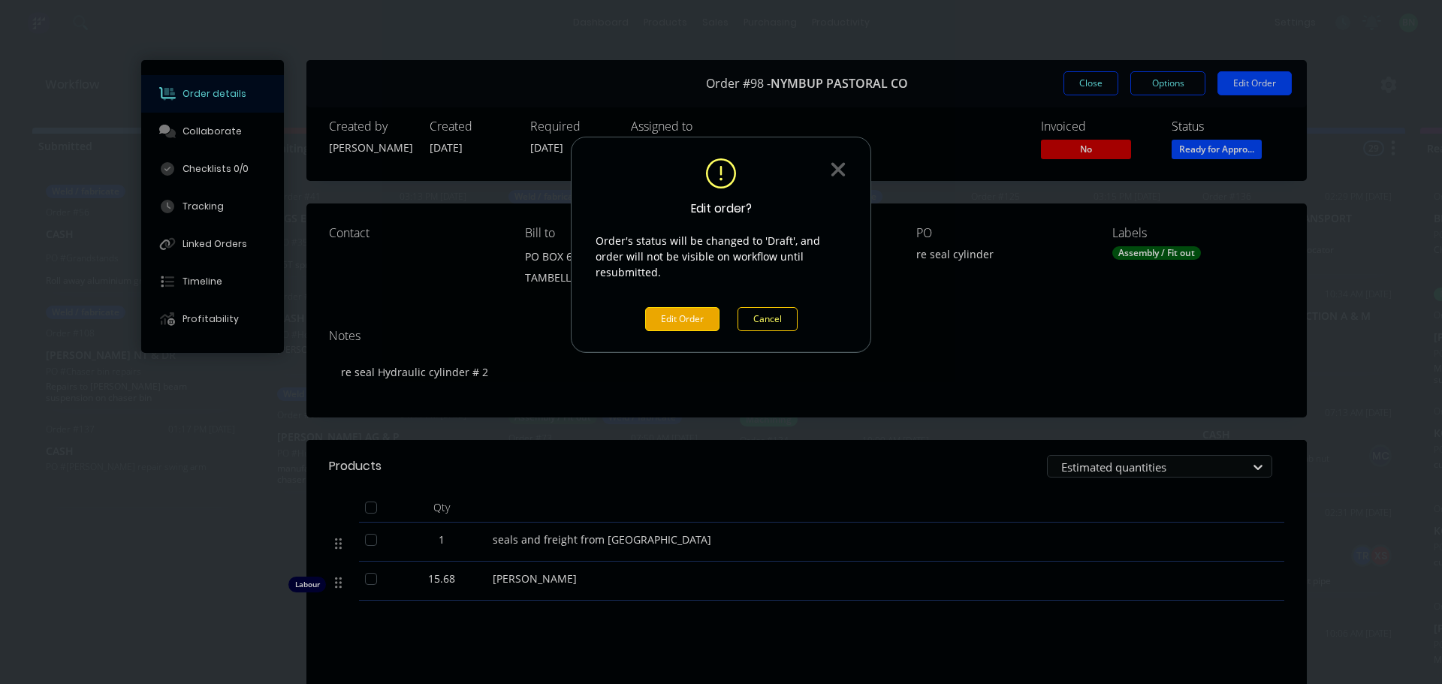
click at [679, 307] on button "Edit Order" at bounding box center [682, 319] width 74 height 24
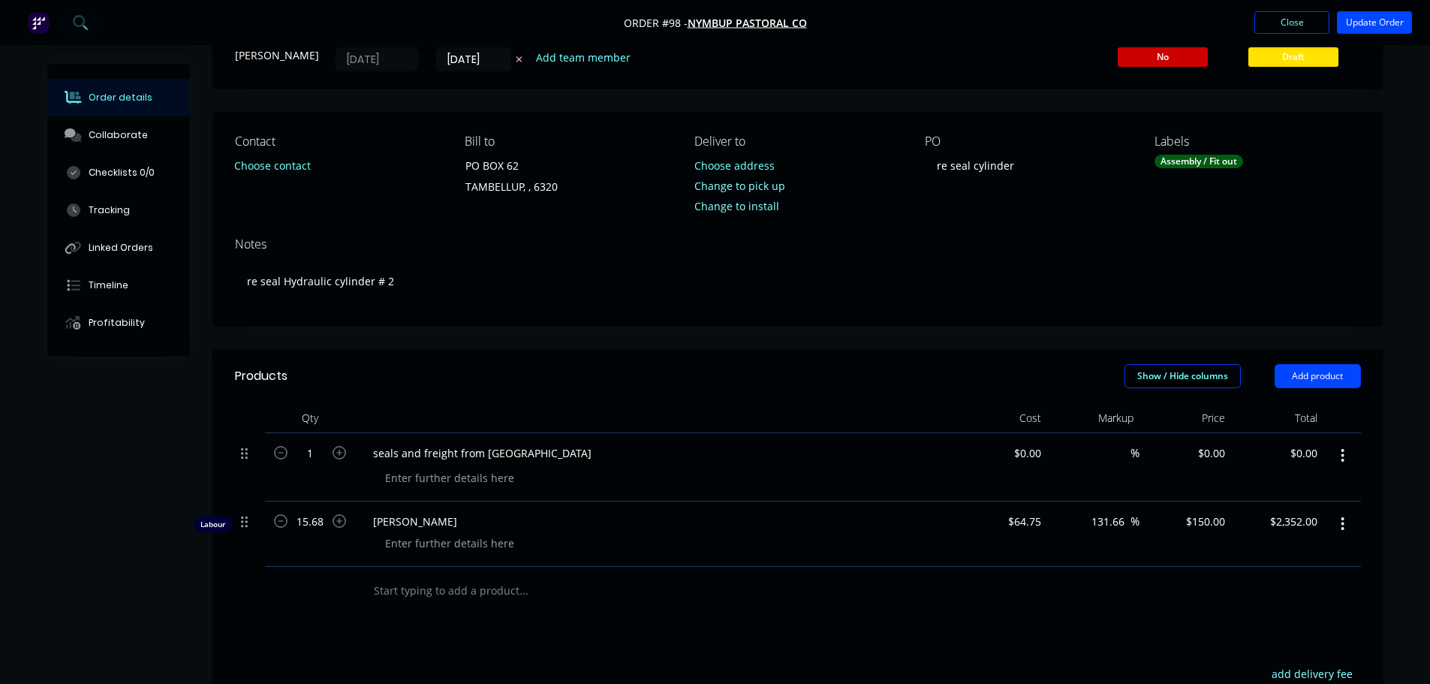
scroll to position [150, 0]
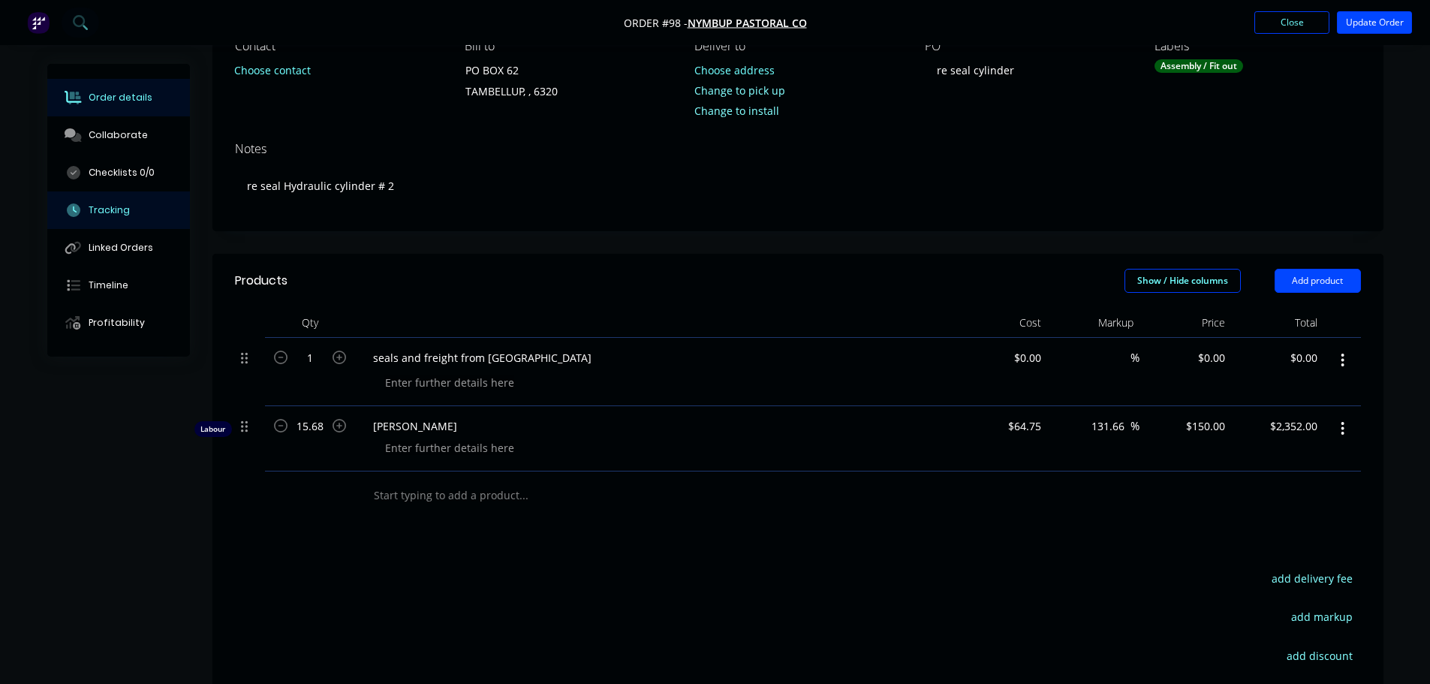
drag, startPoint x: 90, startPoint y: 206, endPoint x: 128, endPoint y: 192, distance: 40.6
click at [90, 205] on div "Tracking" at bounding box center [109, 210] width 41 height 14
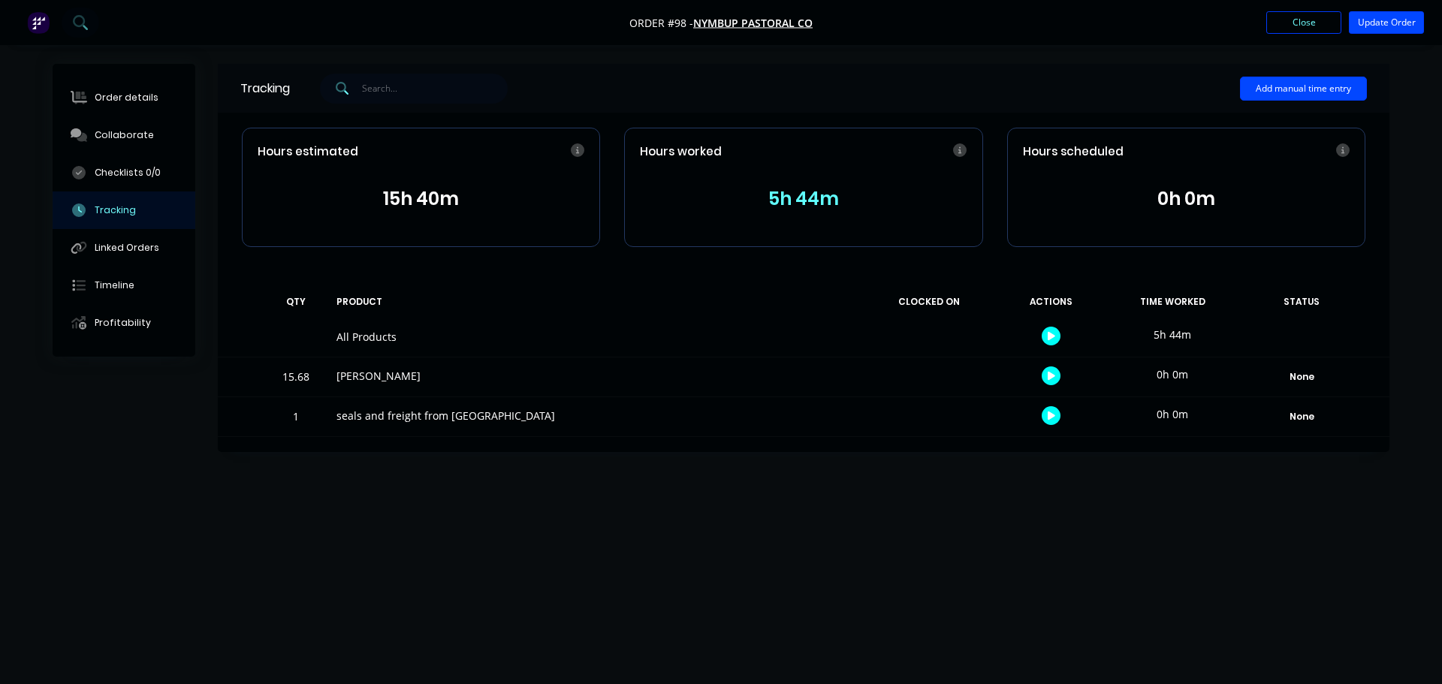
click at [782, 204] on button "5h 44m" at bounding box center [803, 199] width 327 height 29
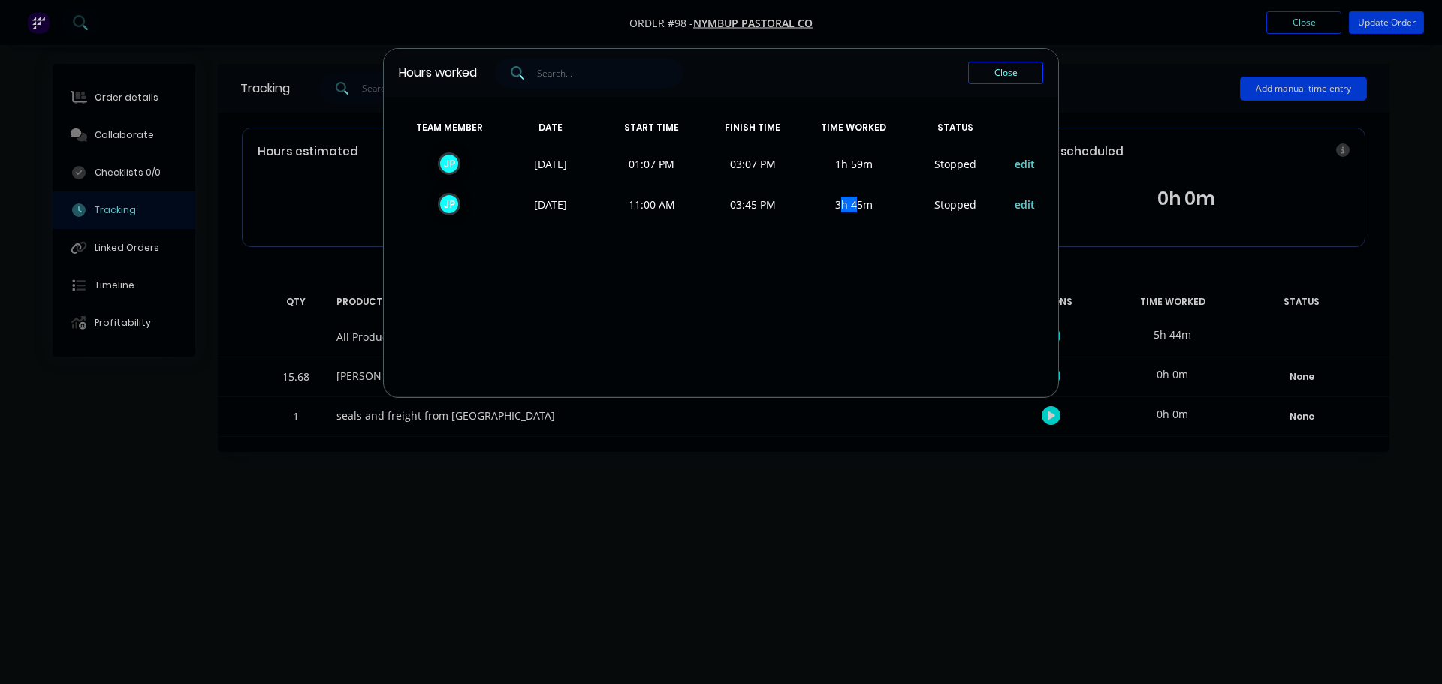
drag, startPoint x: 859, startPoint y: 206, endPoint x: 841, endPoint y: 208, distance: 18.1
click at [841, 208] on span "3h 45m" at bounding box center [853, 204] width 101 height 23
drag, startPoint x: 860, startPoint y: 203, endPoint x: 832, endPoint y: 204, distance: 27.8
click at [832, 204] on span "3h 45m" at bounding box center [853, 204] width 101 height 23
click at [860, 213] on span "3h 45m" at bounding box center [853, 204] width 101 height 23
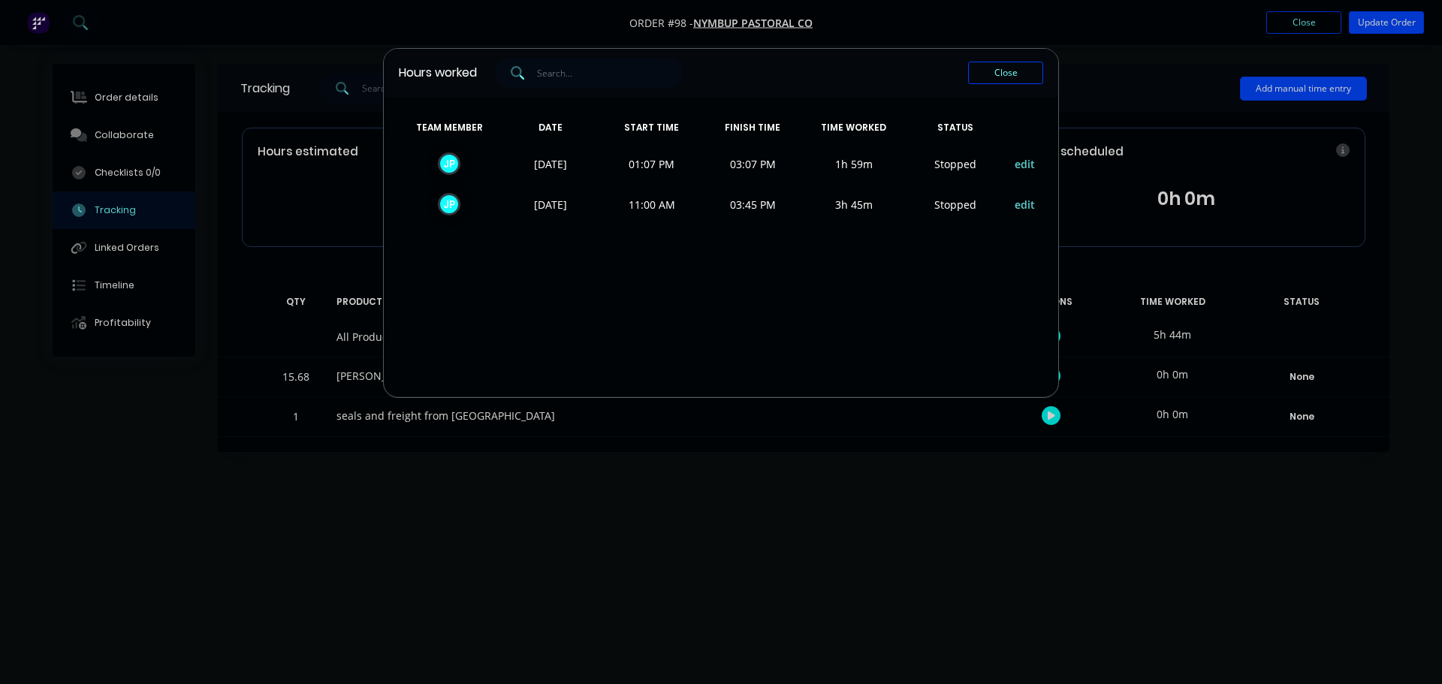
click at [856, 241] on div "TEAM MEMBER DATE START TIME FINISH TIME TIME WORKED STATUS J P [DATE] 01:07 PM …" at bounding box center [721, 247] width 674 height 300
click at [1011, 70] on button "Close" at bounding box center [1005, 73] width 75 height 23
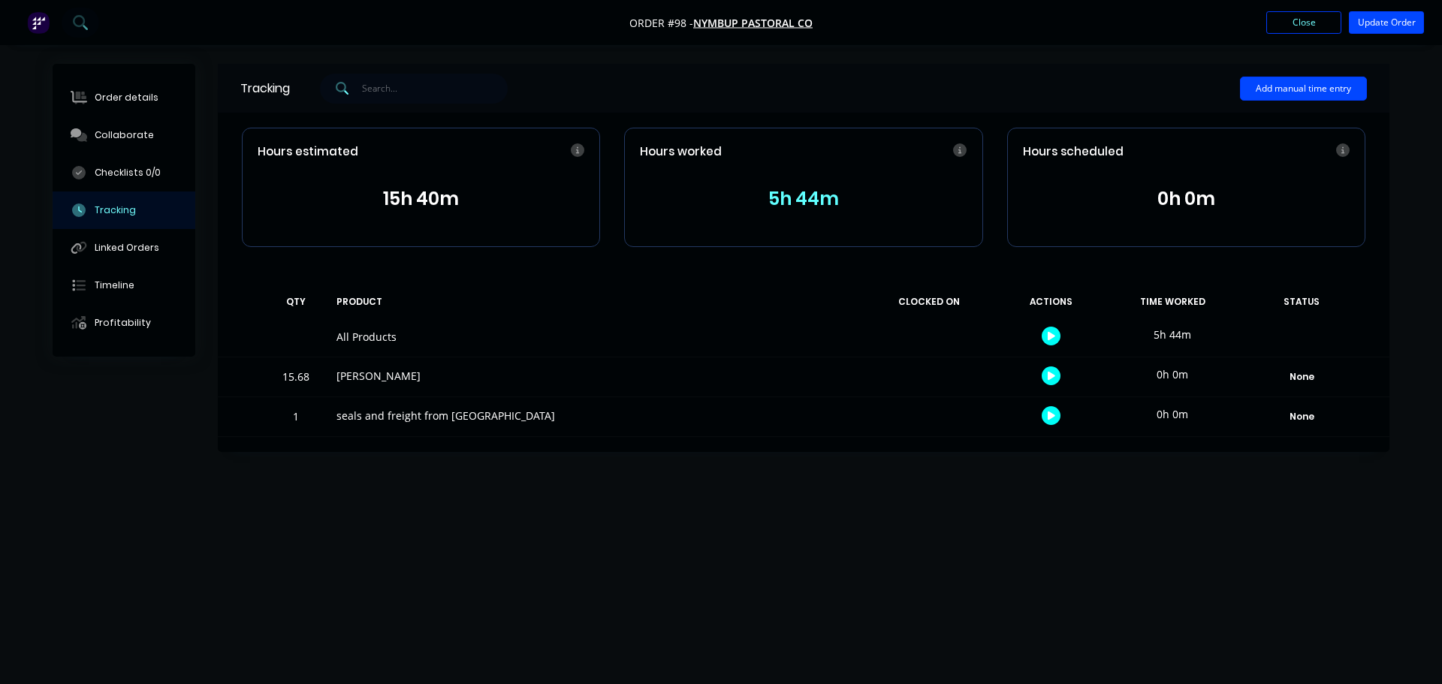
click at [293, 379] on div "15.68" at bounding box center [295, 378] width 45 height 37
click at [306, 380] on div "15.68" at bounding box center [295, 378] width 45 height 37
click at [378, 381] on div "[PERSON_NAME]" at bounding box center [595, 376] width 518 height 16
click at [433, 417] on div "seals and freight from [GEOGRAPHIC_DATA]" at bounding box center [595, 416] width 518 height 16
click at [840, 205] on button "5h 44m" at bounding box center [803, 199] width 327 height 29
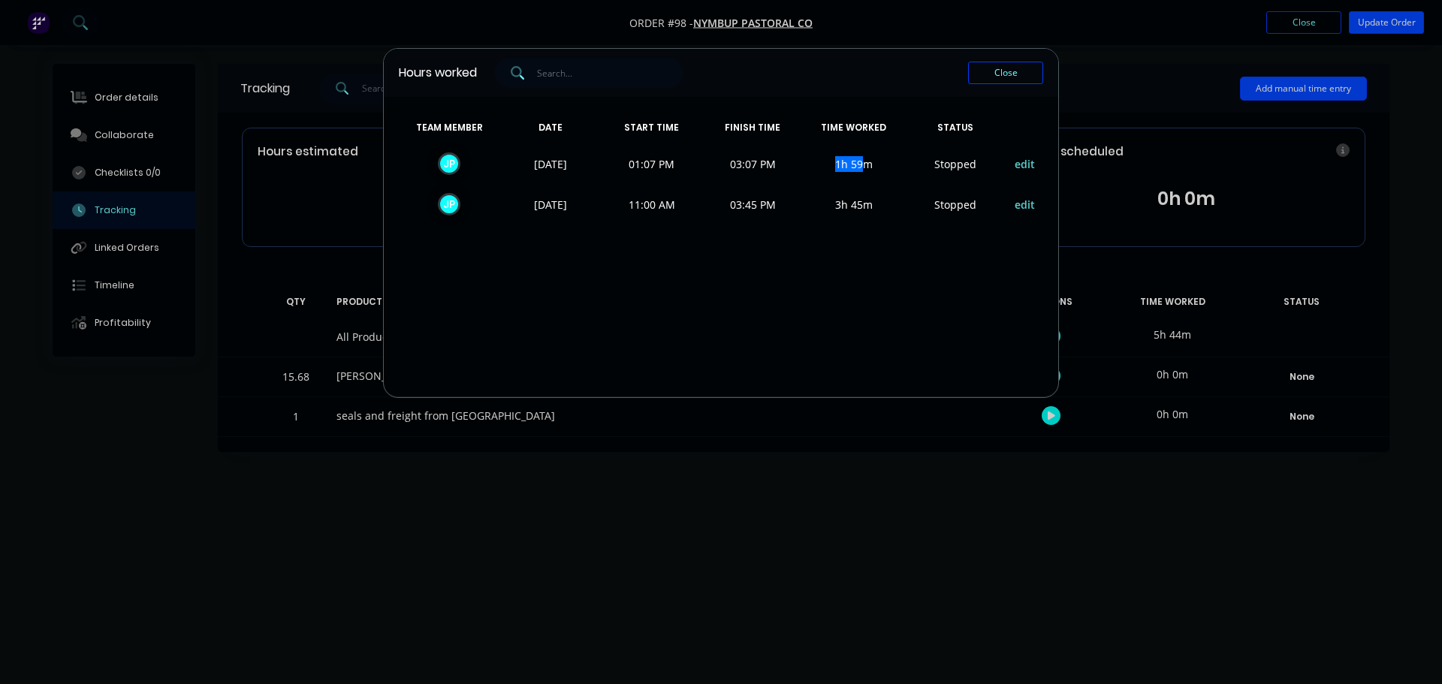
drag, startPoint x: 861, startPoint y: 163, endPoint x: 834, endPoint y: 162, distance: 26.3
click at [834, 162] on span "1h 59m" at bounding box center [853, 163] width 101 height 23
click at [1025, 67] on button "Close" at bounding box center [1005, 73] width 75 height 23
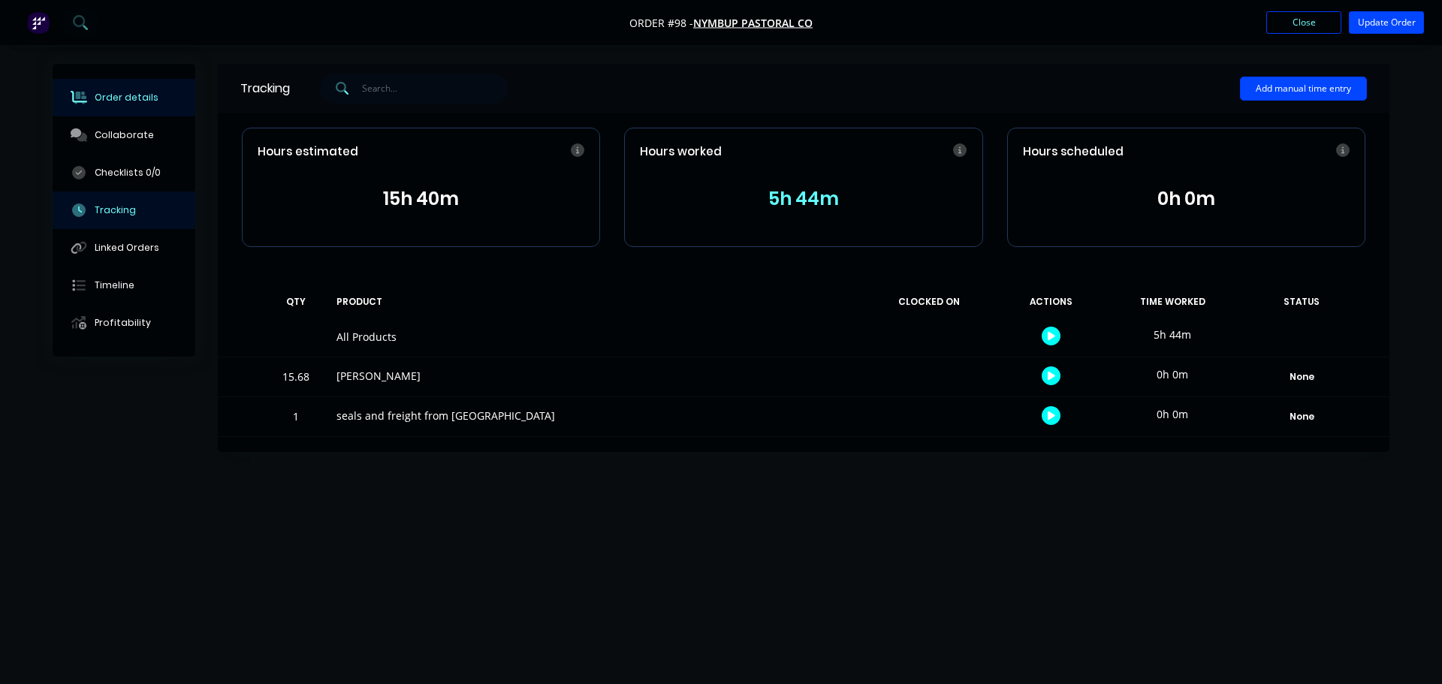
click at [120, 98] on div "Order details" at bounding box center [127, 98] width 64 height 14
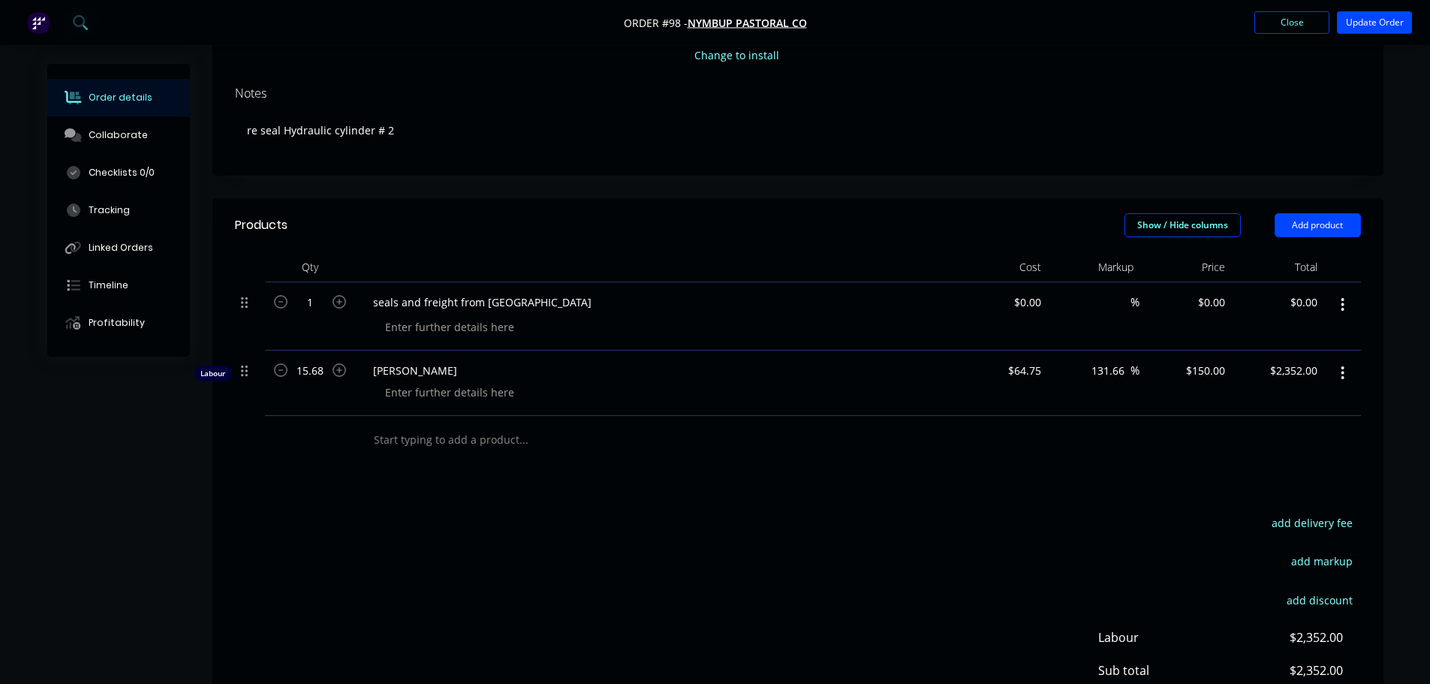
scroll to position [225, 0]
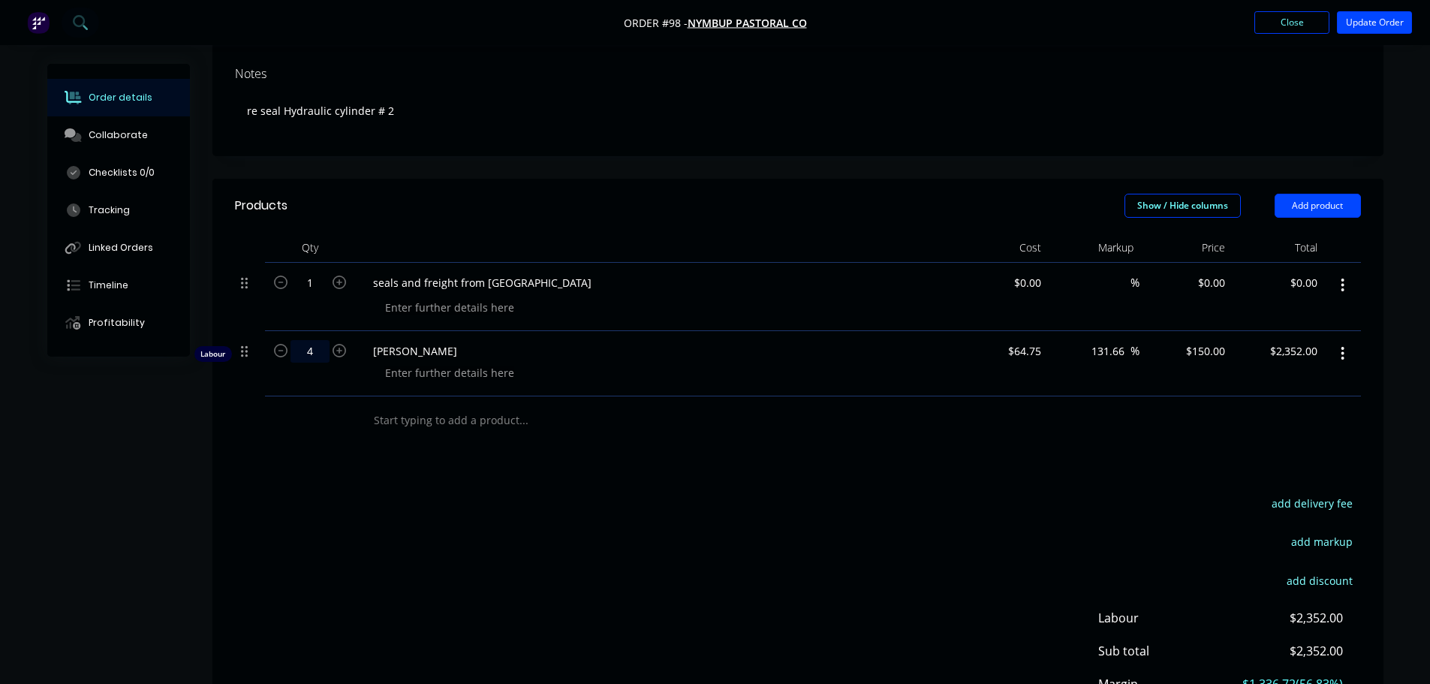
type input "4"
type input "$600.00"
drag, startPoint x: 498, startPoint y: 515, endPoint x: 505, endPoint y: 522, distance: 10.1
click at [502, 520] on div "add delivery fee add markup add discount Labour $2,352.00 Sub total $2,352.00 M…" at bounding box center [798, 638] width 1126 height 290
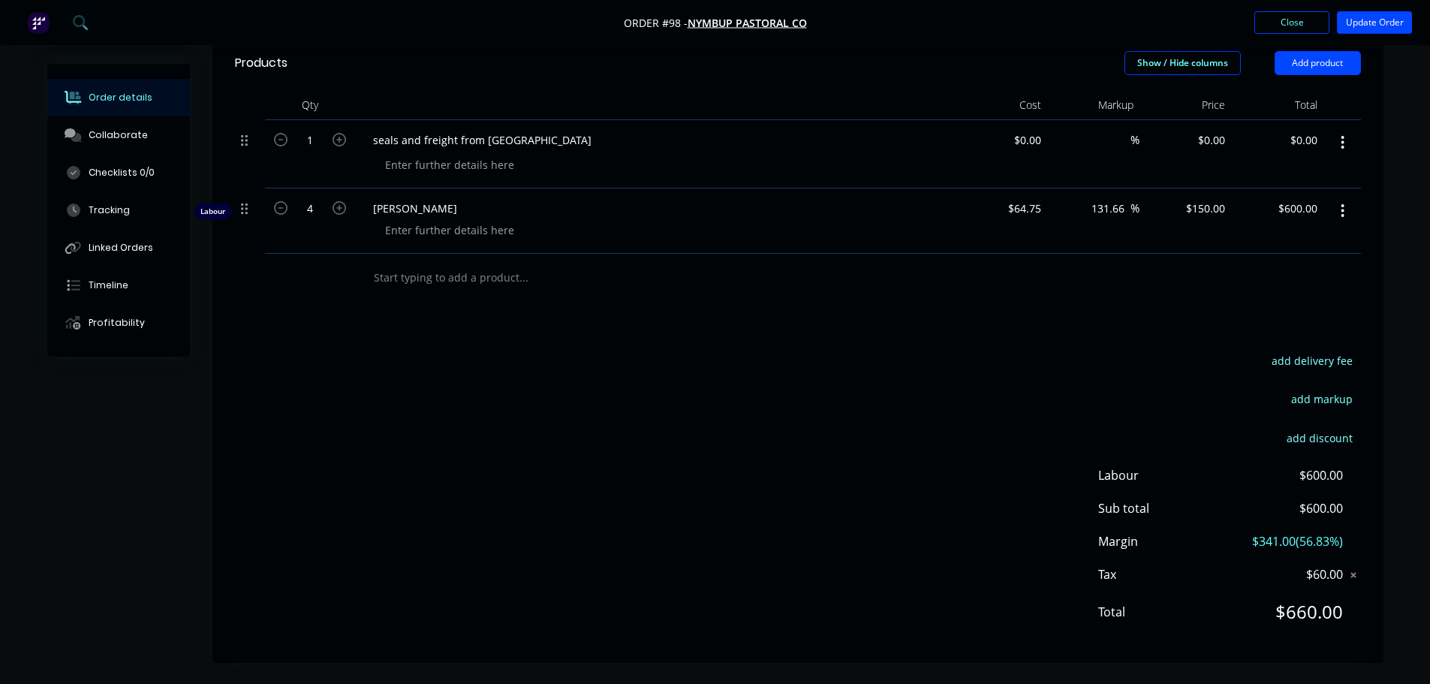
scroll to position [369, 0]
click at [246, 212] on icon at bounding box center [244, 207] width 7 height 11
drag, startPoint x: 785, startPoint y: 284, endPoint x: 1055, endPoint y: 98, distance: 328.3
click at [791, 279] on div at bounding box center [586, 276] width 451 height 30
click at [1366, 24] on button "Update Order" at bounding box center [1374, 22] width 75 height 23
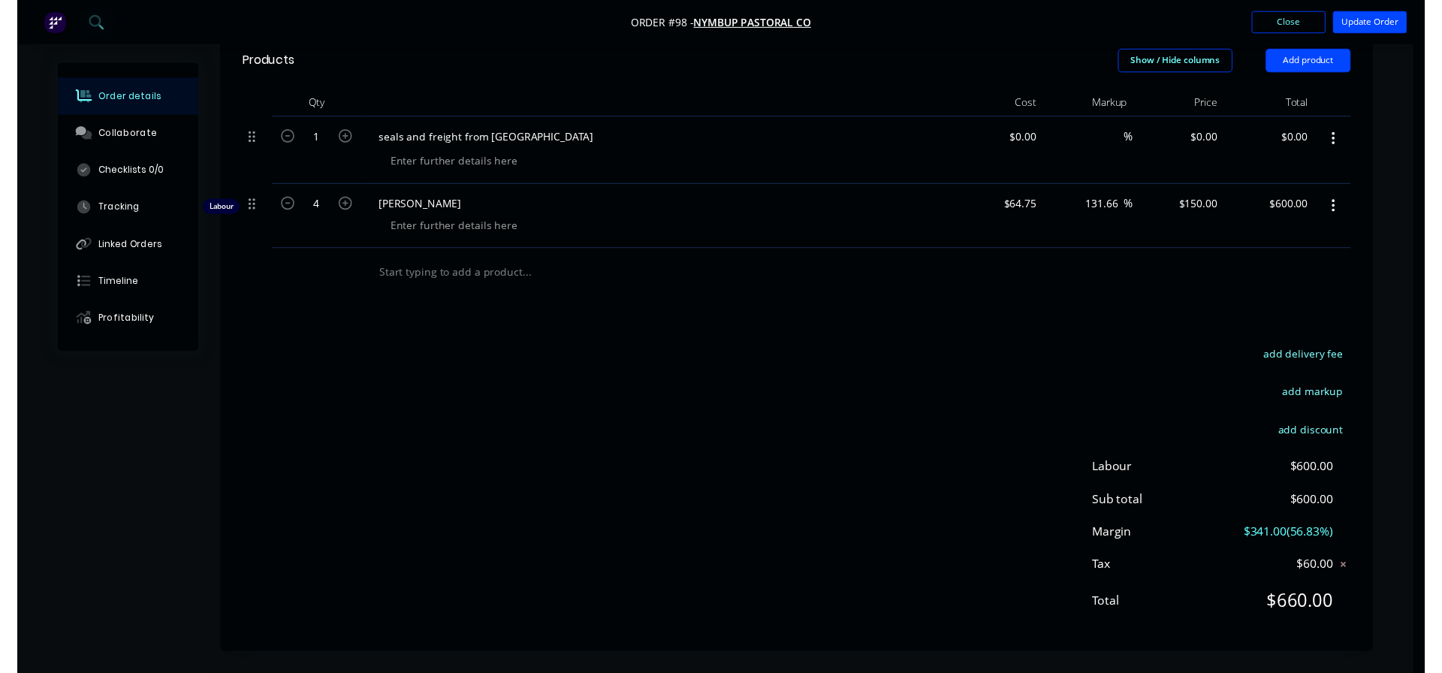
scroll to position [0, 0]
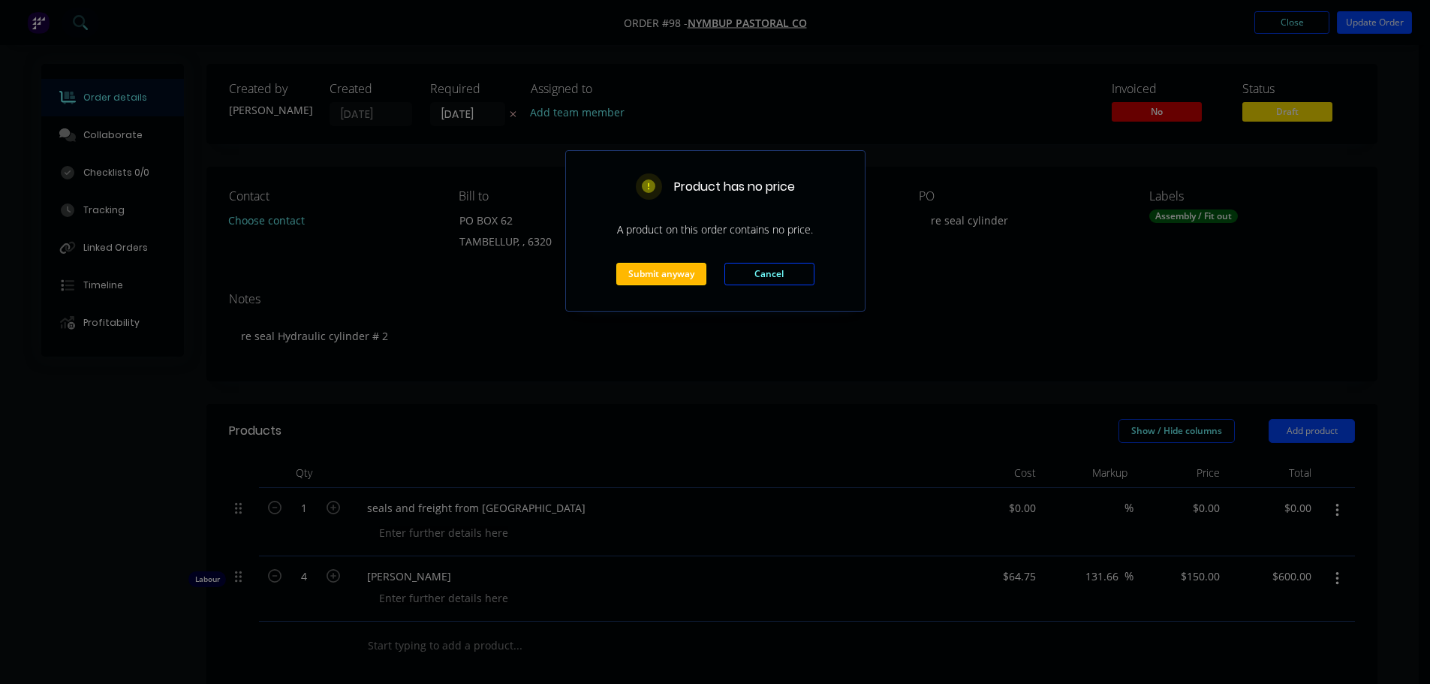
click at [637, 279] on button "Submit anyway" at bounding box center [661, 274] width 90 height 23
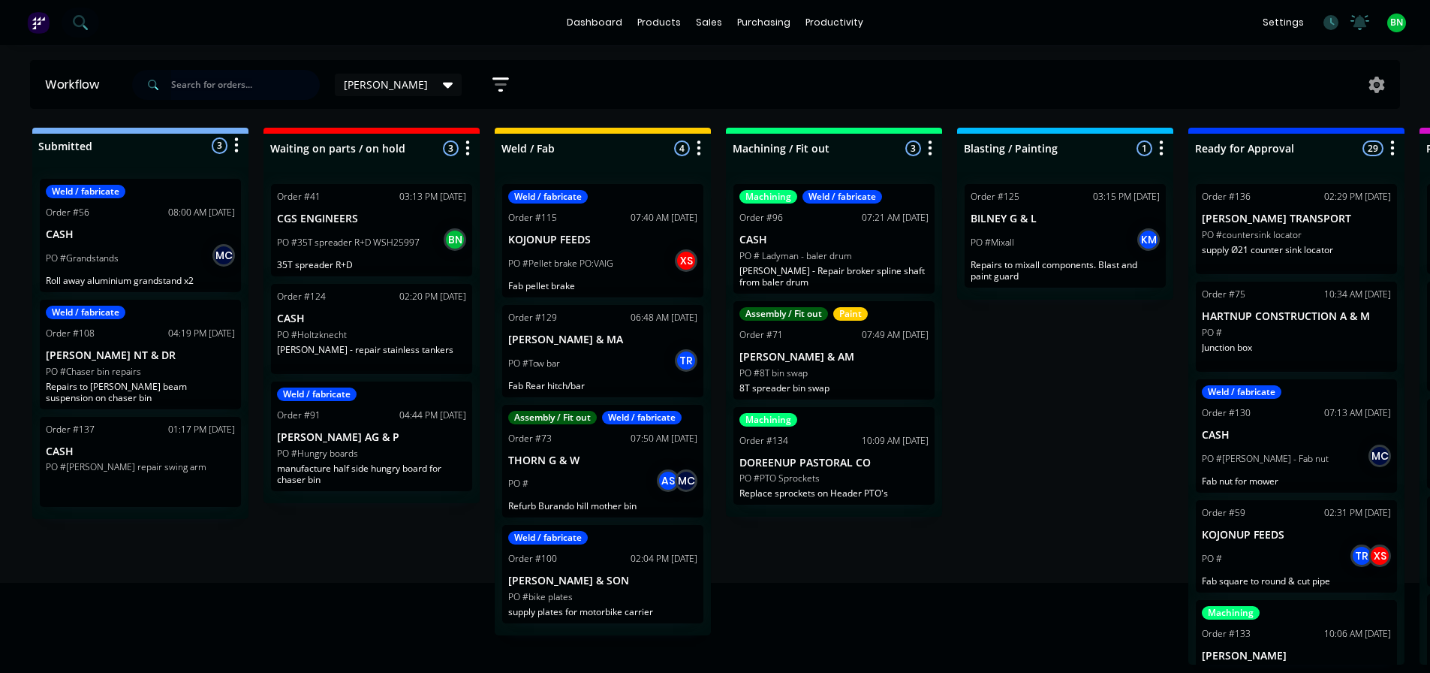
click at [248, 85] on input "text" at bounding box center [245, 85] width 149 height 30
type input "nymb"
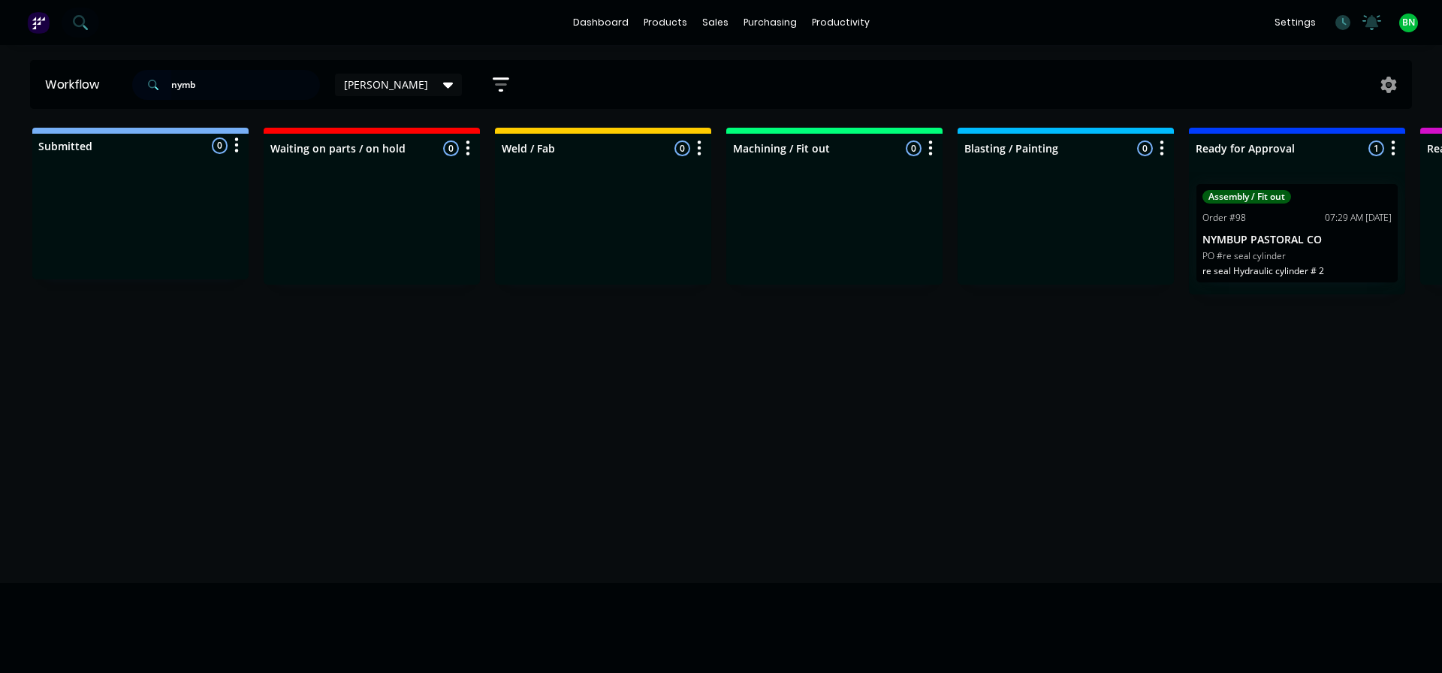
click at [1225, 241] on p "NYMBUP PASTORAL CO" at bounding box center [1296, 240] width 189 height 13
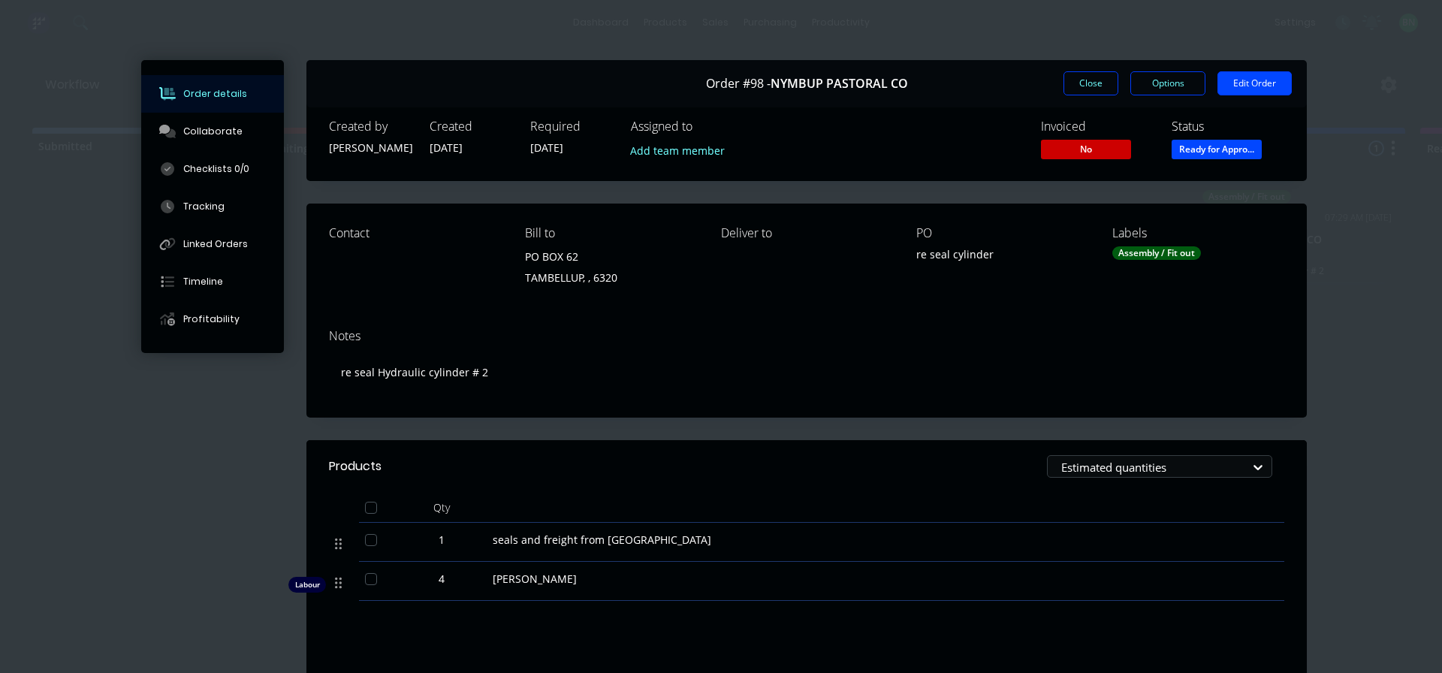
scroll to position [243, 0]
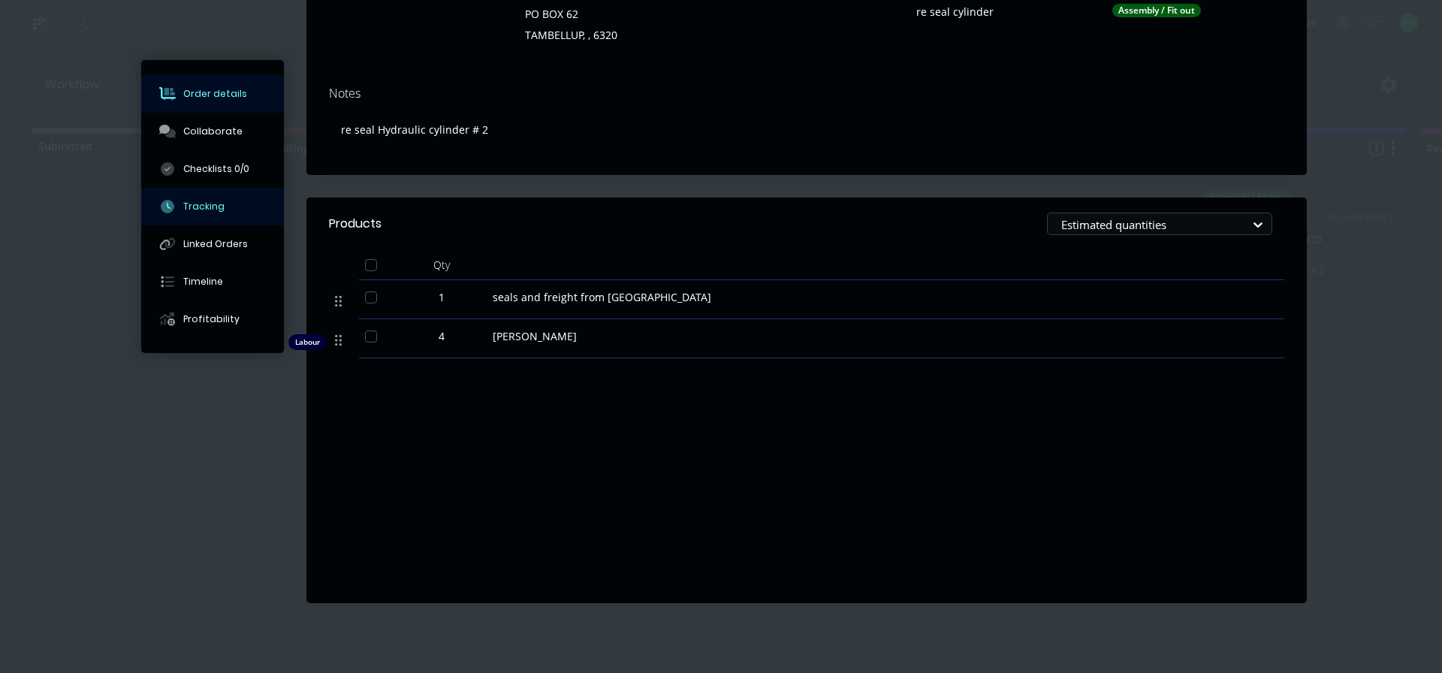
click at [210, 204] on div "Tracking" at bounding box center [203, 207] width 41 height 14
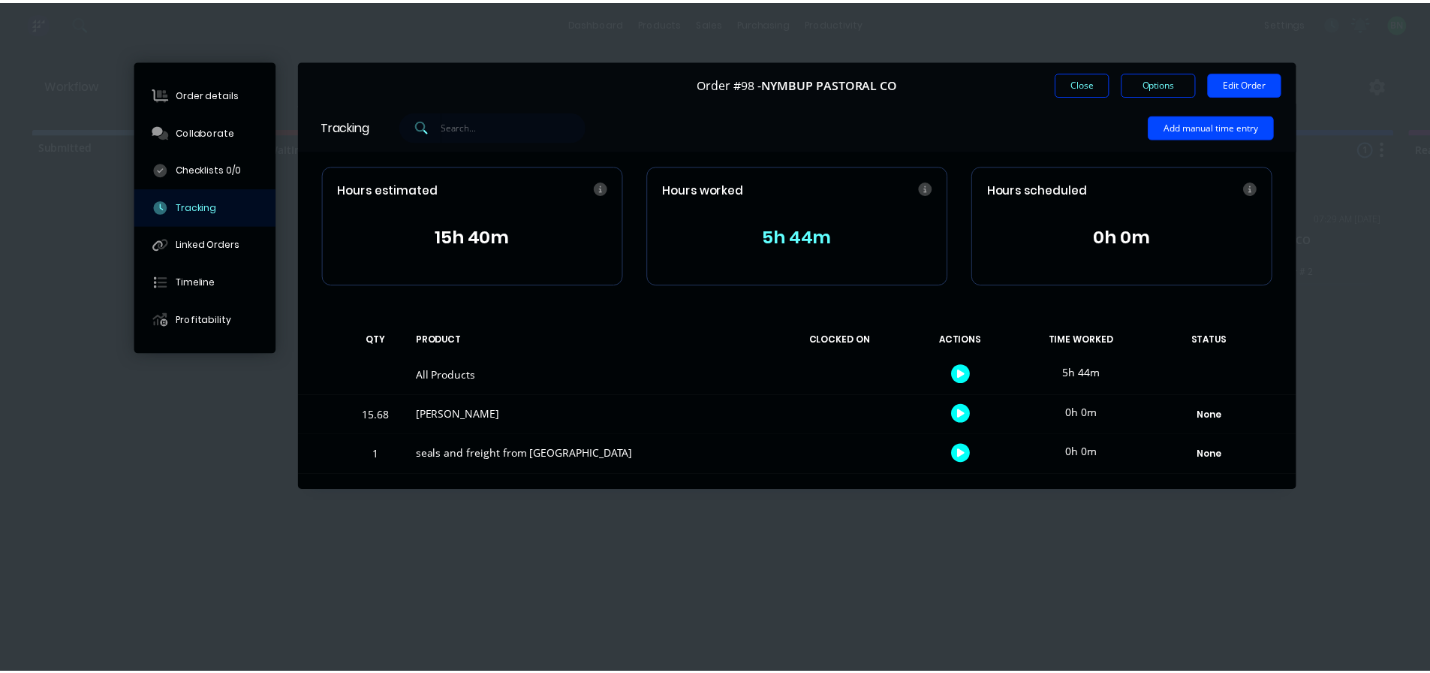
scroll to position [0, 0]
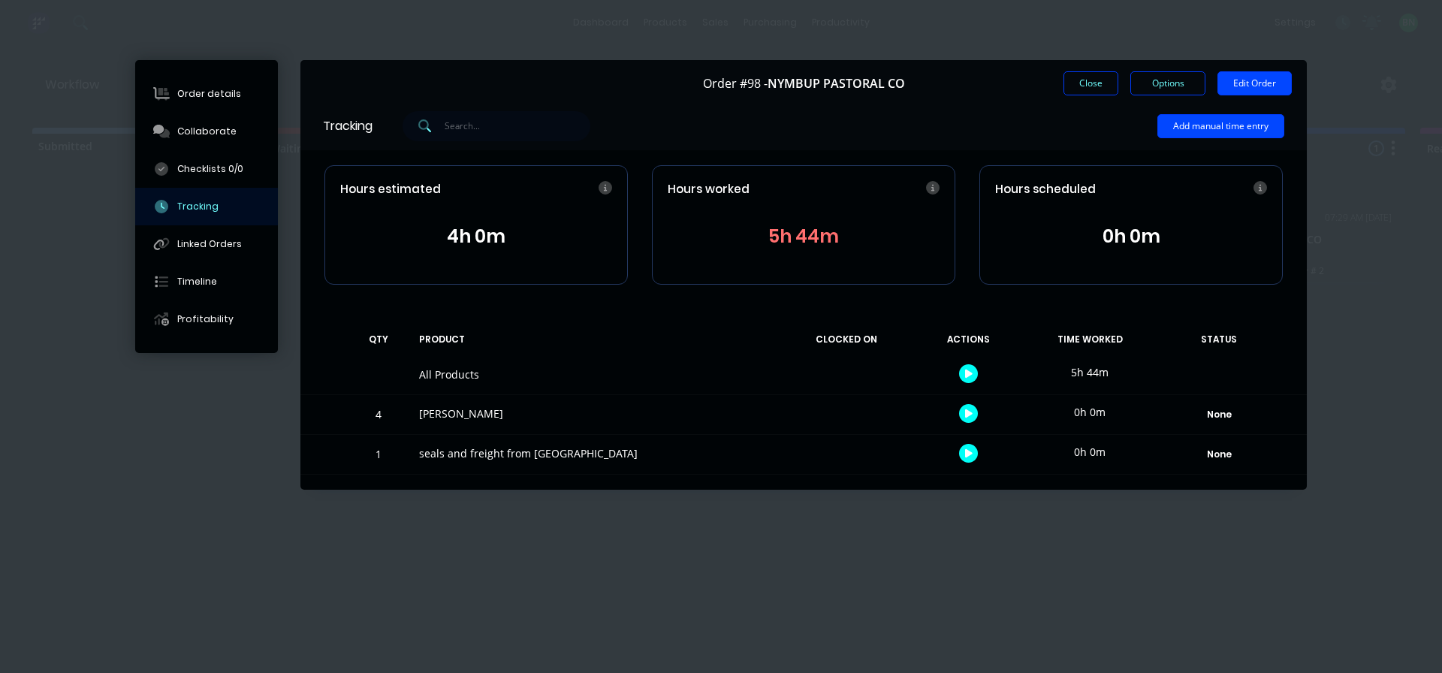
click at [786, 238] on button "5h 44m" at bounding box center [804, 236] width 272 height 29
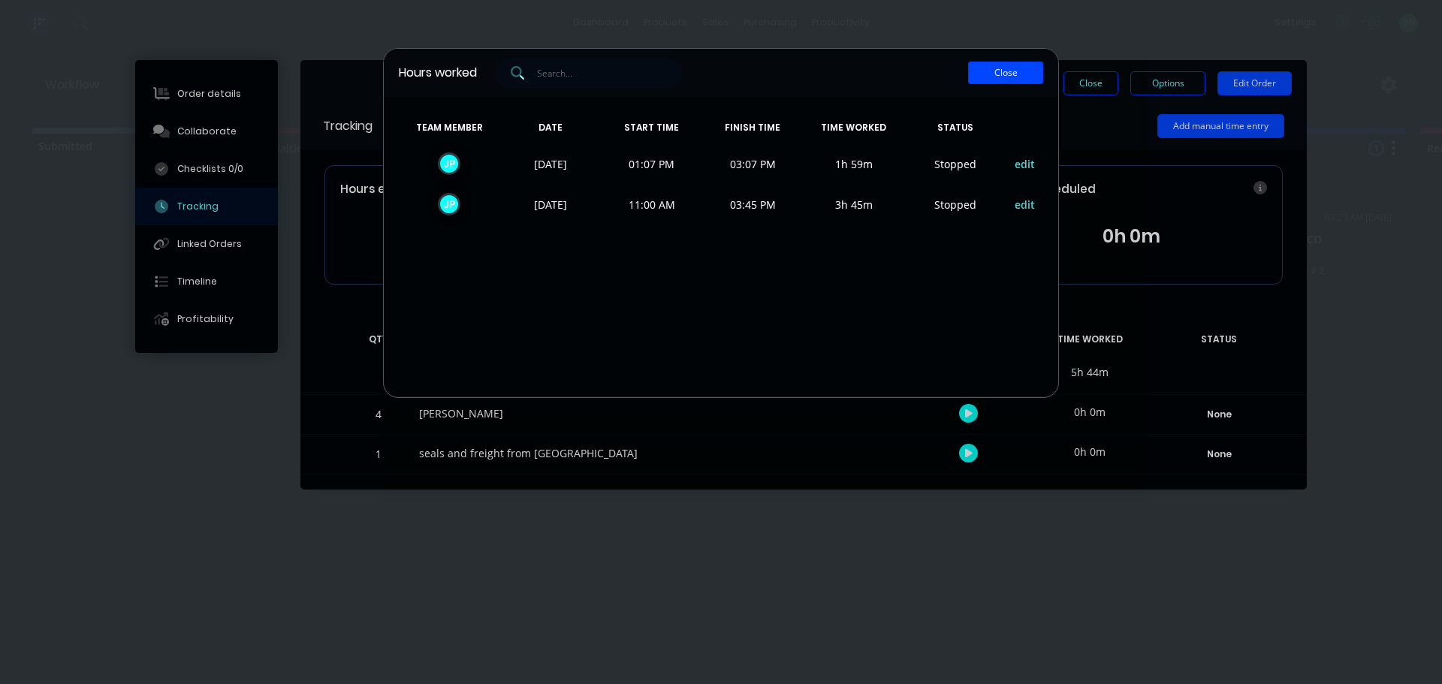
click at [1003, 74] on button "Close" at bounding box center [1005, 73] width 75 height 23
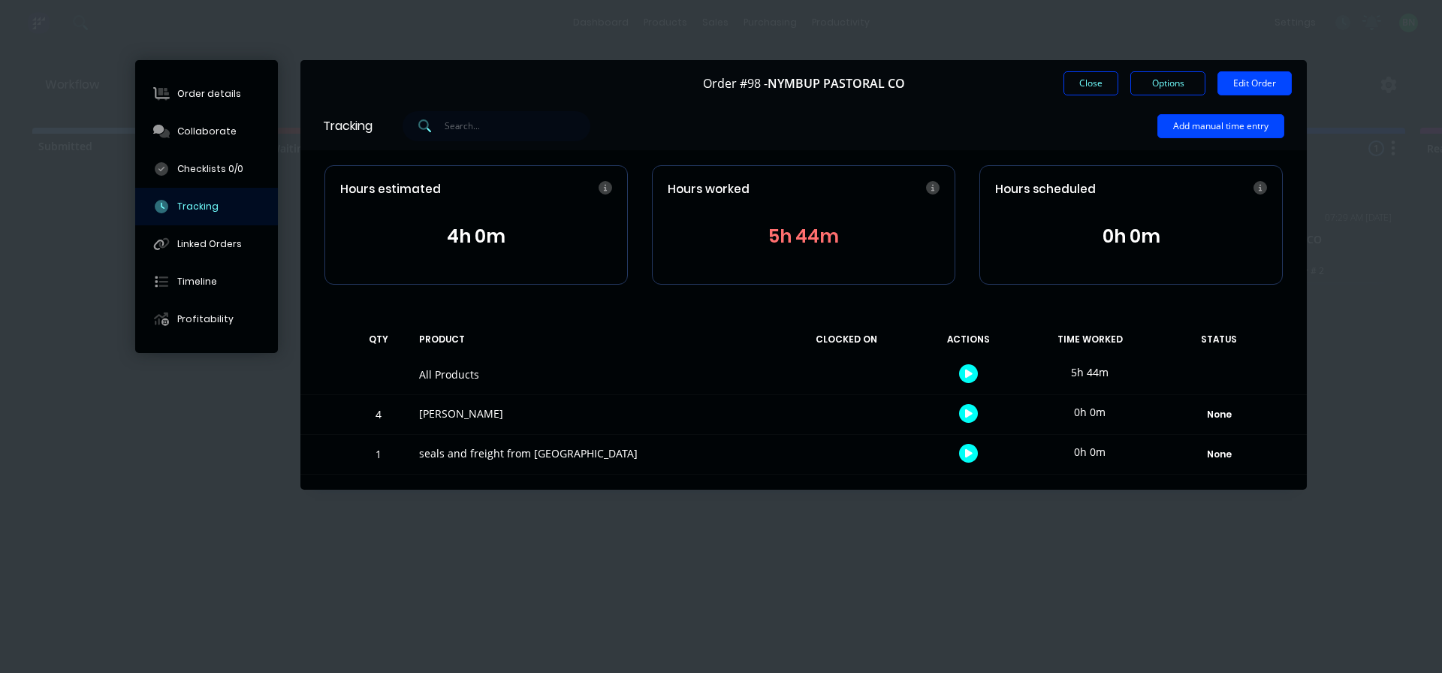
drag, startPoint x: 838, startPoint y: 240, endPoint x: 780, endPoint y: 237, distance: 57.9
click at [780, 237] on button "5h 44m" at bounding box center [804, 236] width 272 height 29
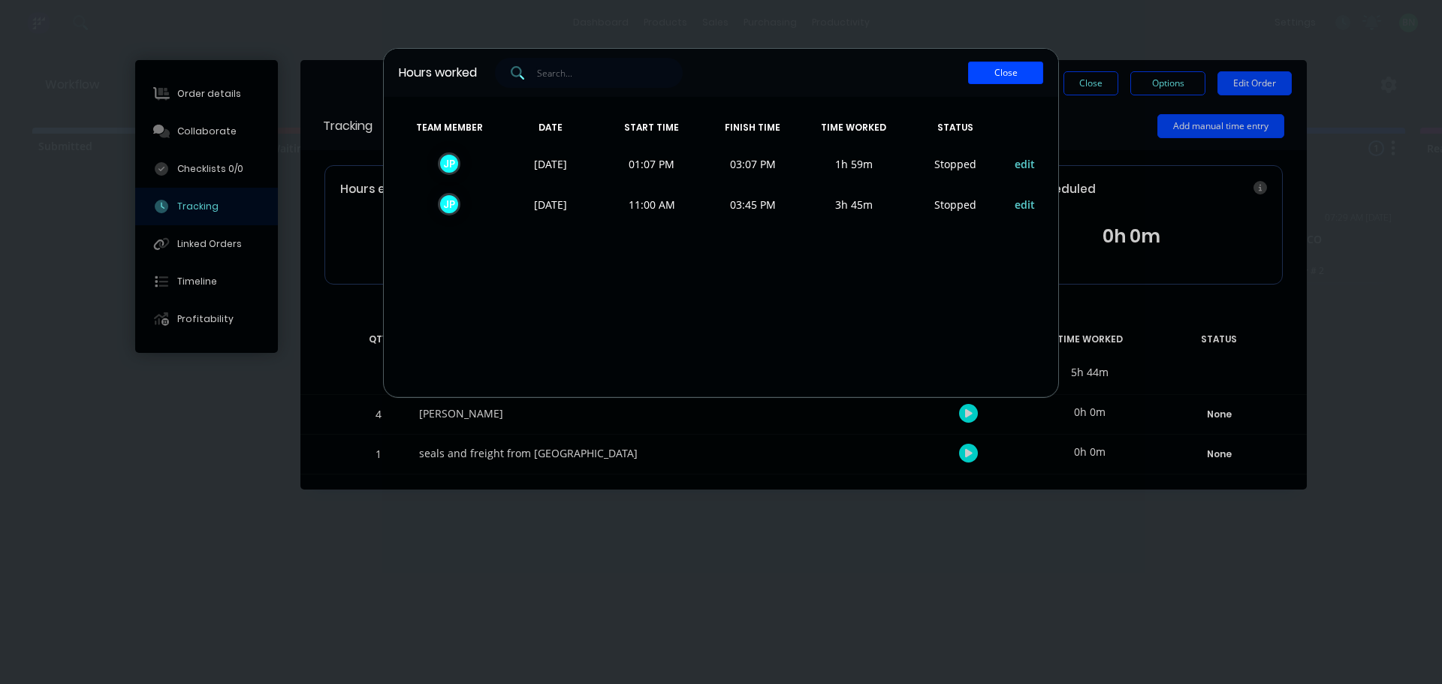
click at [1006, 70] on button "Close" at bounding box center [1005, 73] width 75 height 23
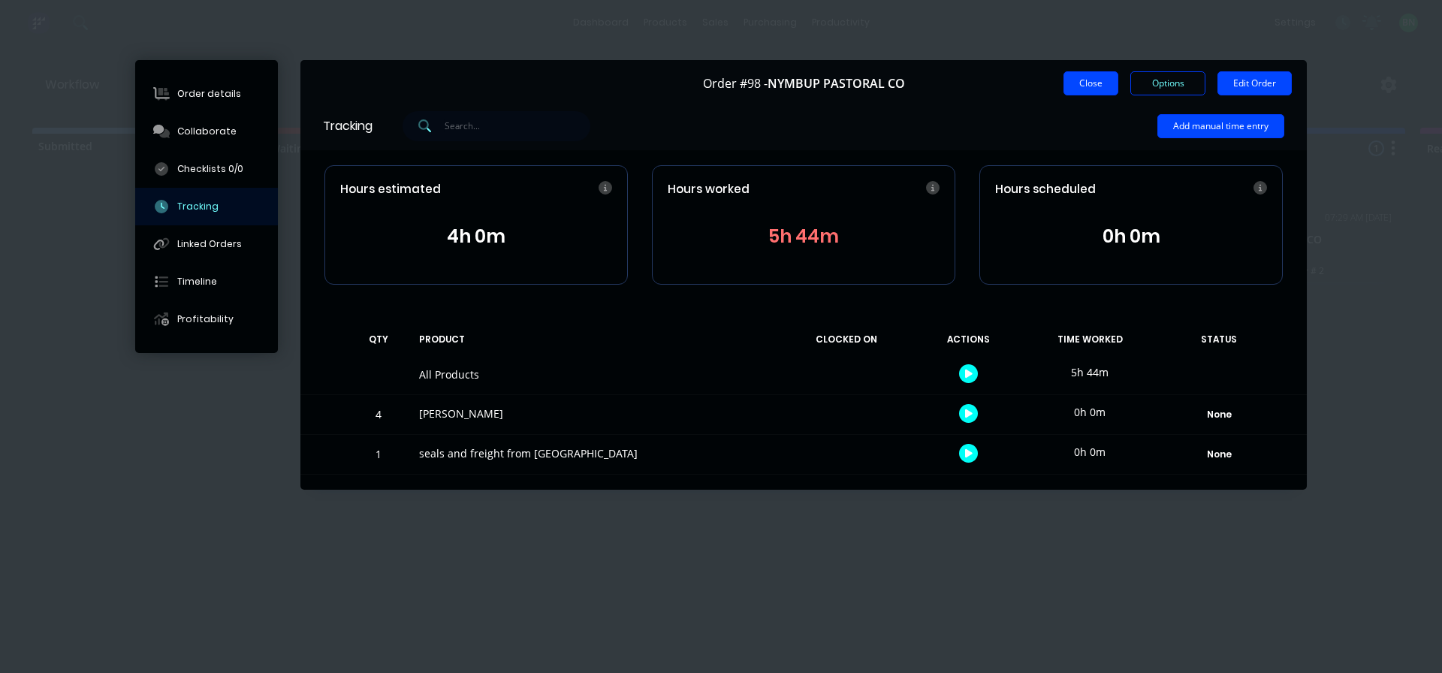
click at [1093, 83] on button "Close" at bounding box center [1090, 83] width 55 height 24
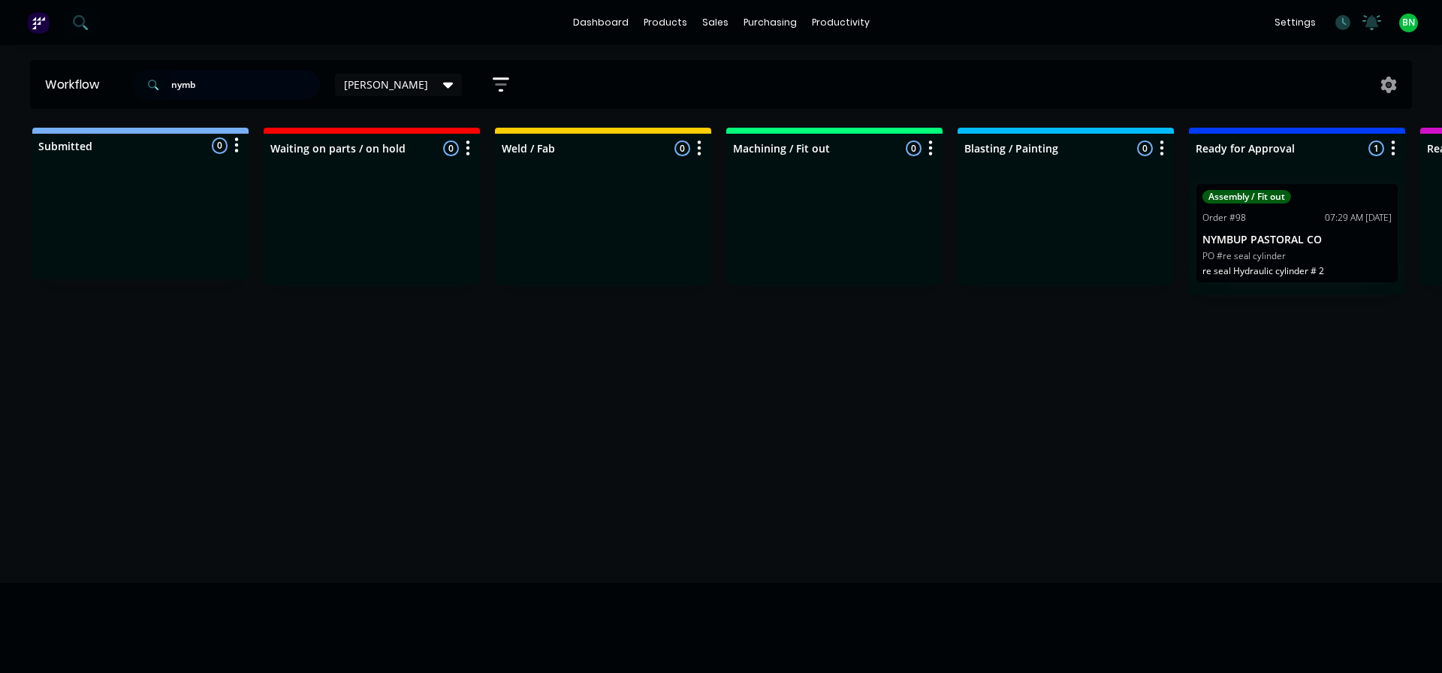
click at [0, 80] on div "Workflow nymb [PERSON_NAME] Save new view None edit [PERSON_NAME] (Default) edi…" at bounding box center [721, 84] width 1442 height 49
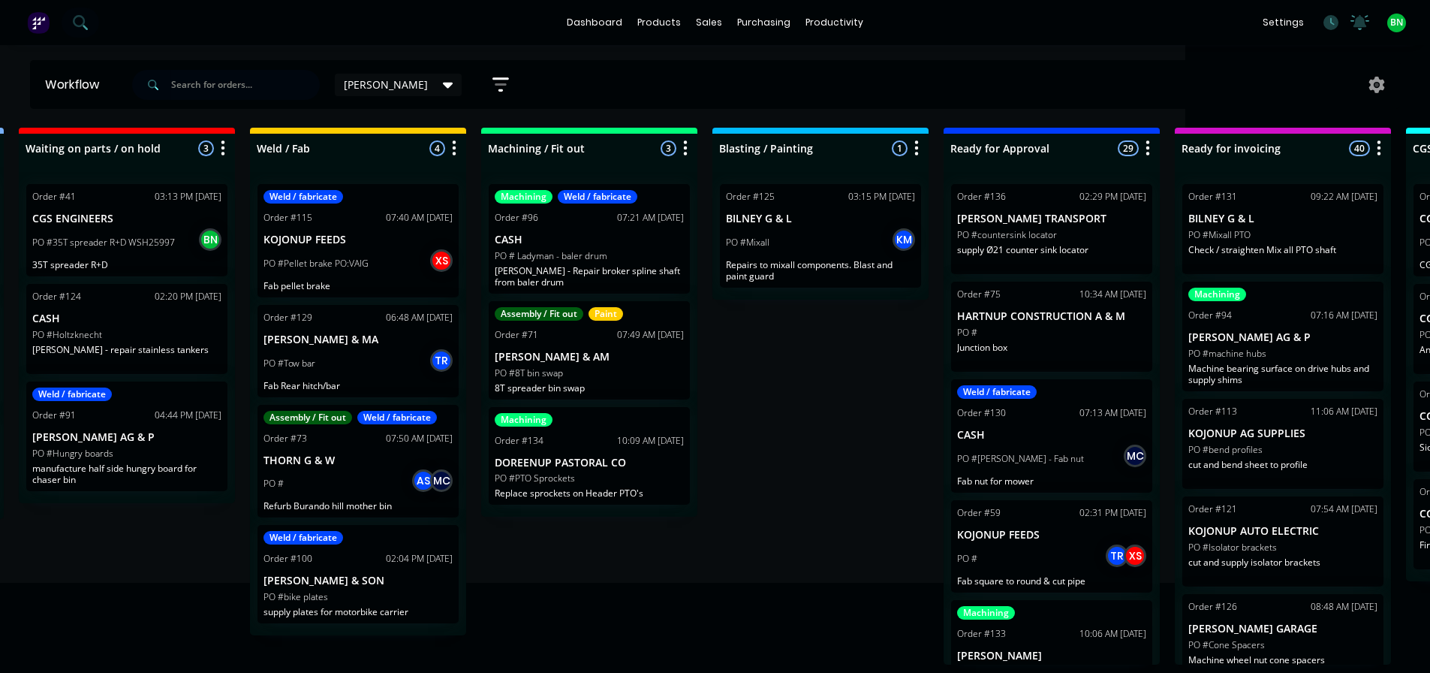
click at [877, 491] on div "Submitted 3 Status colour #273444 hex #273444 Save Cancel Summaries Total order…" at bounding box center [887, 396] width 2286 height 537
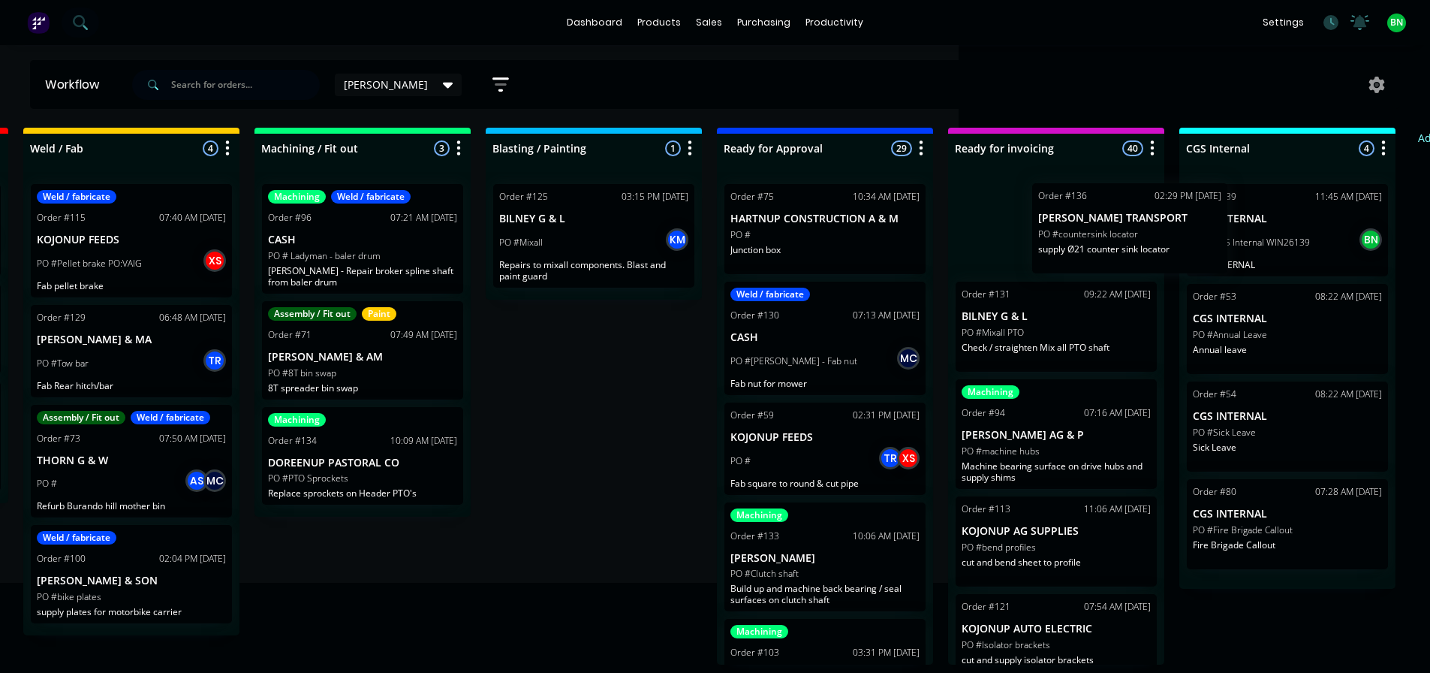
scroll to position [0, 475]
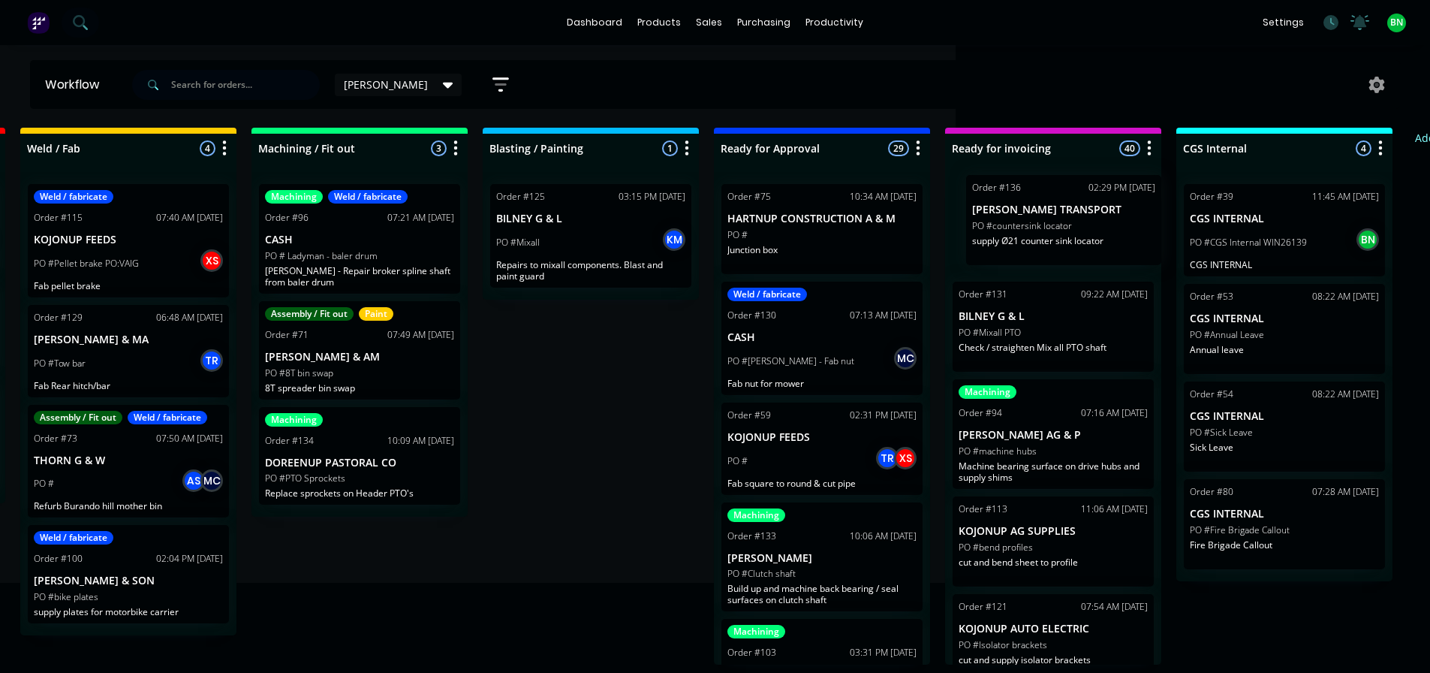
drag, startPoint x: 1044, startPoint y: 255, endPoint x: 1075, endPoint y: 246, distance: 32.1
click at [1075, 246] on div "Submitted 3 Status colour #273444 hex #273444 Save Cancel Summaries Total order…" at bounding box center [657, 396] width 2286 height 537
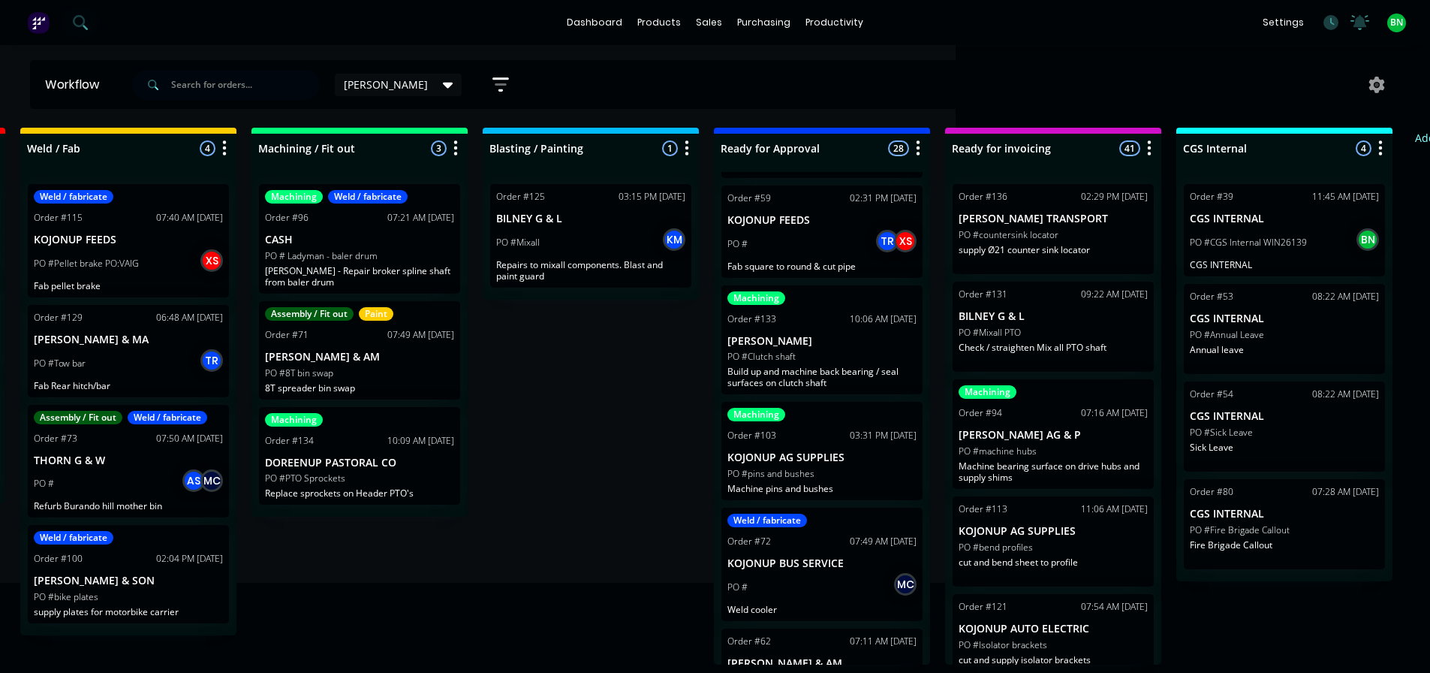
scroll to position [225, 0]
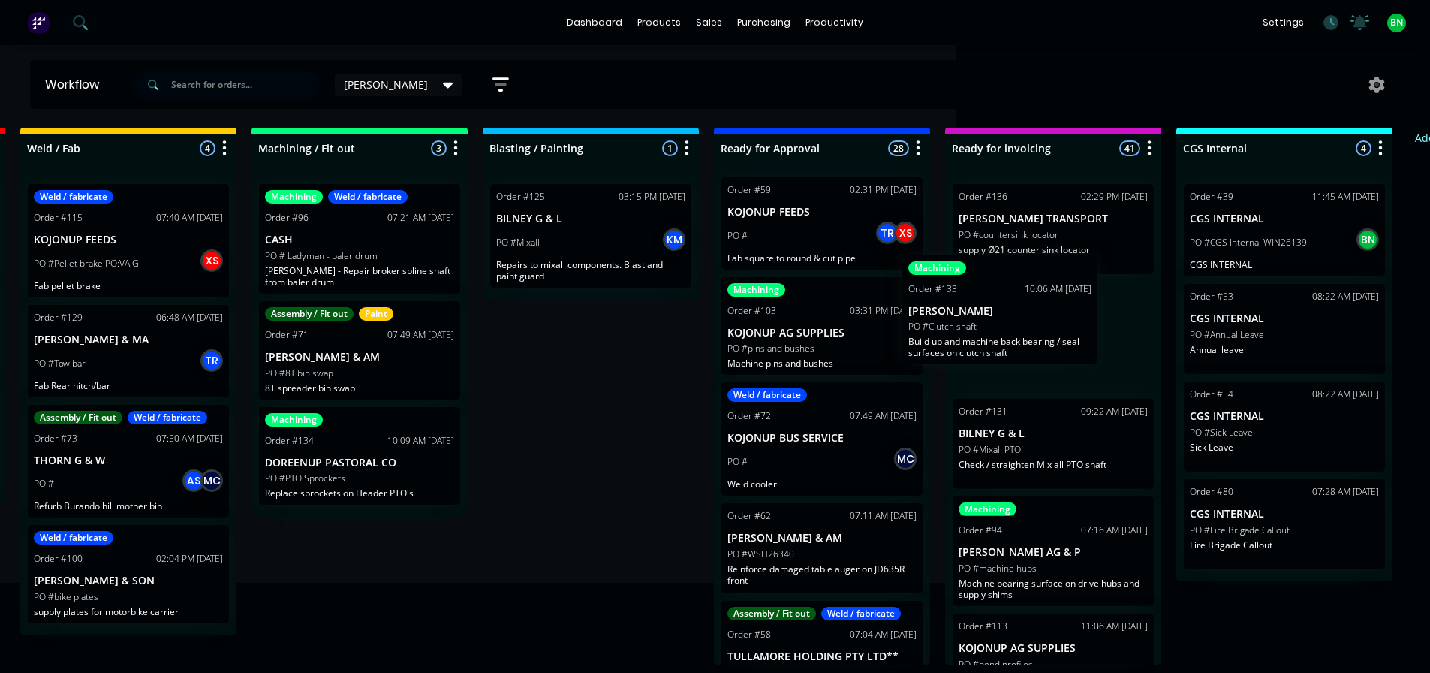
drag, startPoint x: 806, startPoint y: 352, endPoint x: 999, endPoint y: 332, distance: 193.3
click at [999, 332] on div "Submitted 3 Status colour #273444 hex #273444 Save Cancel Summaries Total order…" at bounding box center [657, 396] width 2286 height 537
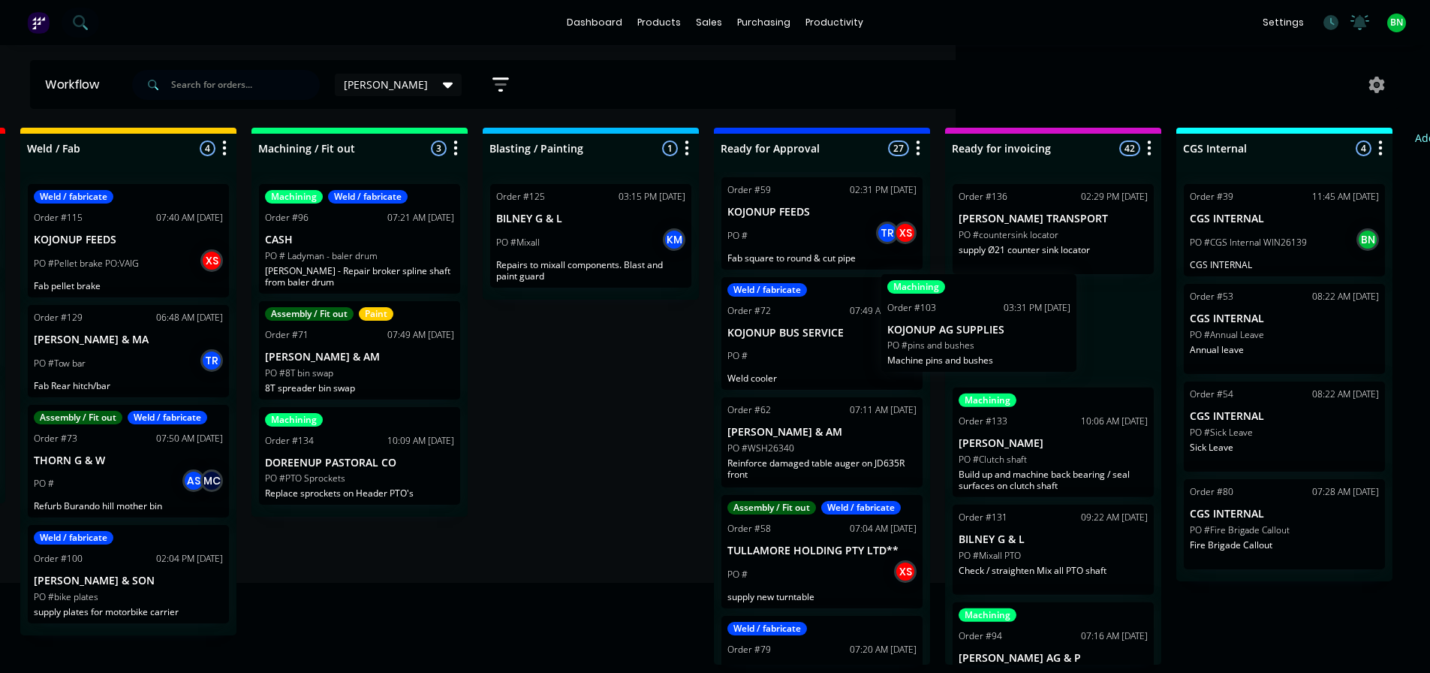
drag, startPoint x: 865, startPoint y: 347, endPoint x: 1036, endPoint y: 344, distance: 171.2
click at [1036, 344] on div "Submitted 3 Status colour #273444 hex #273444 Save Cancel Summaries Total order…" at bounding box center [657, 396] width 2286 height 537
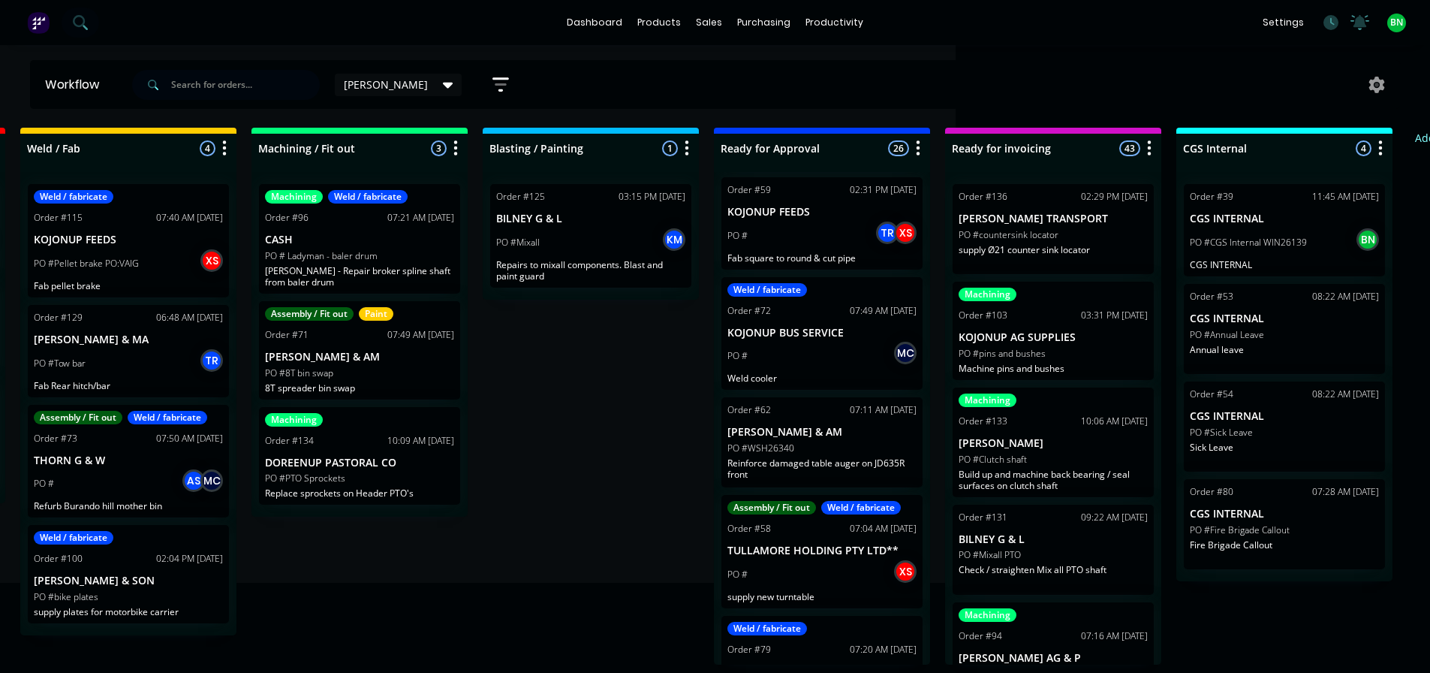
click at [565, 435] on div "Submitted 3 Status colour #273444 hex #273444 Save Cancel Summaries Total order…" at bounding box center [657, 396] width 2286 height 537
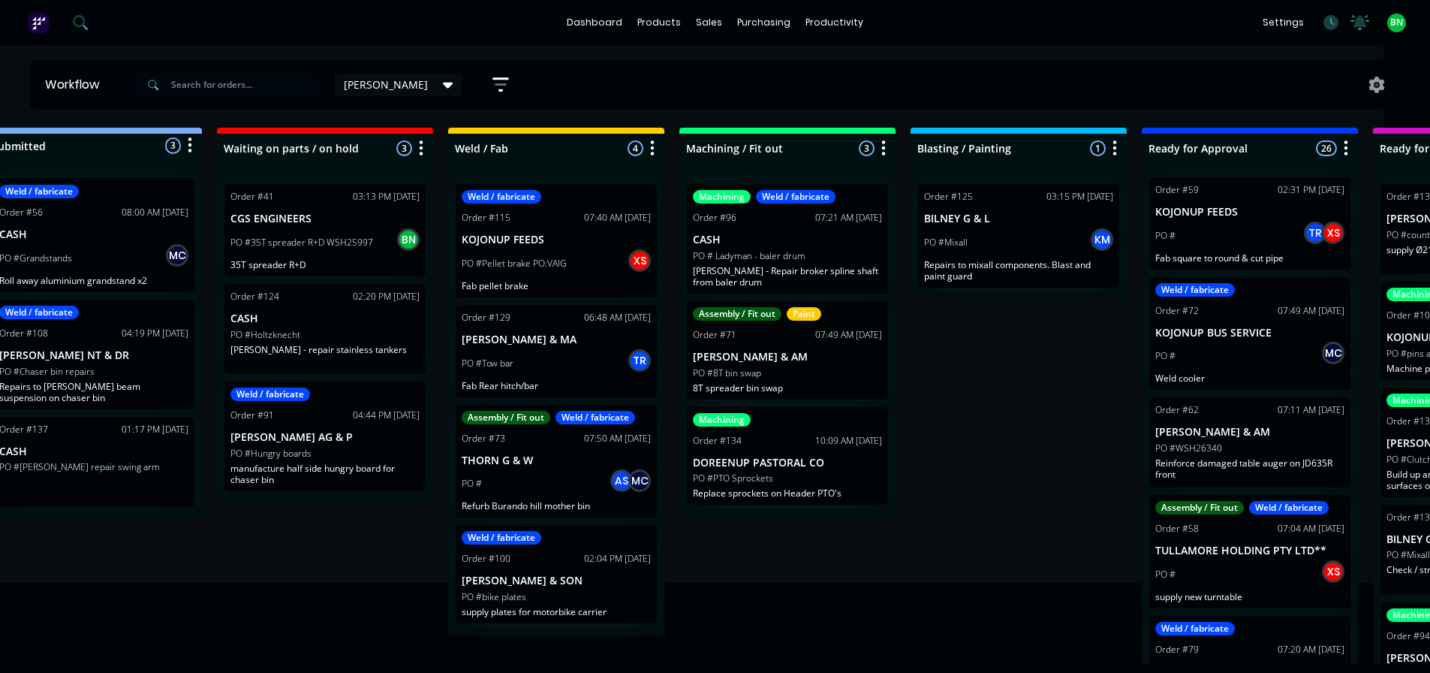
scroll to position [0, 0]
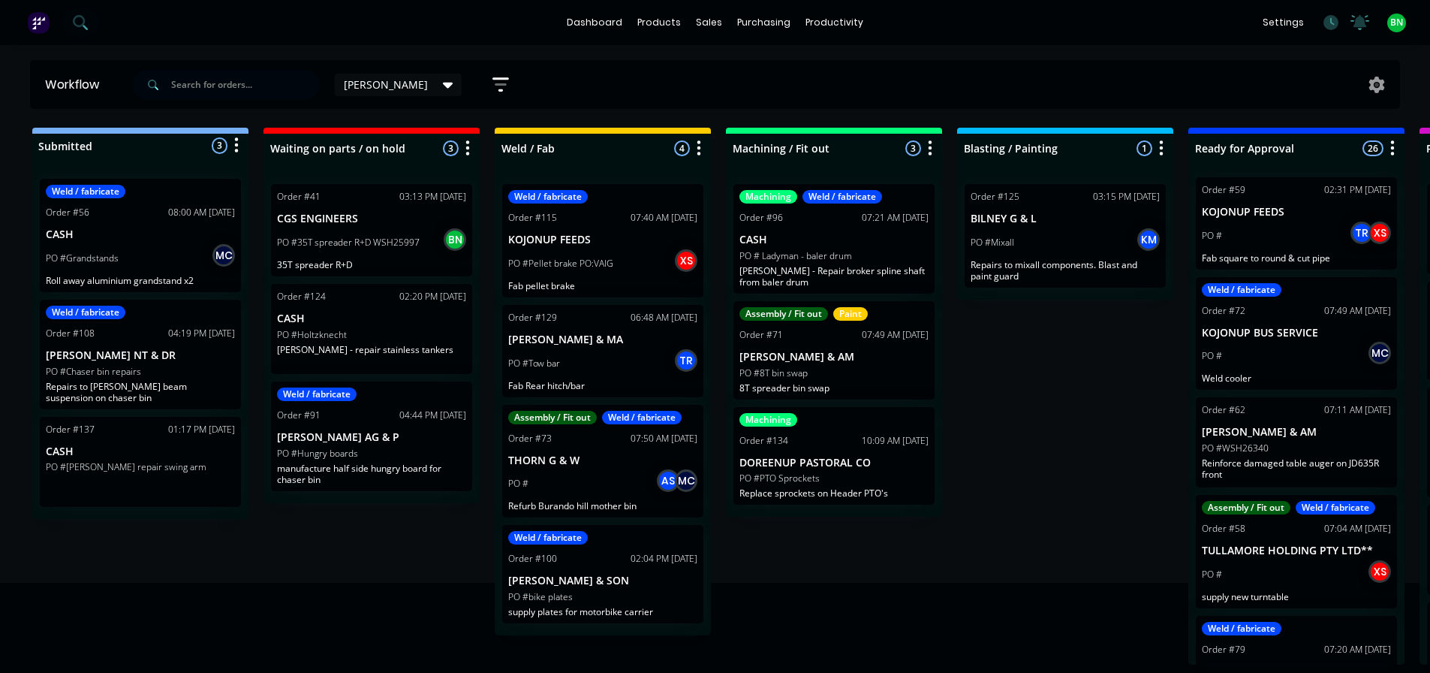
click at [881, 569] on div "Submitted 3 Status colour #273444 hex #273444 Save Cancel Summaries Total order…" at bounding box center [1132, 396] width 2286 height 537
click at [1068, 572] on div "Submitted 3 Status colour #273444 hex #273444 Save Cancel Summaries Total order…" at bounding box center [1132, 396] width 2286 height 537
